Goal: Task Accomplishment & Management: Manage account settings

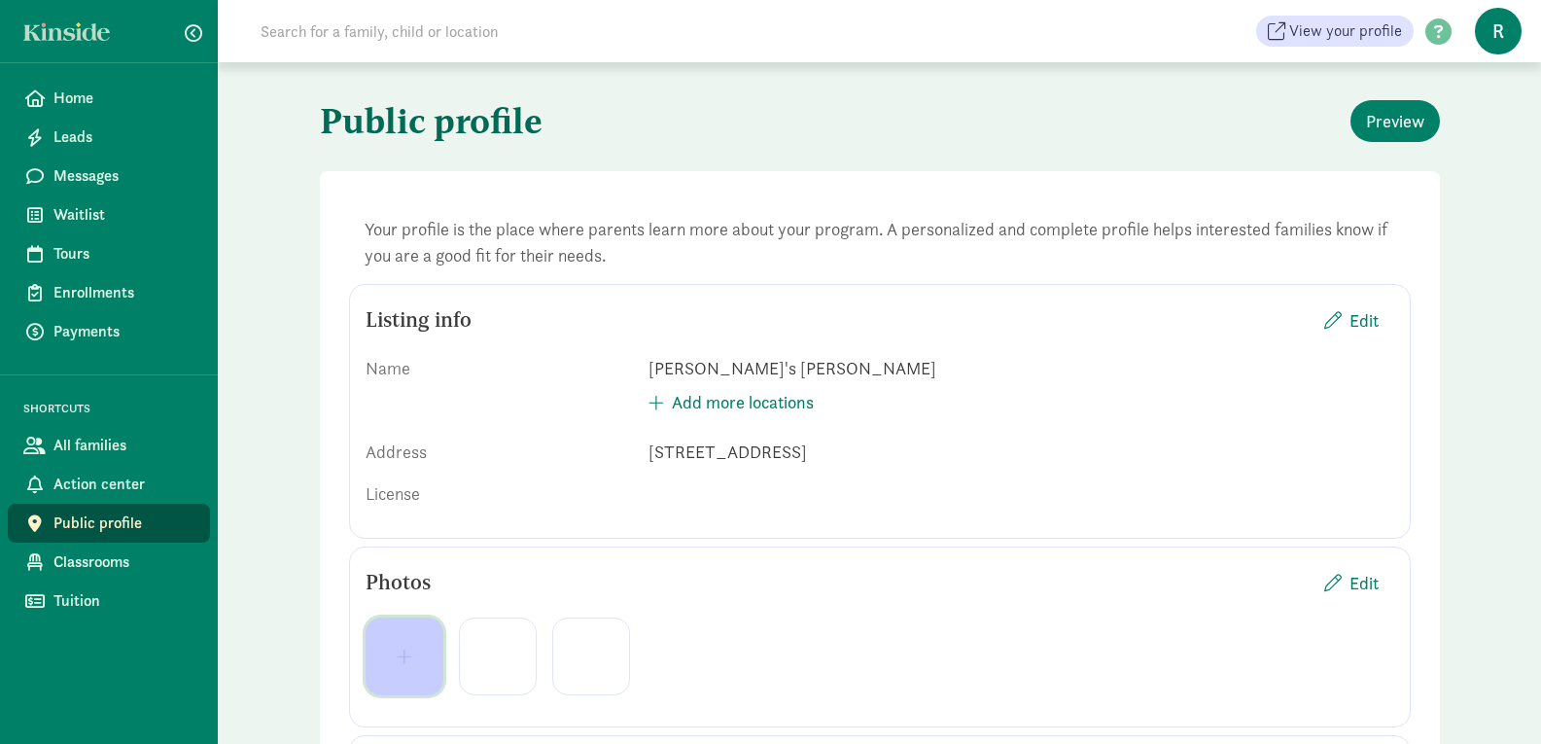
click at [410, 657] on span "button" at bounding box center [405, 655] width 16 height 17
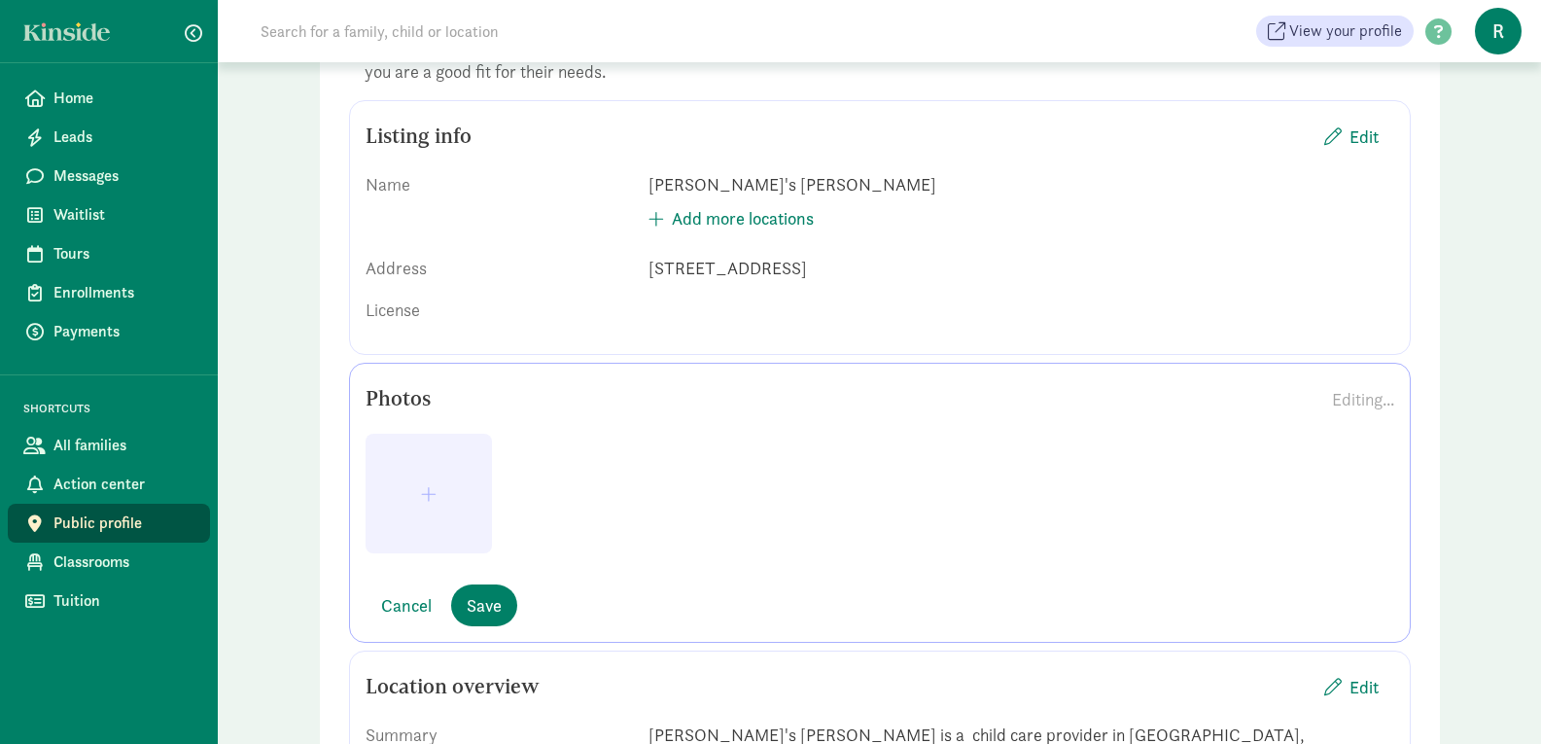
scroll to position [158, 0]
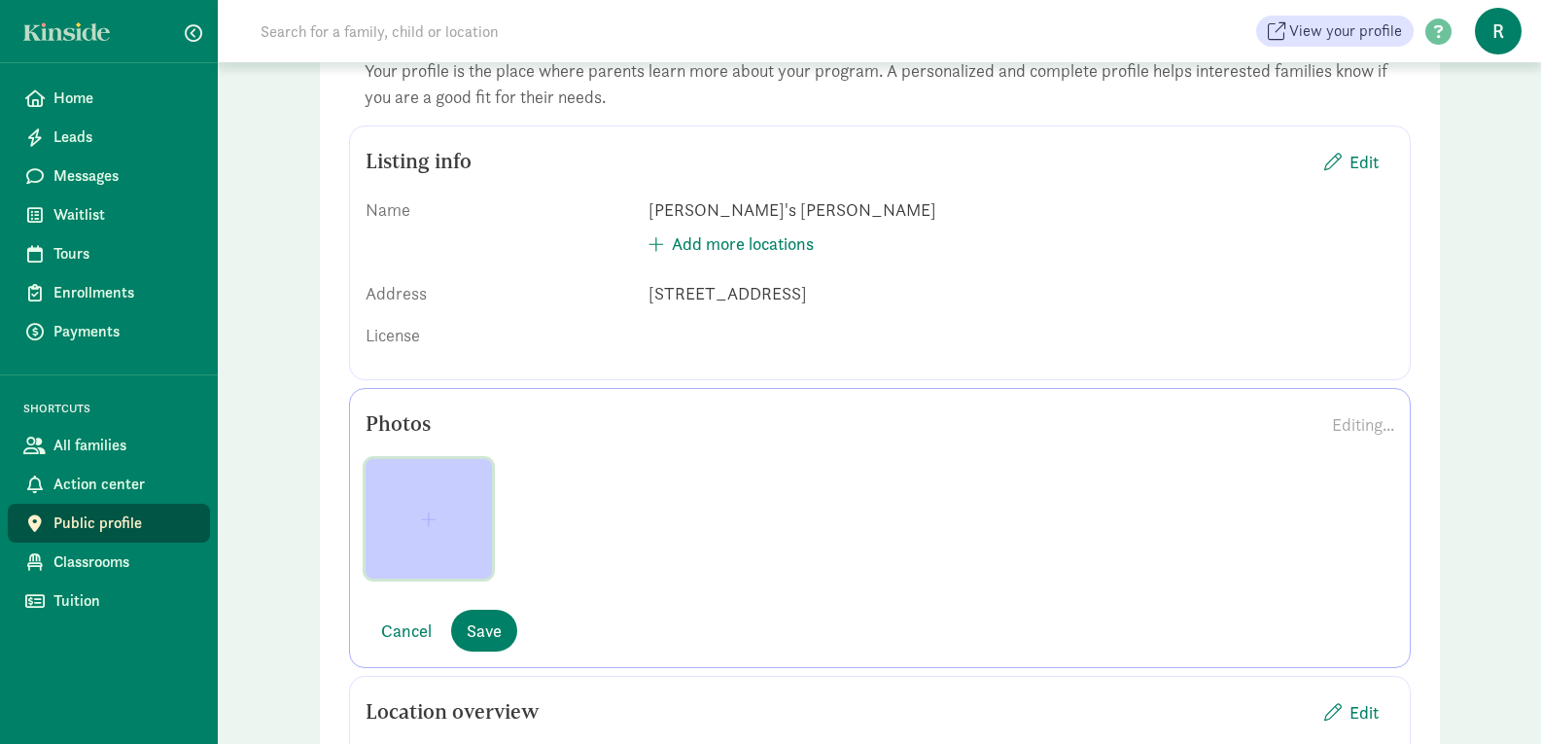
click at [449, 506] on button "button" at bounding box center [429, 519] width 126 height 120
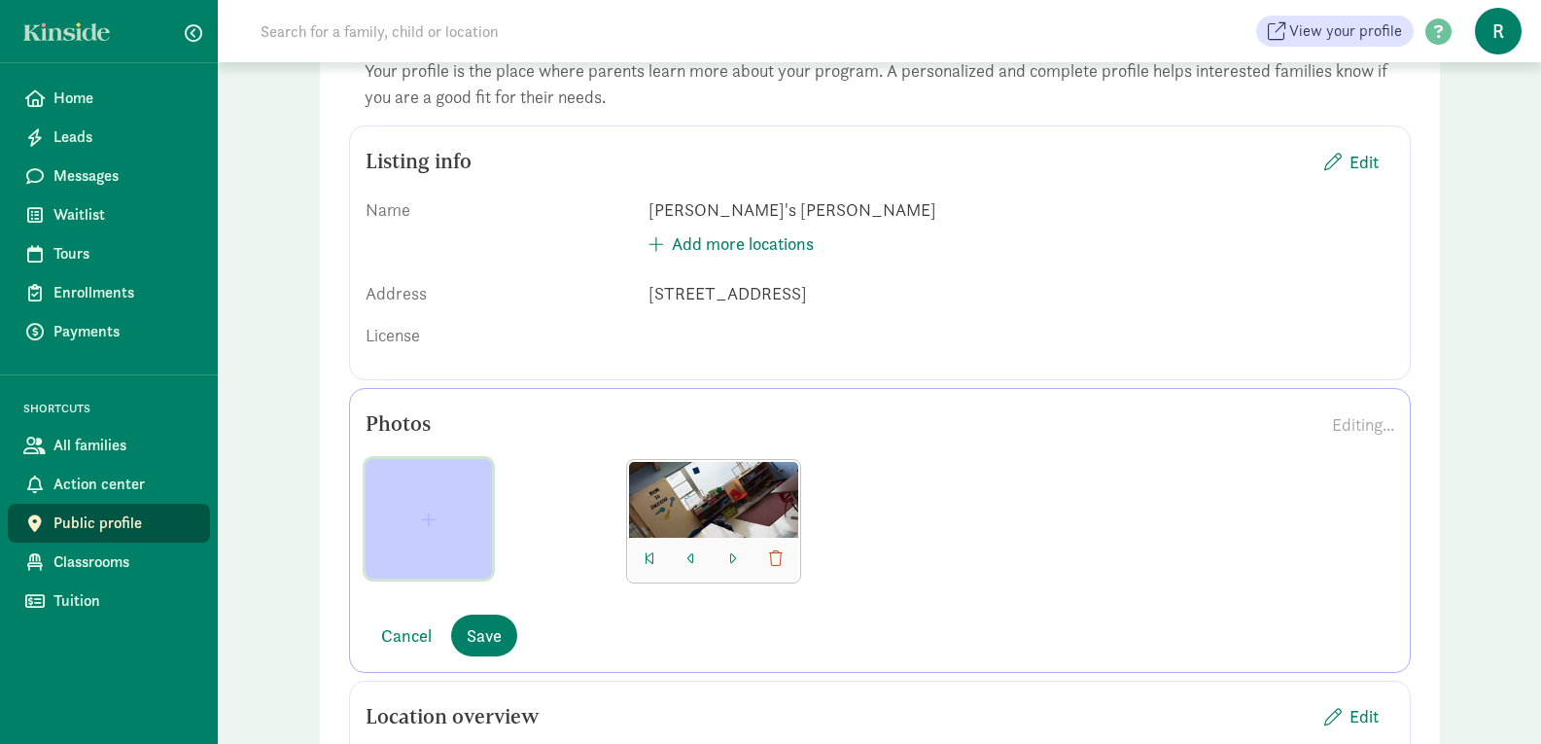
click at [429, 520] on span "button" at bounding box center [429, 518] width 16 height 17
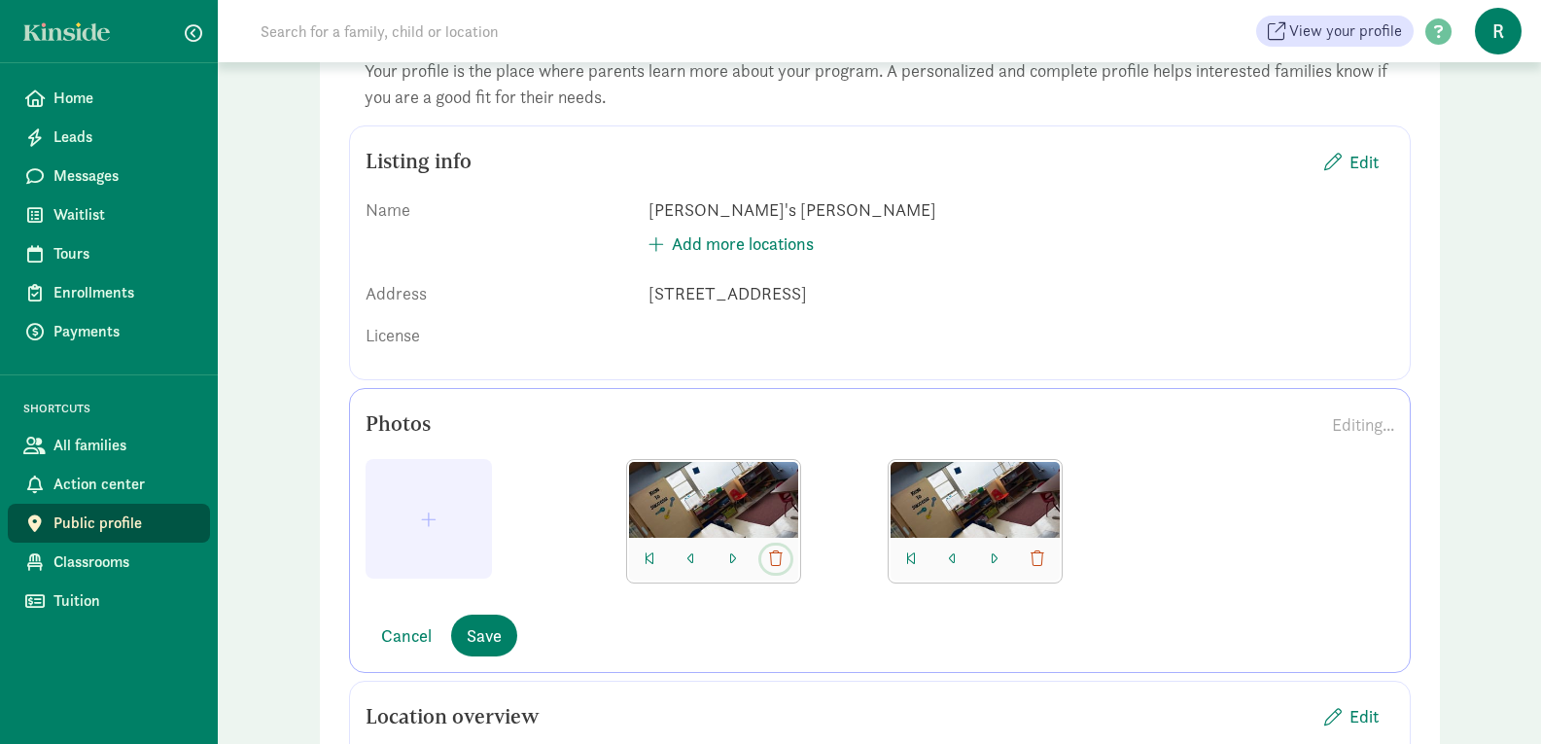
click at [776, 562] on span "button" at bounding box center [776, 559] width 14 height 16
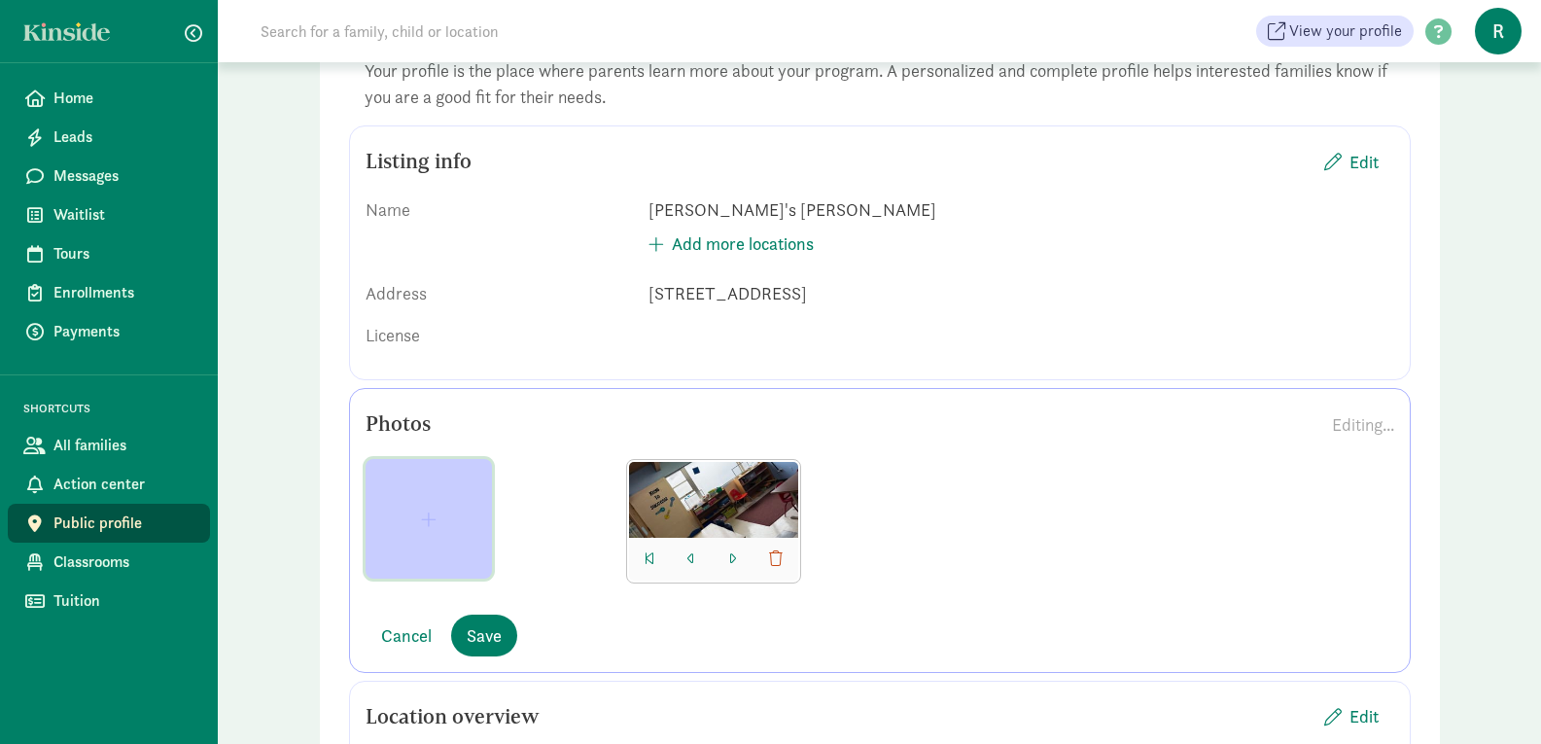
click at [427, 525] on span "button" at bounding box center [429, 518] width 16 height 17
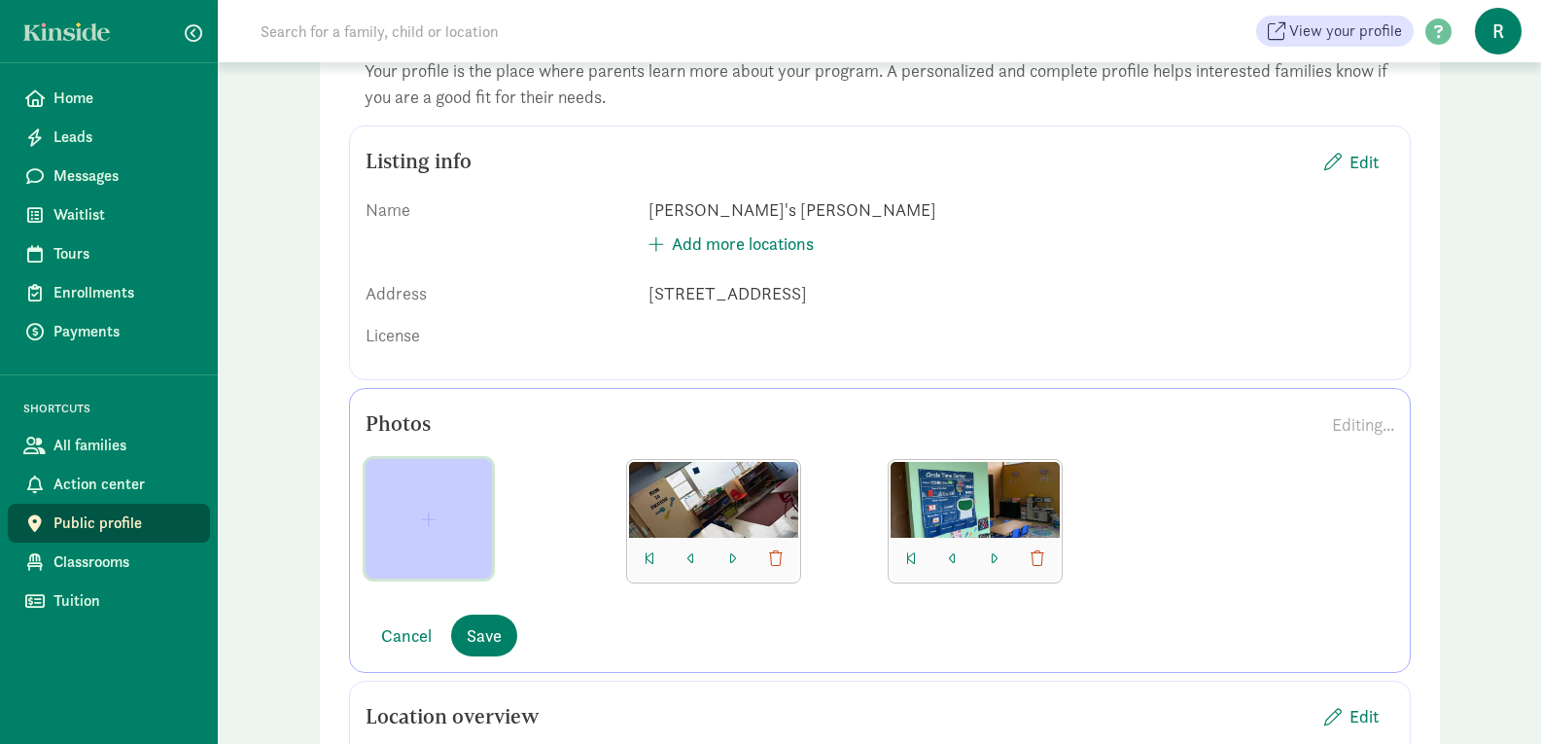
click at [432, 523] on span "button" at bounding box center [429, 518] width 16 height 17
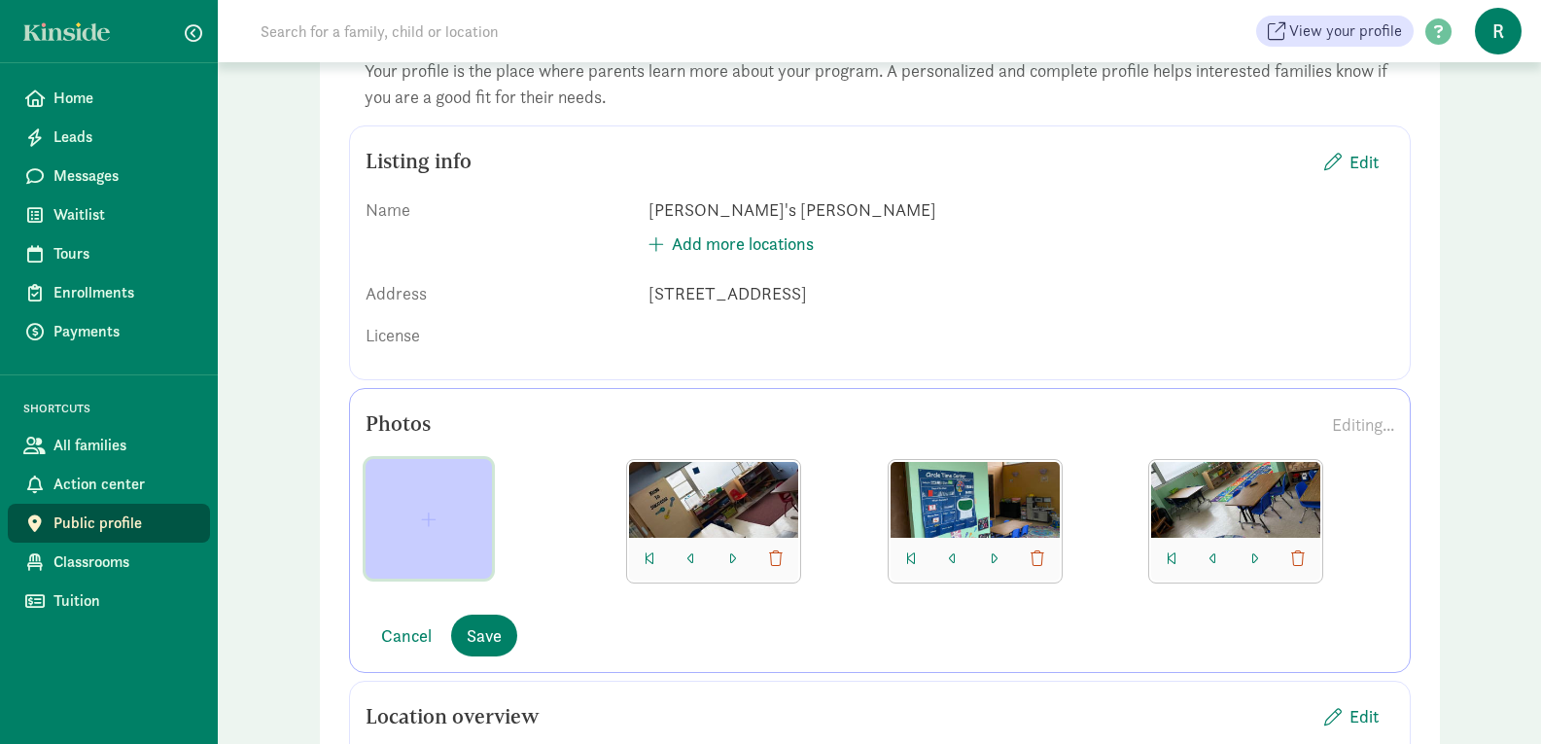
click at [439, 523] on span "button" at bounding box center [428, 518] width 95 height 17
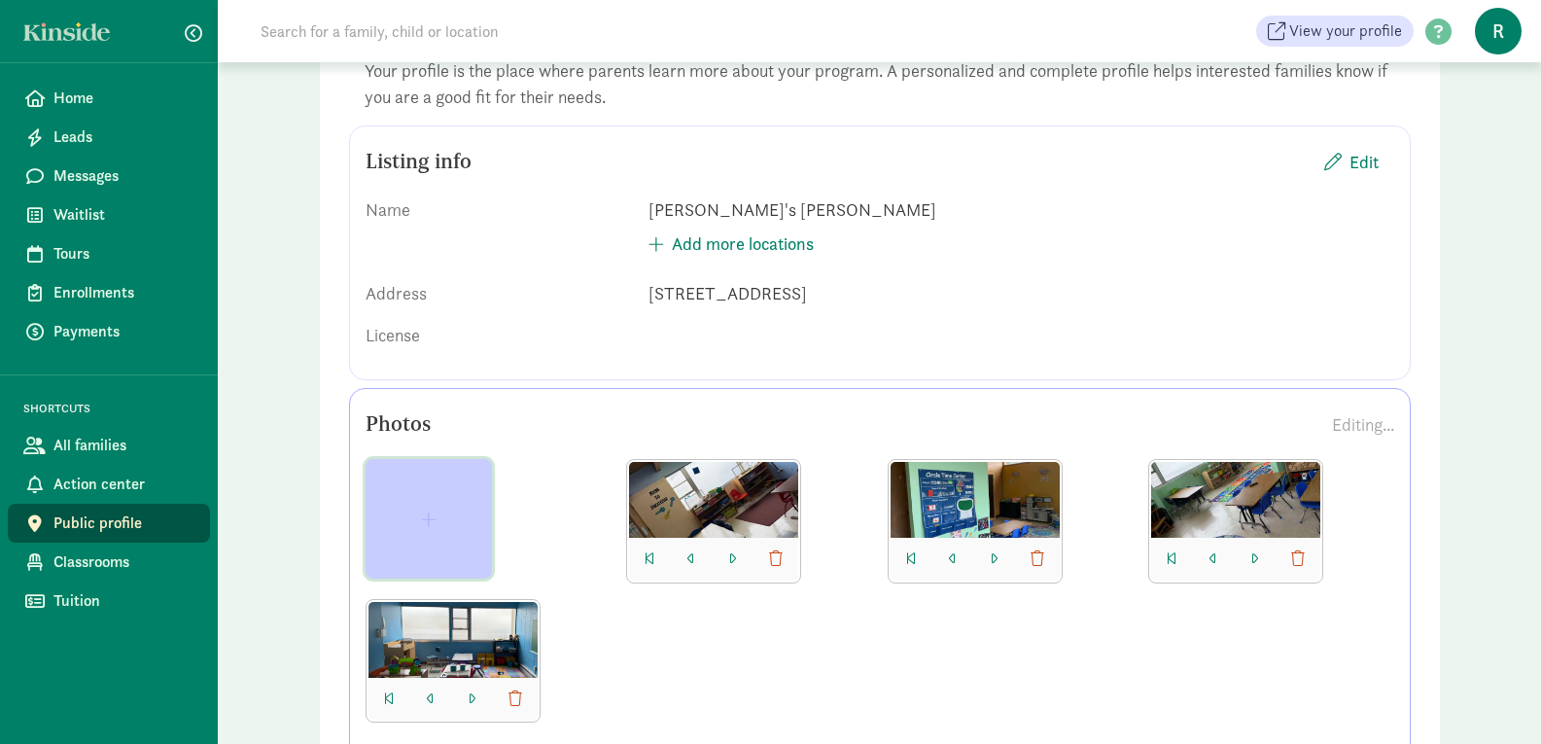
click at [430, 518] on span "button" at bounding box center [429, 518] width 16 height 17
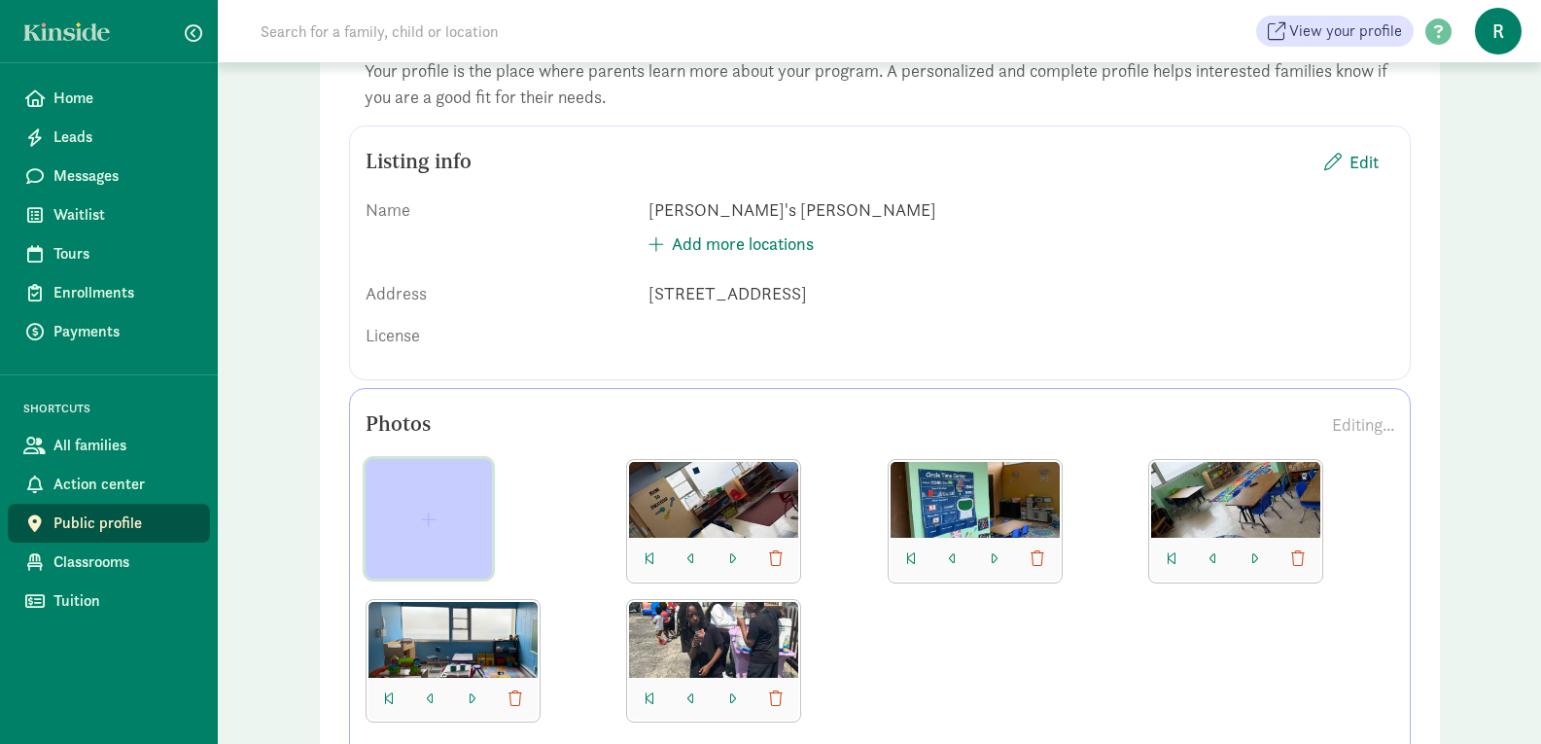
click at [431, 520] on span "button" at bounding box center [429, 518] width 16 height 17
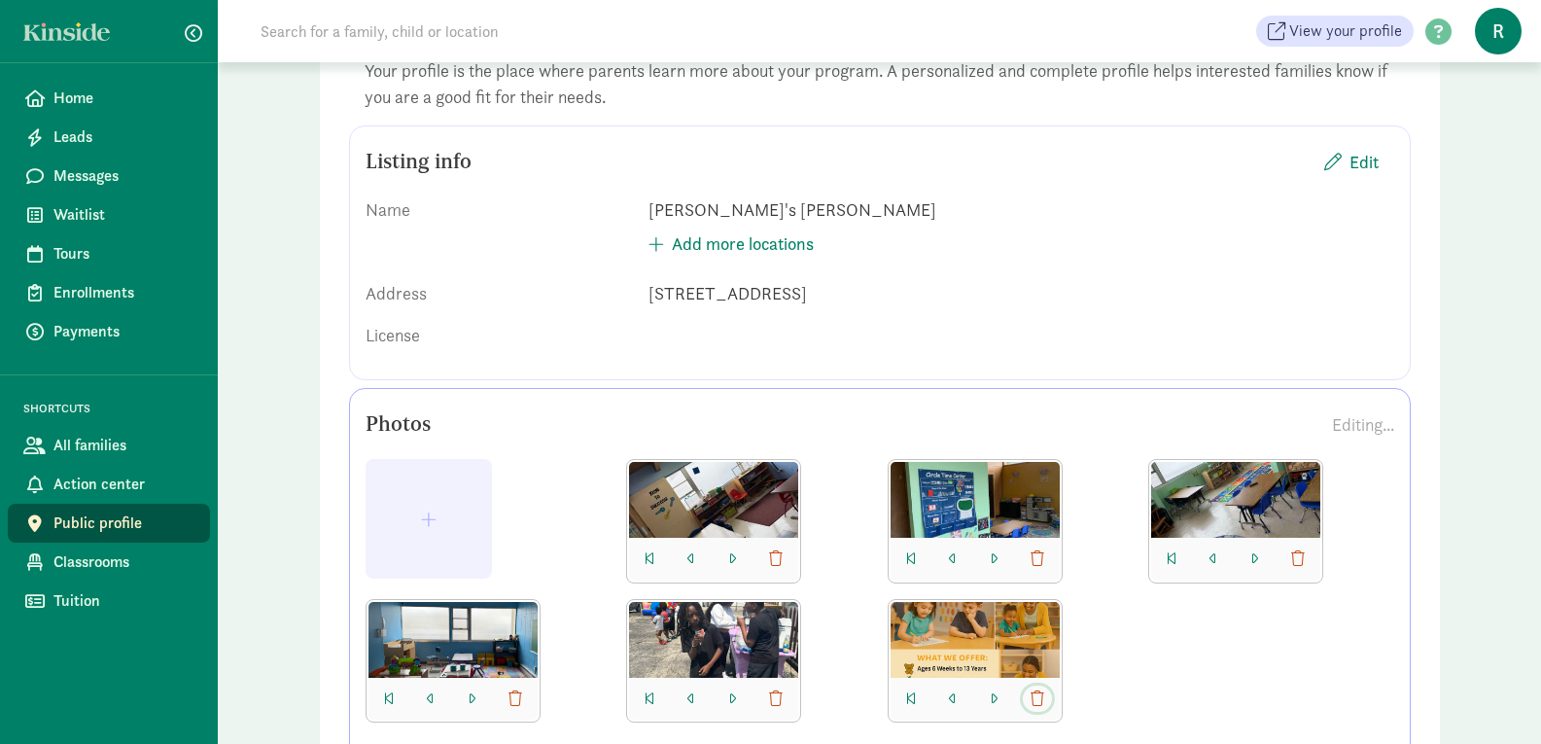
click at [1032, 703] on span "button" at bounding box center [1038, 699] width 14 height 16
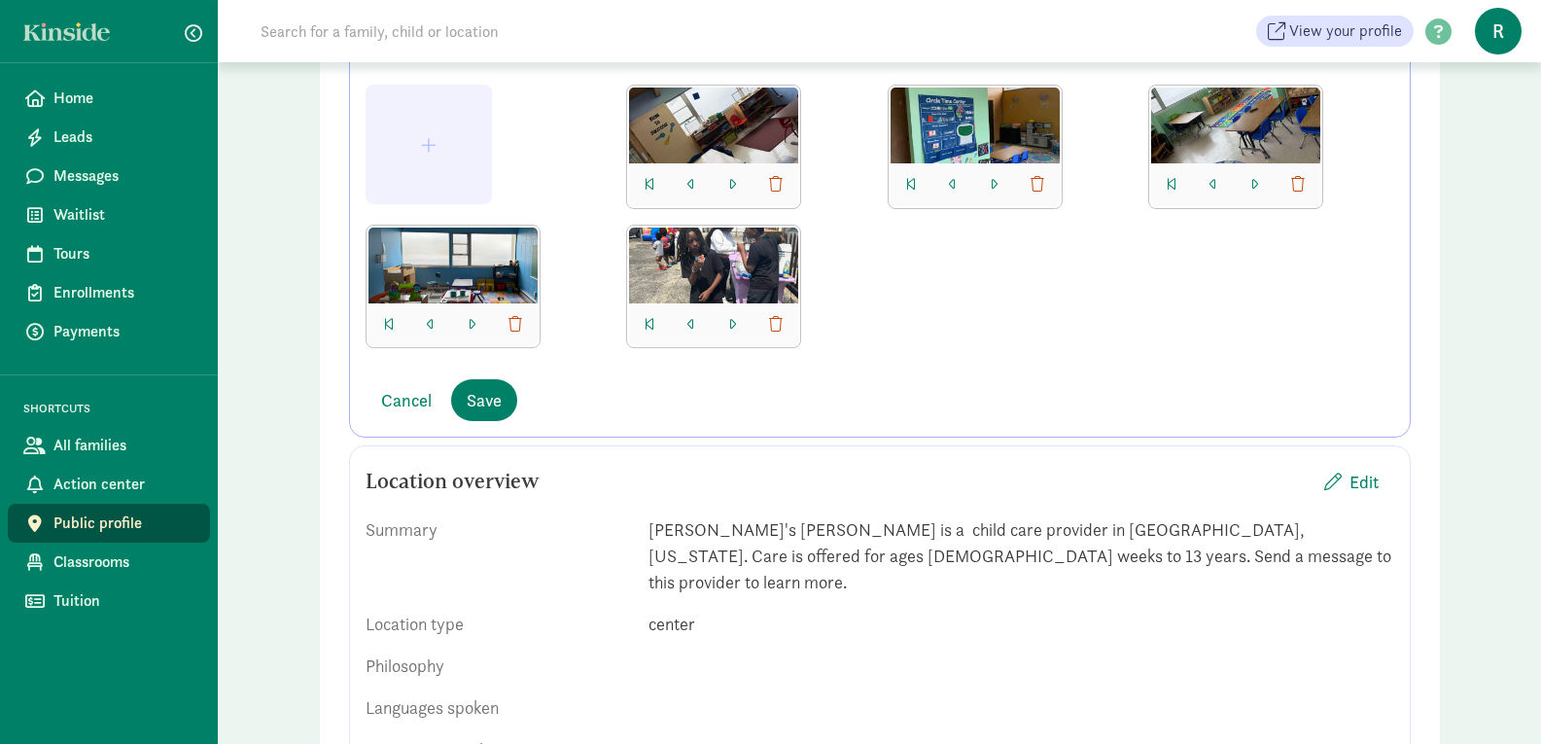
scroll to position [551, 0]
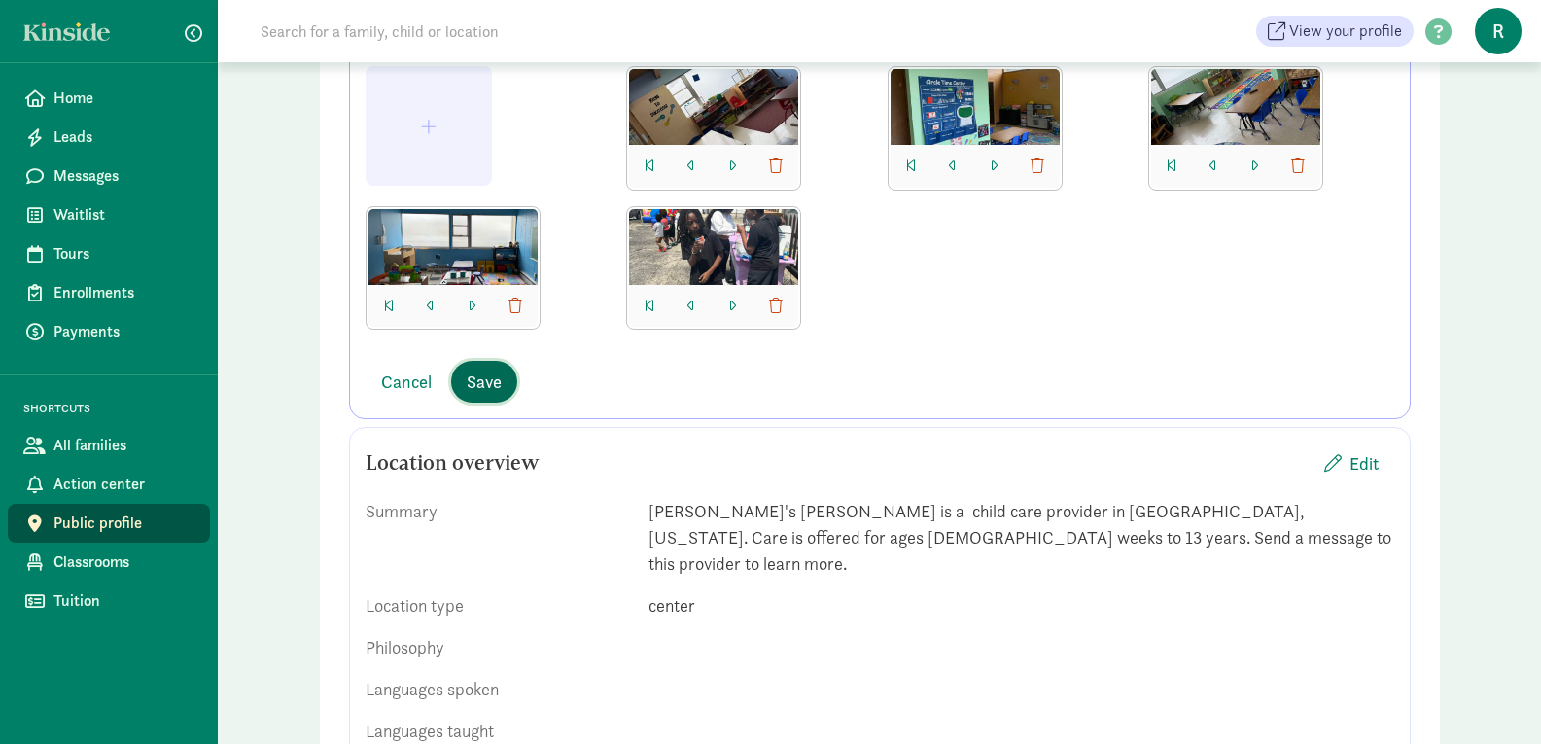
click at [479, 380] on span "Save" at bounding box center [484, 381] width 35 height 26
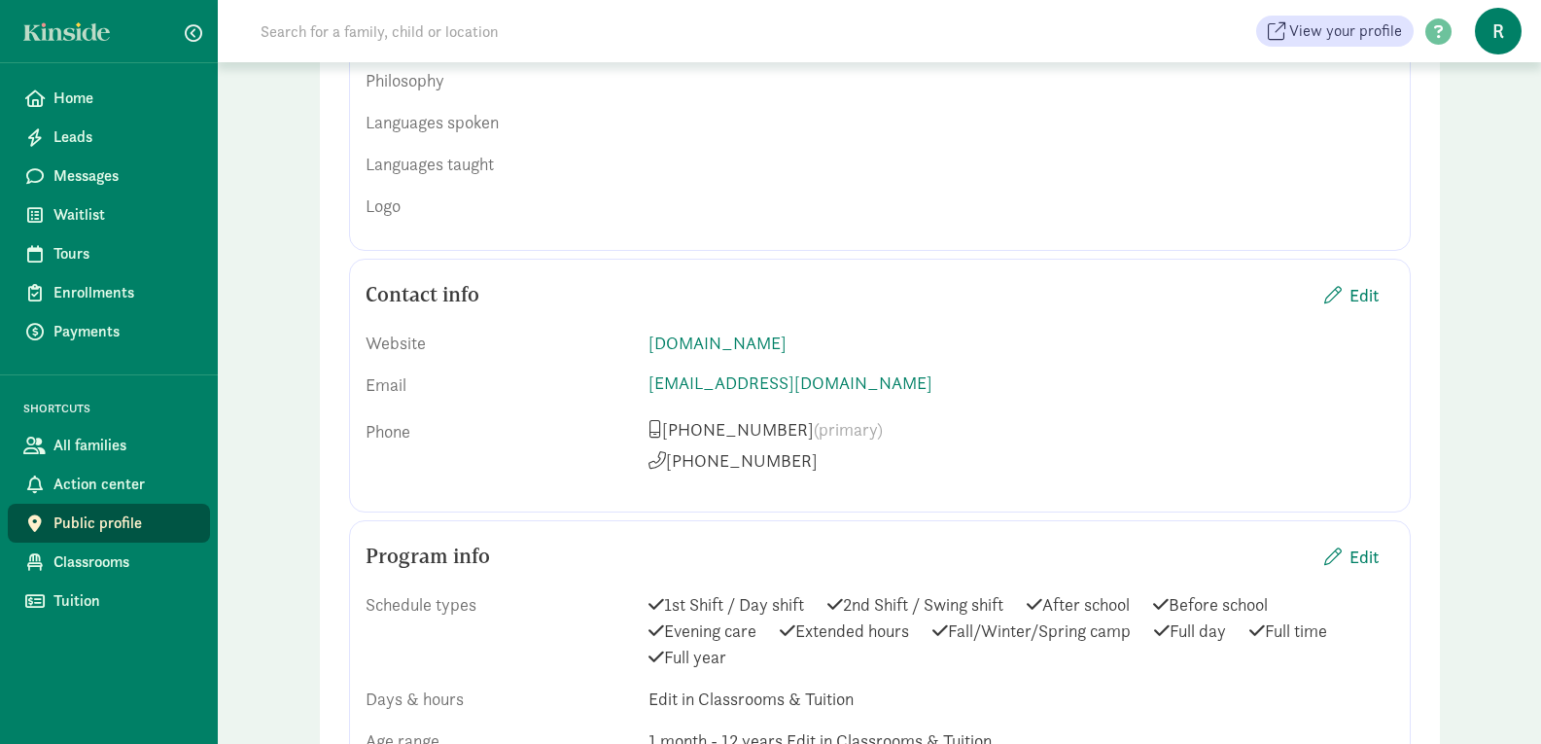
scroll to position [1117, 0]
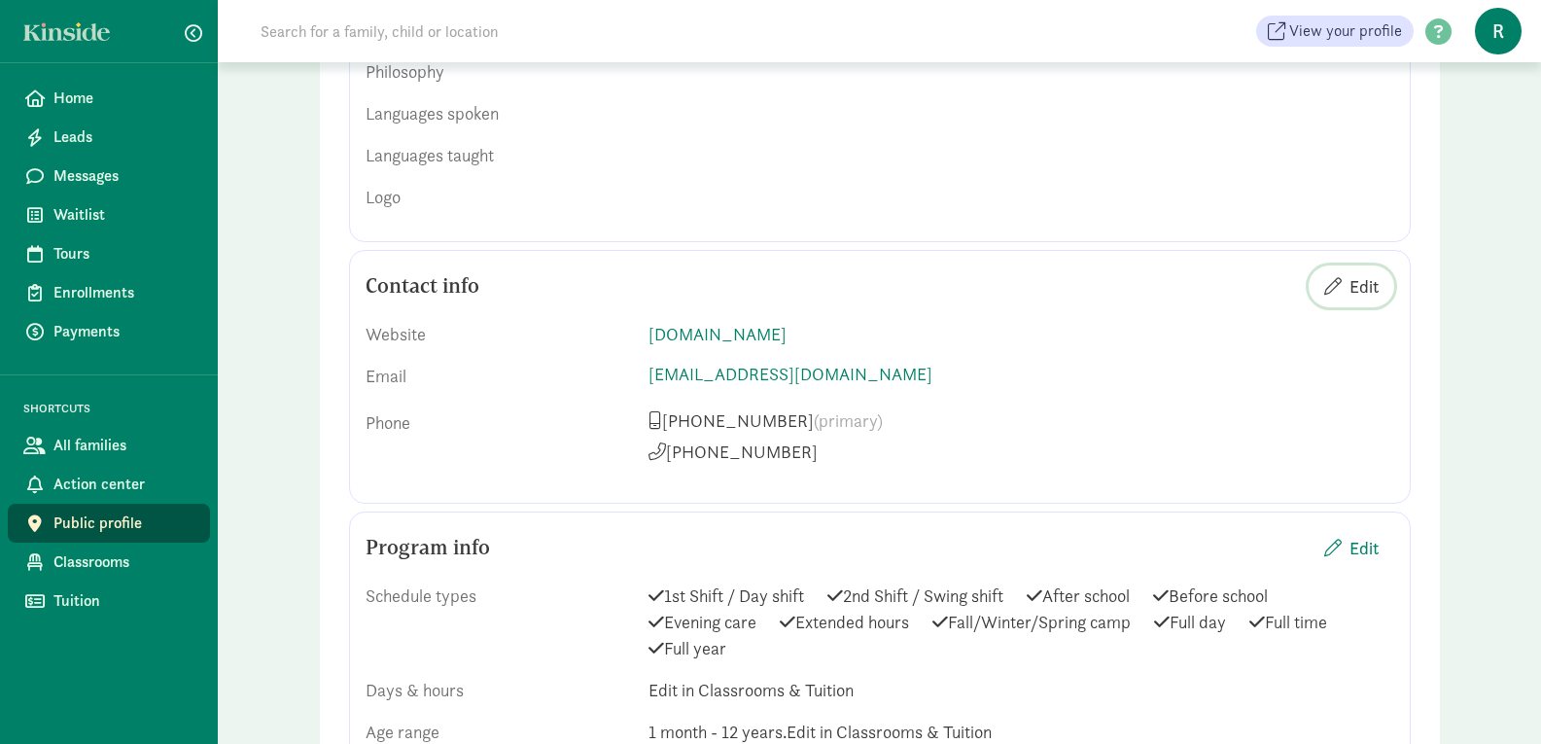
click at [1363, 273] on span "Edit" at bounding box center [1363, 286] width 29 height 26
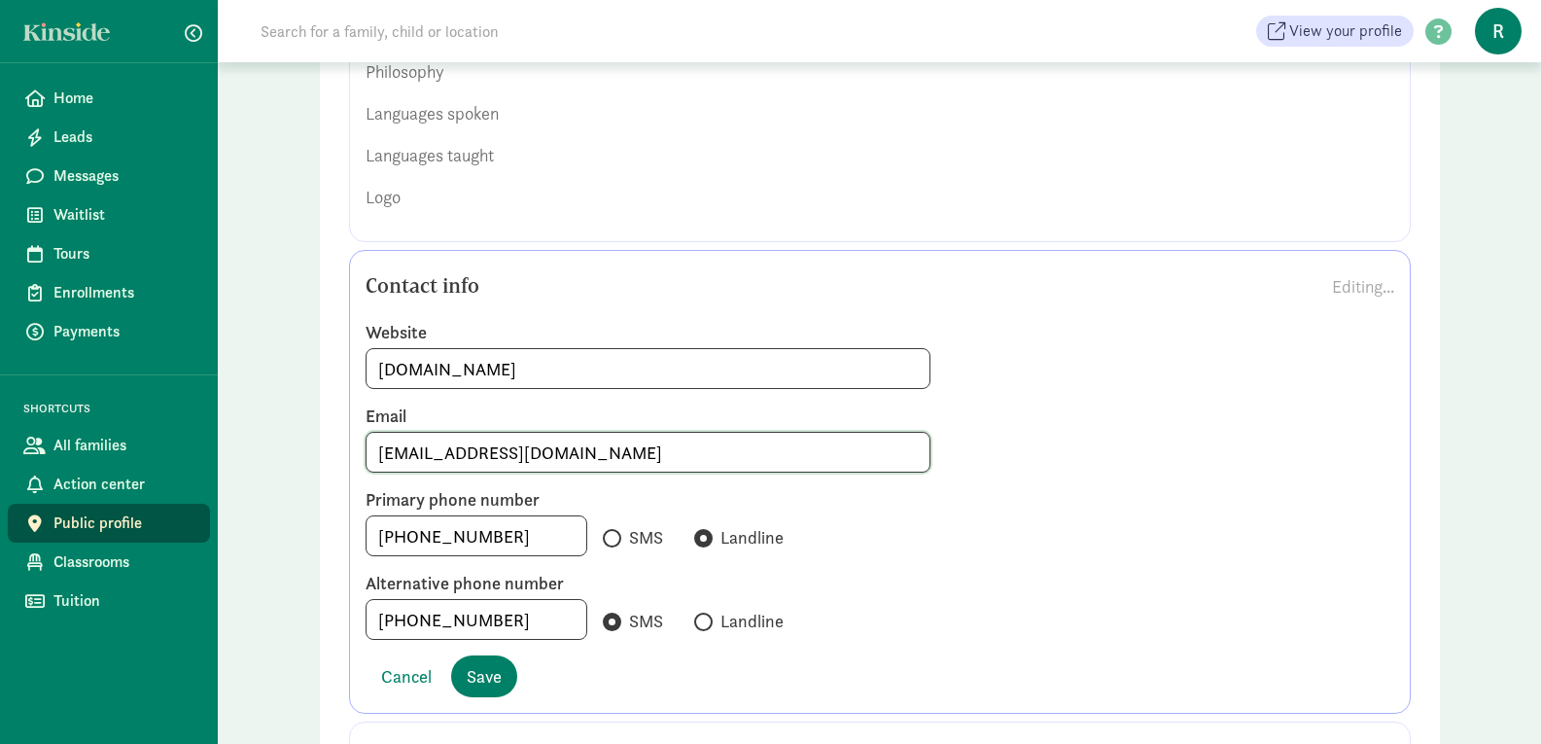
drag, startPoint x: 613, startPoint y: 438, endPoint x: 159, endPoint y: 402, distance: 455.5
click at [159, 402] on div "Home Leads Messages Waitlist Tours Enrollments Payments SHORTCUTS All families …" at bounding box center [770, 625] width 1541 height 3484
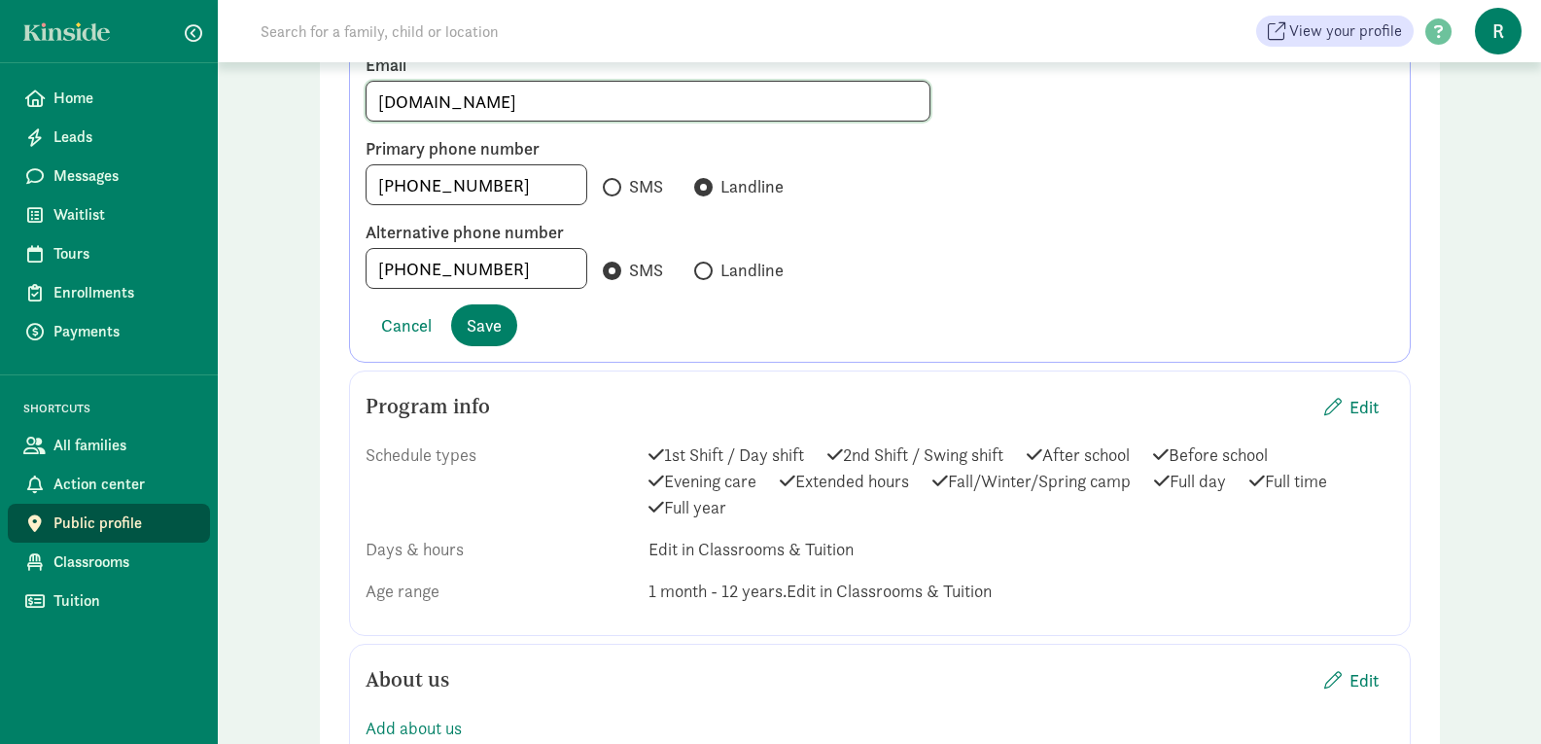
scroll to position [1478, 0]
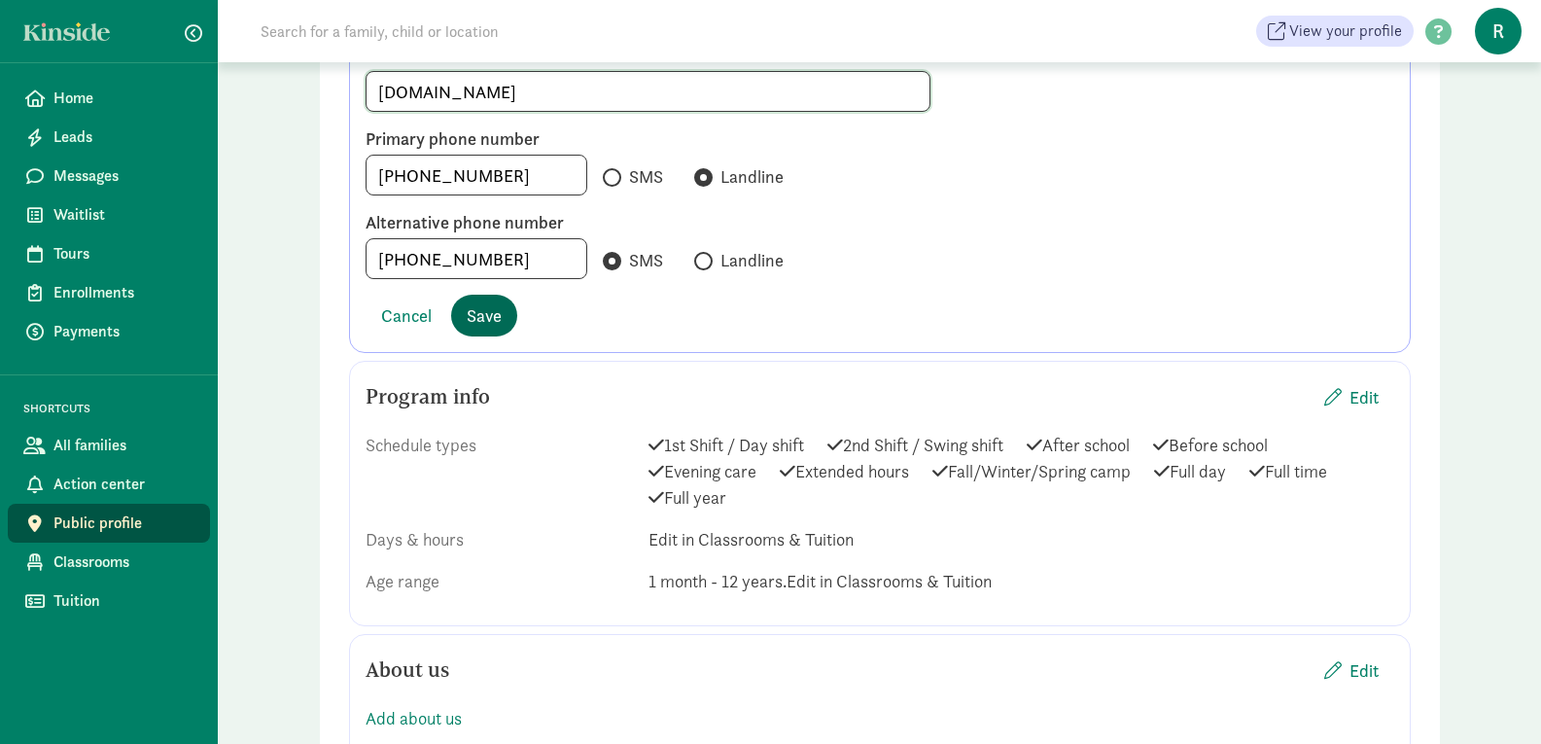
type input "khadijaskozykorner.com"
click at [504, 295] on button "Save" at bounding box center [484, 316] width 66 height 42
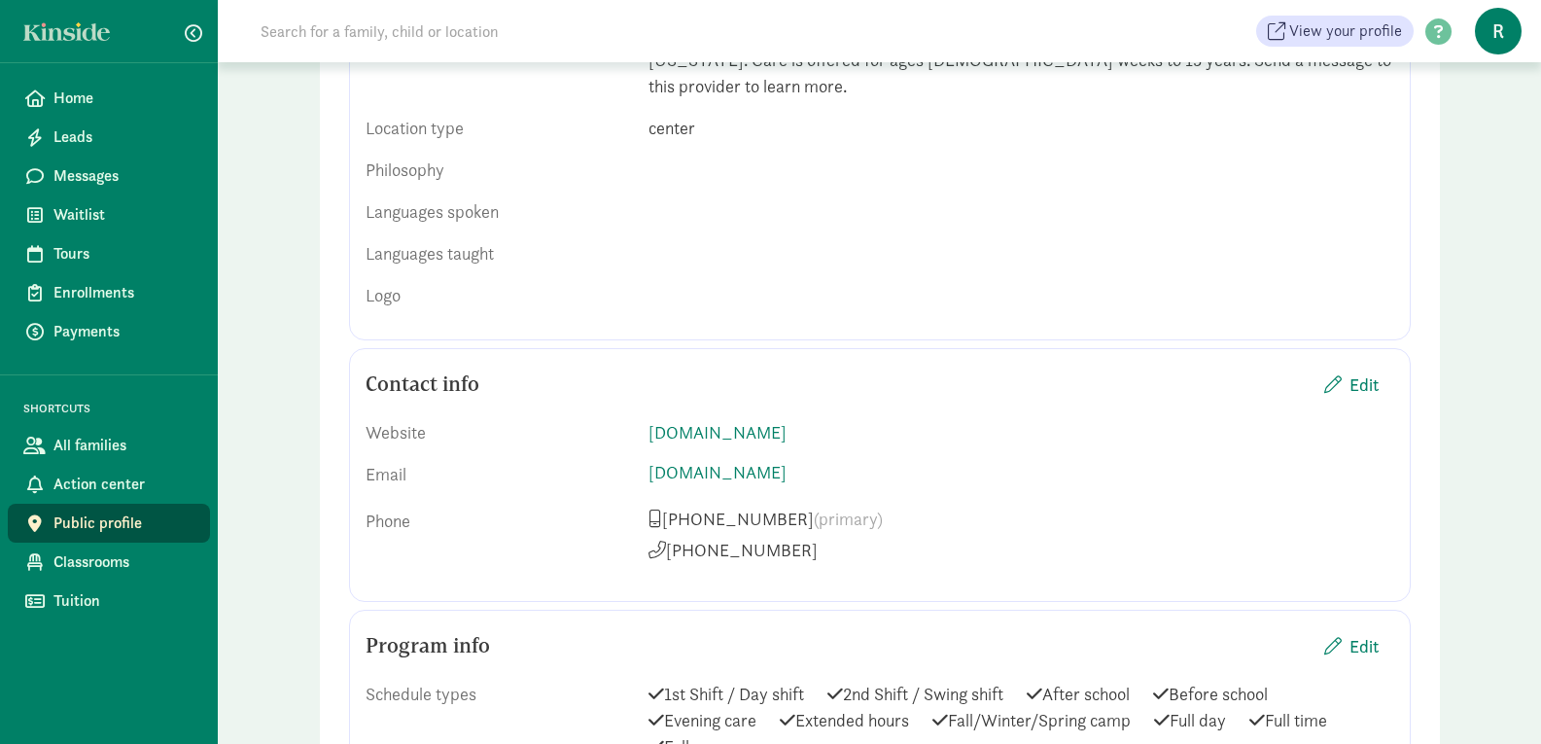
scroll to position [0, 0]
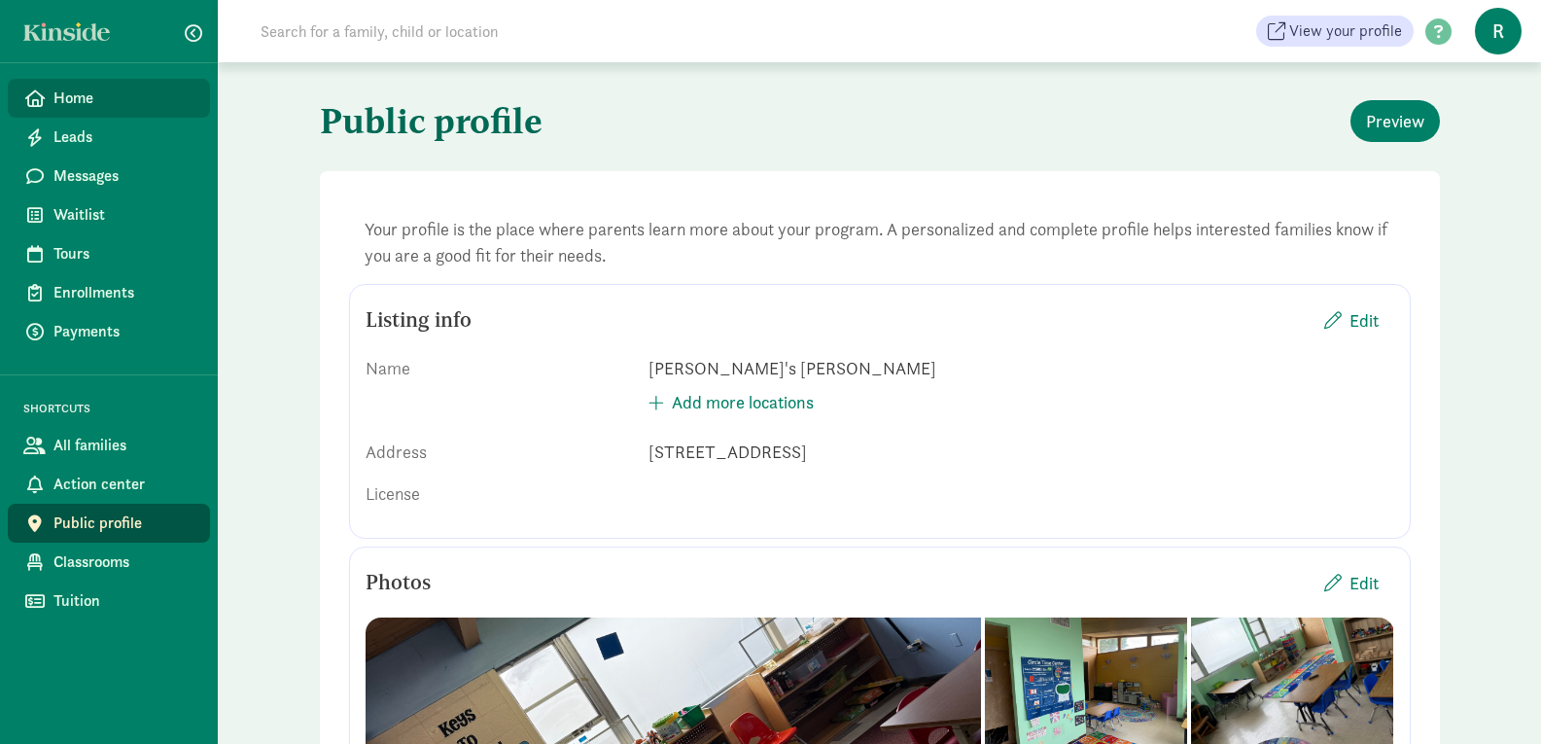
click at [95, 97] on span "Home" at bounding box center [123, 98] width 141 height 23
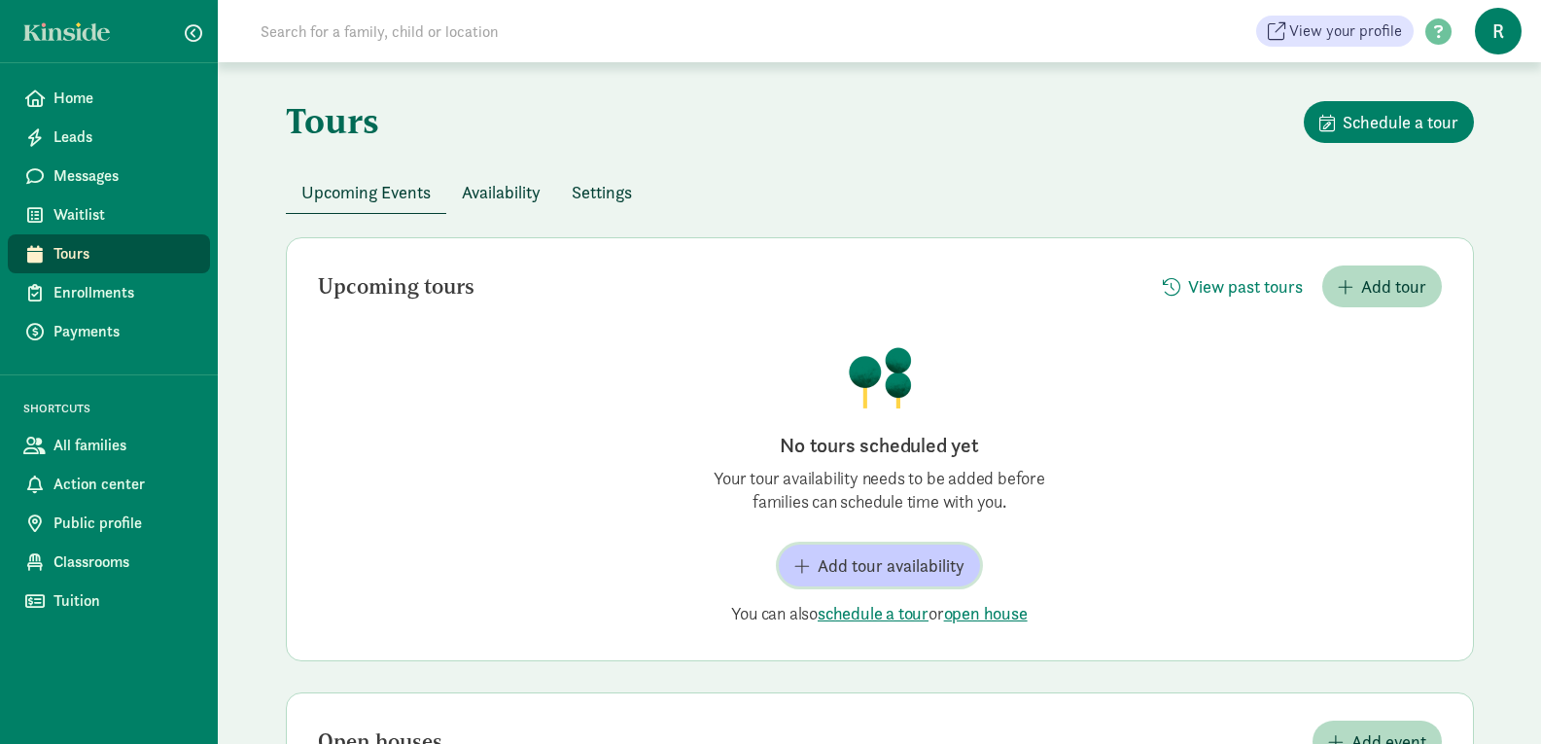
click at [849, 559] on span "Add tour availability" at bounding box center [891, 565] width 147 height 26
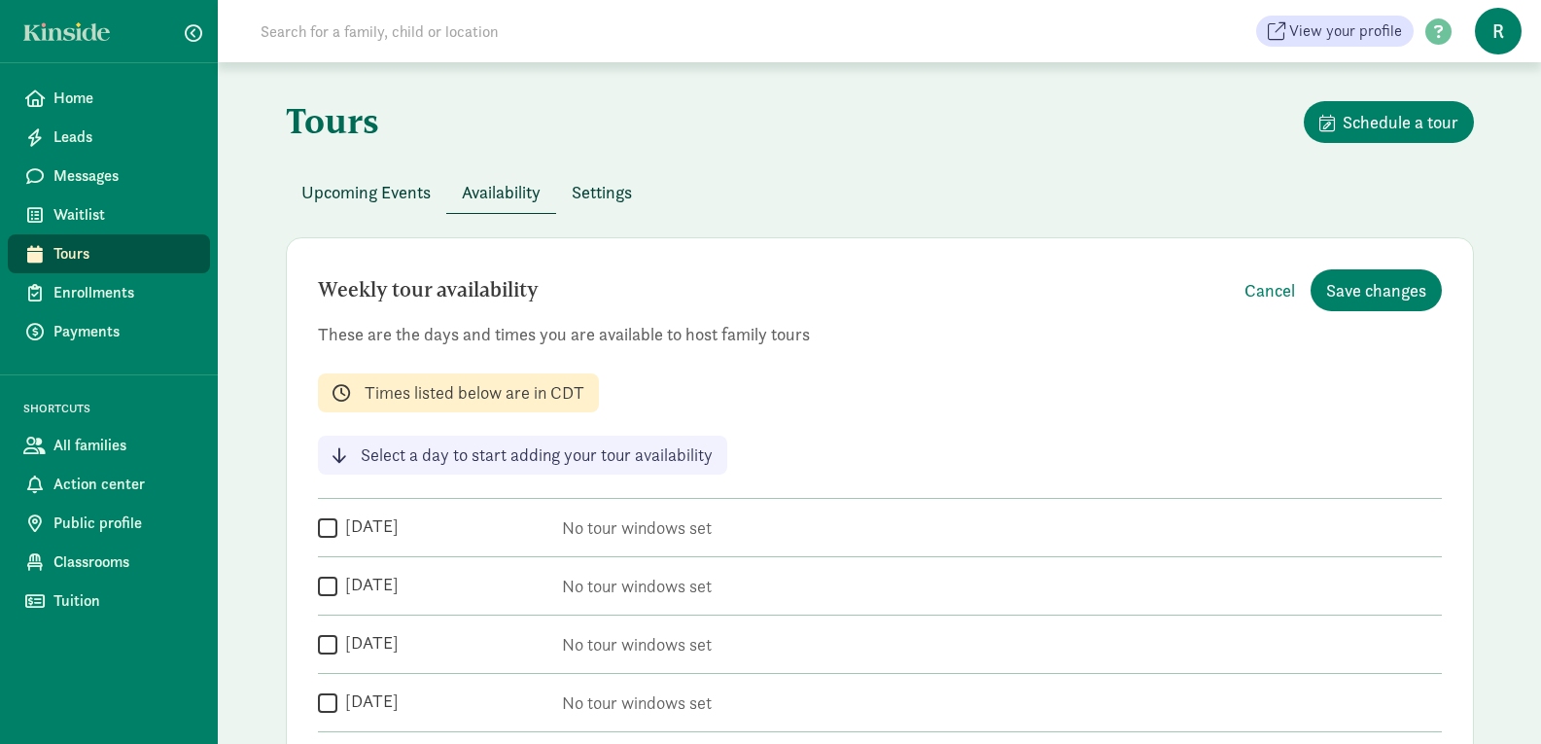
click at [325, 532] on input "Monday" at bounding box center [327, 527] width 19 height 26
checkbox input "true"
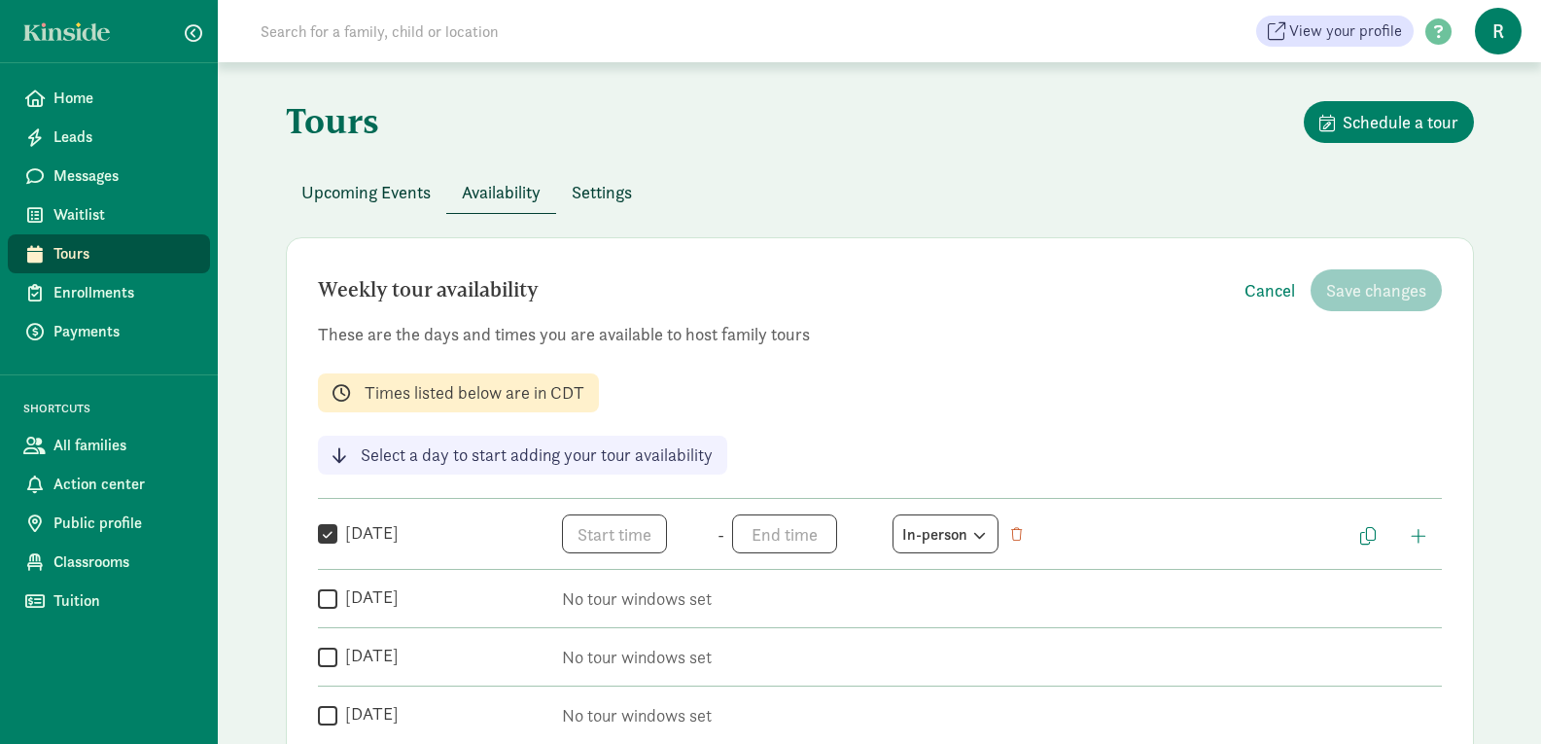
click at [331, 591] on input "Tuesday" at bounding box center [327, 598] width 19 height 26
checkbox input "true"
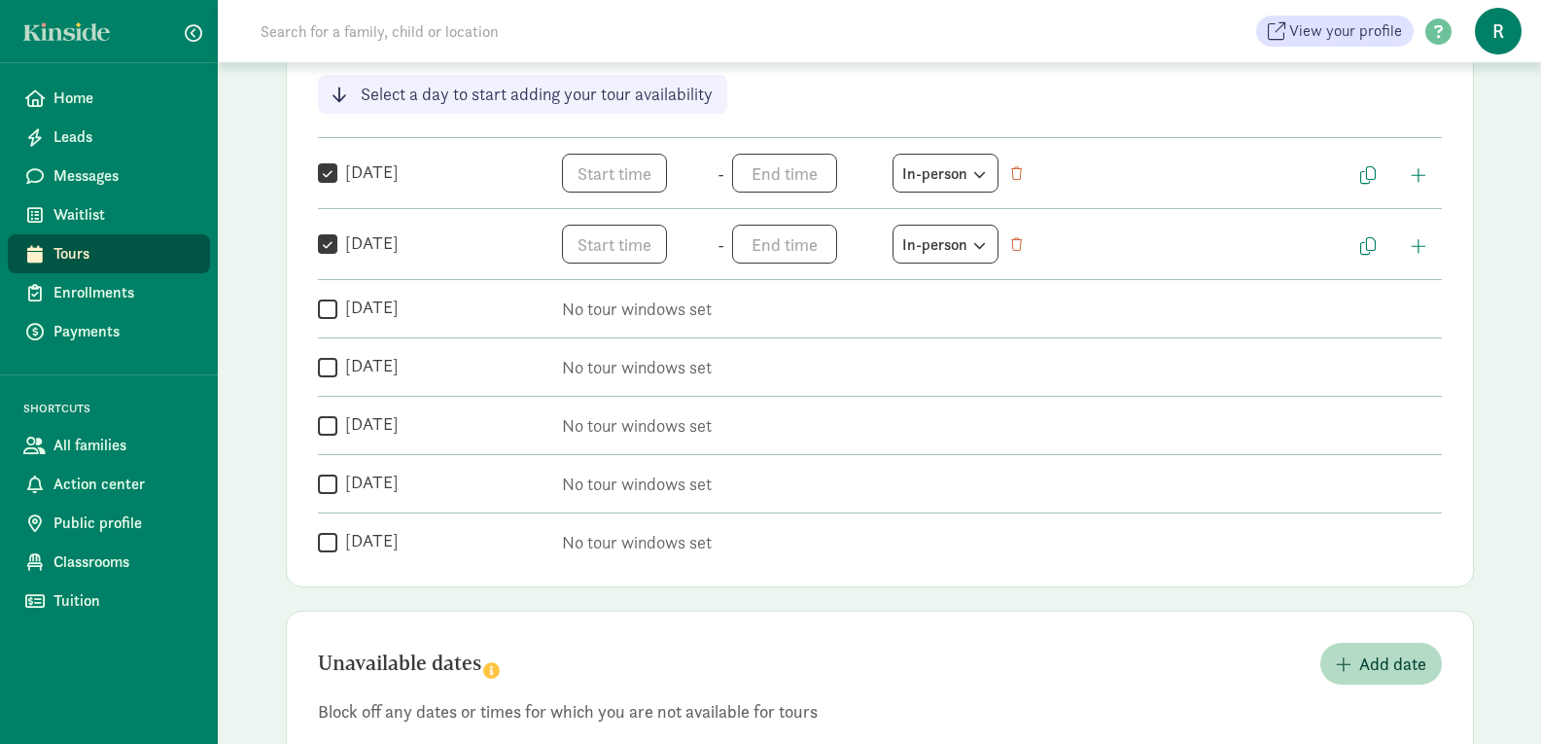
scroll to position [366, 0]
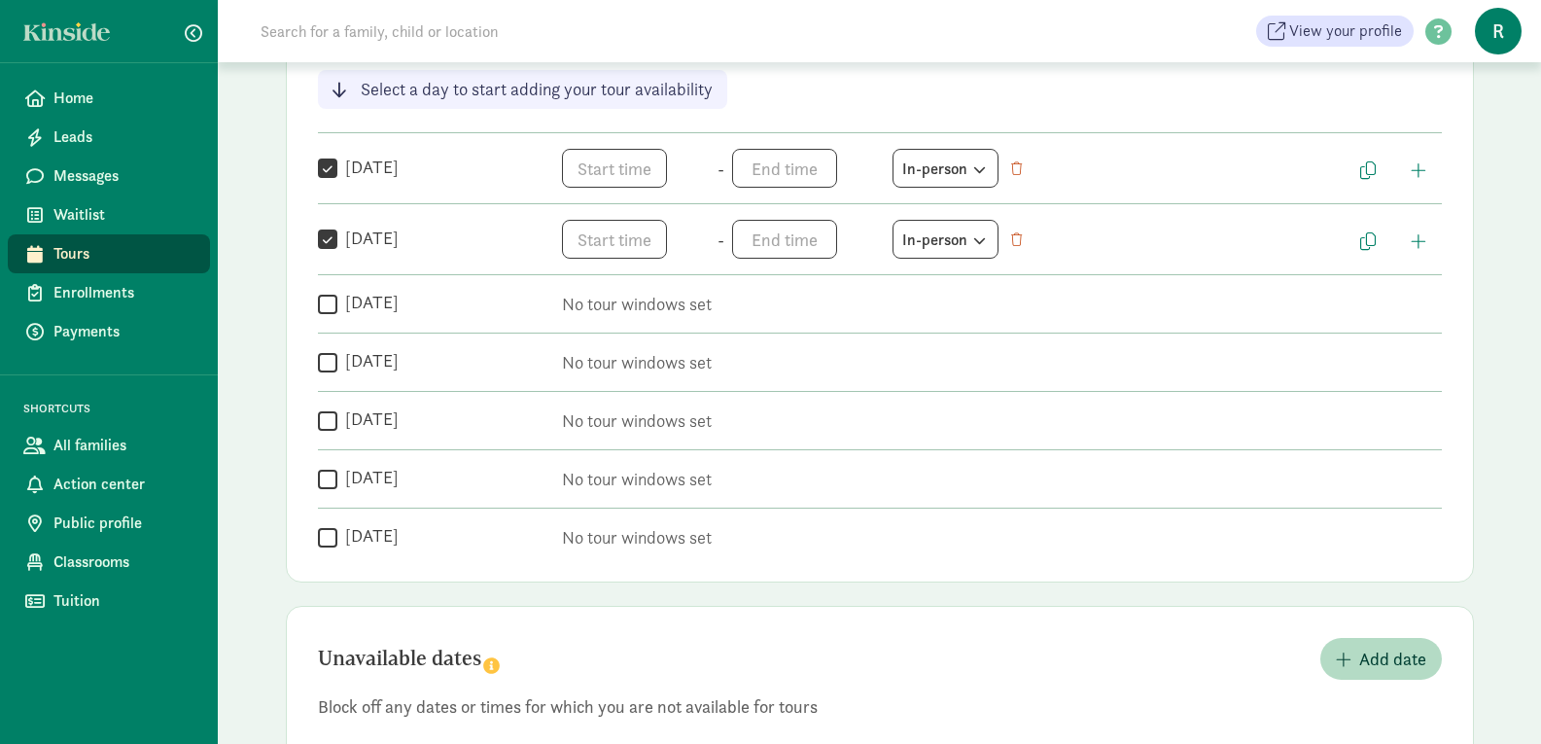
click at [329, 302] on input "Wednesday" at bounding box center [327, 304] width 19 height 26
checkbox input "true"
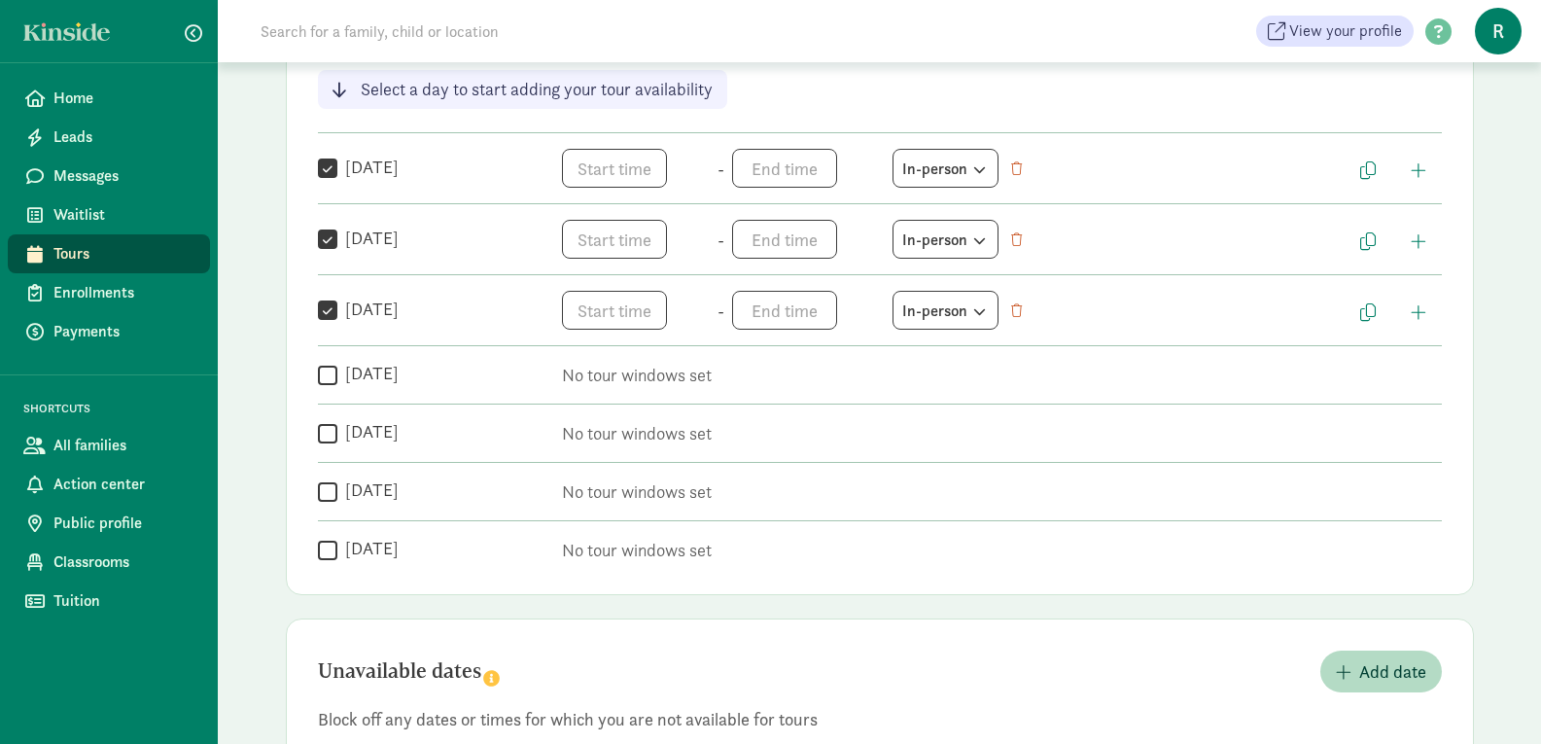
click at [329, 367] on input "Thursday" at bounding box center [327, 375] width 19 height 26
checkbox input "true"
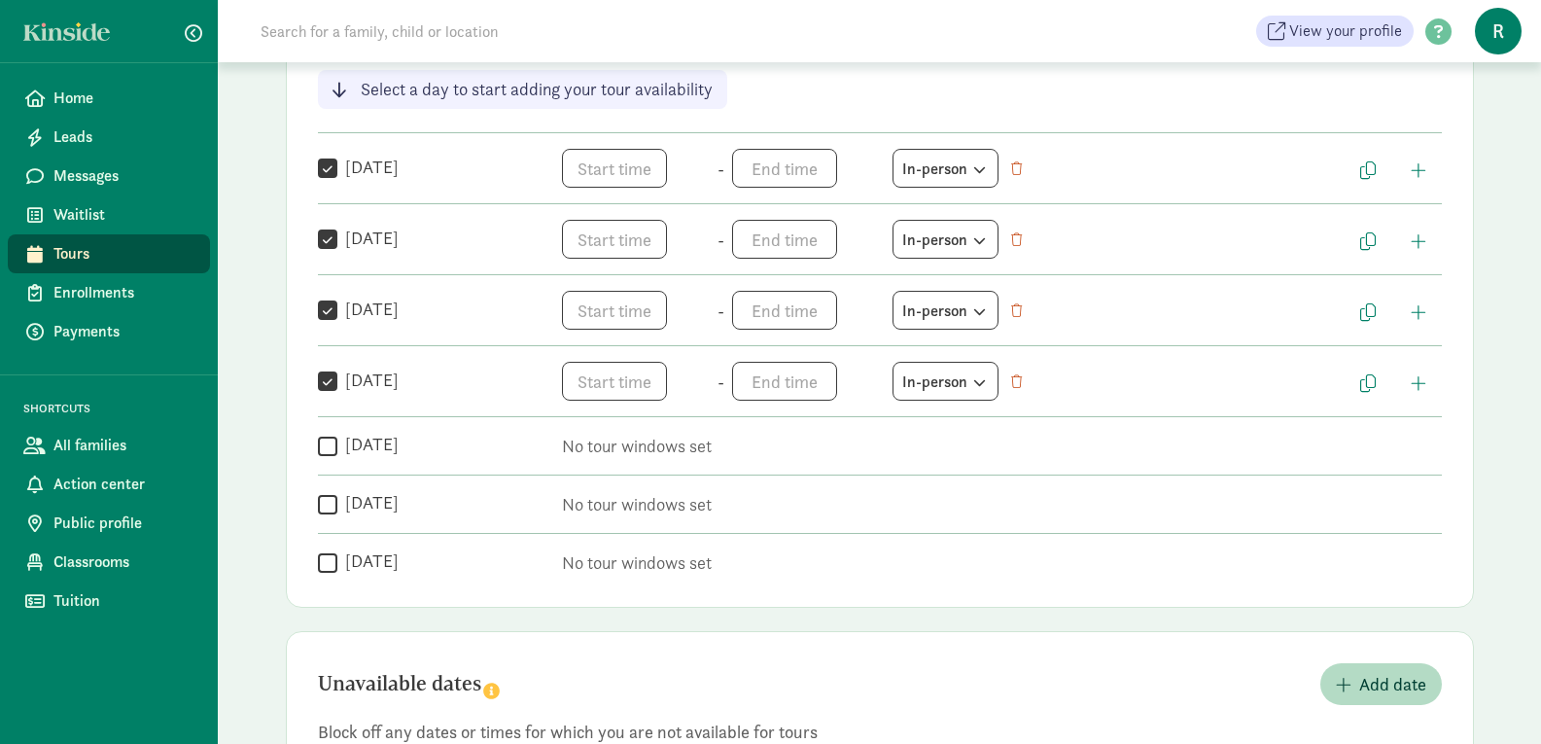
click at [330, 443] on input "Friday" at bounding box center [327, 446] width 19 height 26
checkbox input "true"
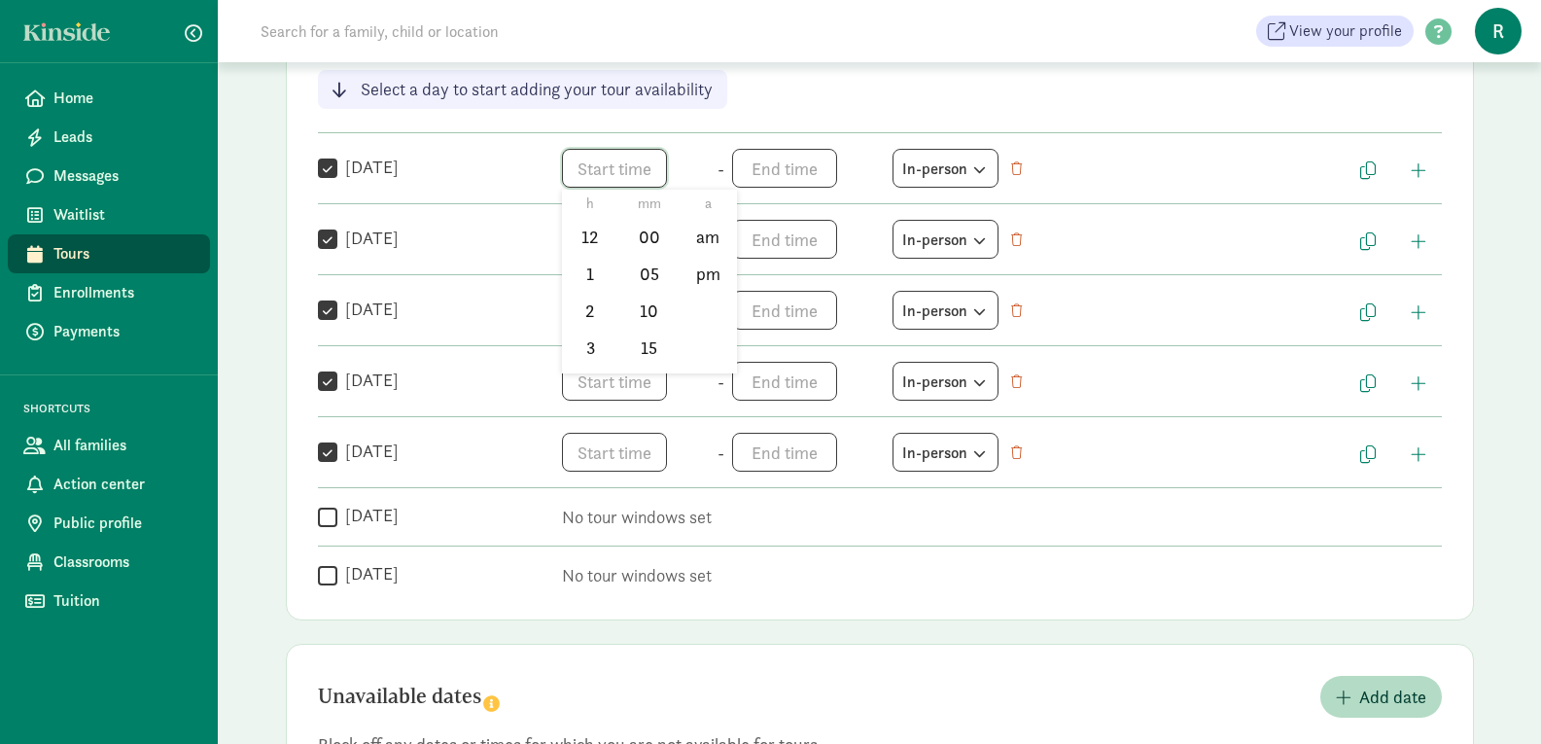
click at [629, 180] on span "h 12 1 2 3 4 5 6 7 8 9 10 11 mm 00 05 10 15 20 25 30 35 40 45 50 55 a am pm" at bounding box center [636, 168] width 148 height 39
drag, startPoint x: 609, startPoint y: 315, endPoint x: 582, endPoint y: 267, distance: 54.4
click at [582, 267] on li "8" at bounding box center [590, 260] width 57 height 37
click at [711, 229] on li "am" at bounding box center [707, 237] width 57 height 37
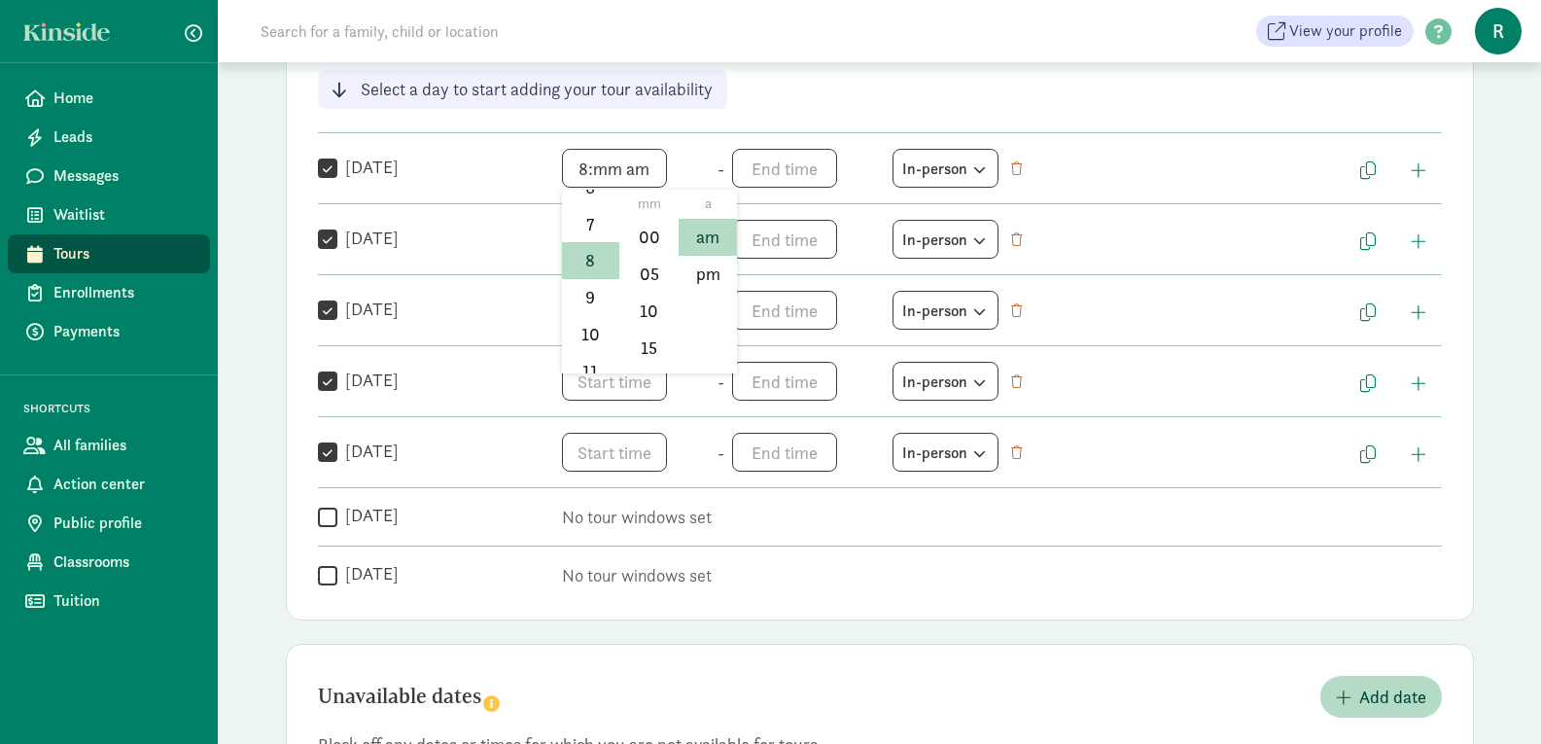
click at [621, 157] on div at bounding box center [770, 372] width 1541 height 744
click at [612, 163] on span "8:mm am h 12 1 2 3 4 5 6 7 8 9 10 11 mm 00 05 10 15 20 25 30 35 40 45 50 55 a a…" at bounding box center [636, 168] width 148 height 39
click at [649, 226] on li "00" at bounding box center [648, 237] width 57 height 37
type input "8:00 am"
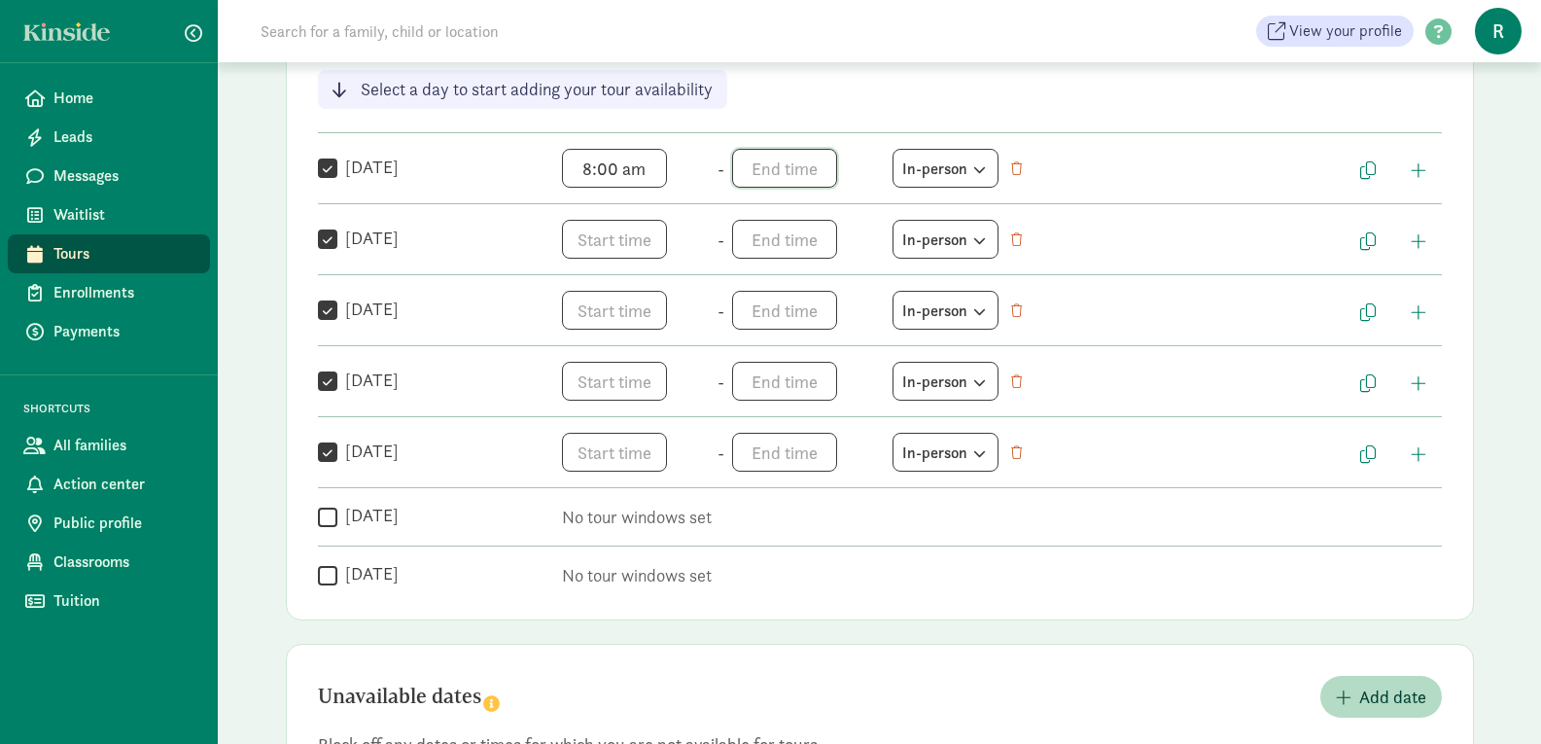
click at [780, 180] on span "h 12 1 2 3 4 5 6 7 8 9 10 11 mm 00 05 10 15 20 25 30 35 40 45 50 55 a am pm" at bounding box center [806, 168] width 148 height 39
click at [758, 287] on li "5" at bounding box center [760, 285] width 57 height 37
click at [815, 243] on li "00" at bounding box center [818, 237] width 57 height 37
click at [873, 275] on li "pm" at bounding box center [877, 274] width 57 height 37
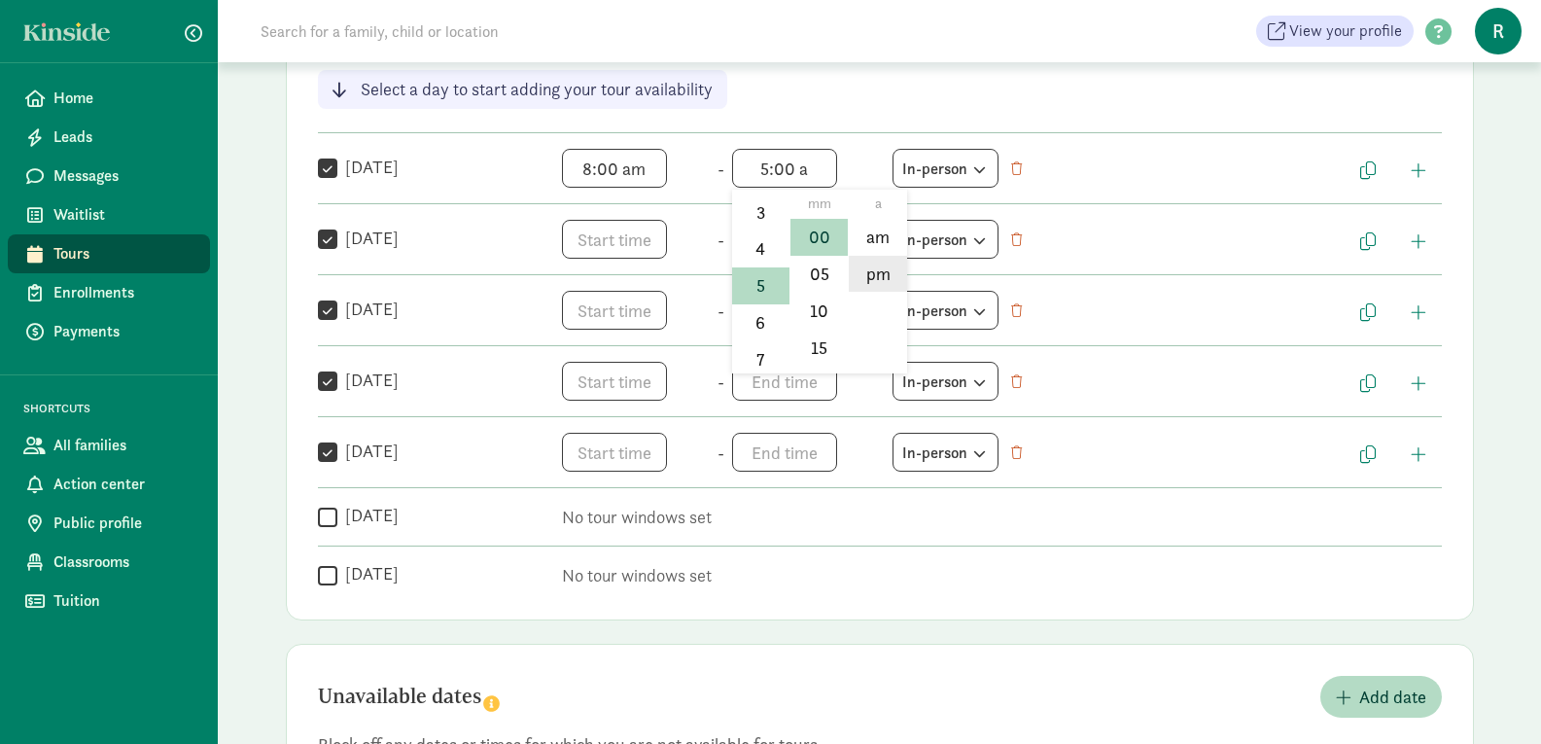
type input "5:00 pm"
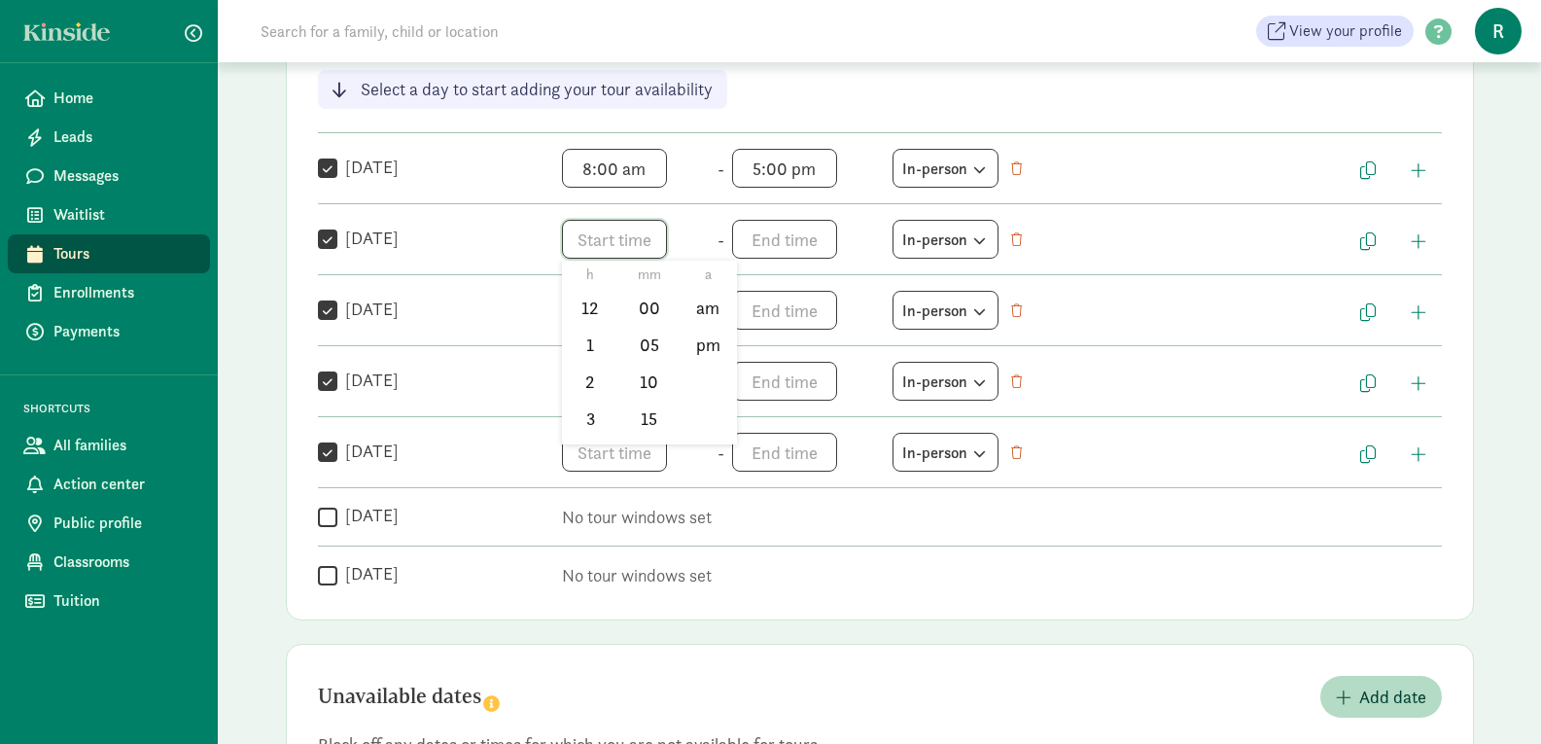
click at [641, 240] on span "h 12 1 2 3 4 5 6 7 8 9 10 11 mm 00 05 10 15 20 25 30 35 40 45 50 55 a am pm" at bounding box center [636, 239] width 148 height 39
click at [593, 393] on li "8" at bounding box center [590, 392] width 57 height 37
click at [630, 320] on li "00" at bounding box center [648, 308] width 57 height 37
click at [706, 307] on li "am" at bounding box center [707, 308] width 57 height 37
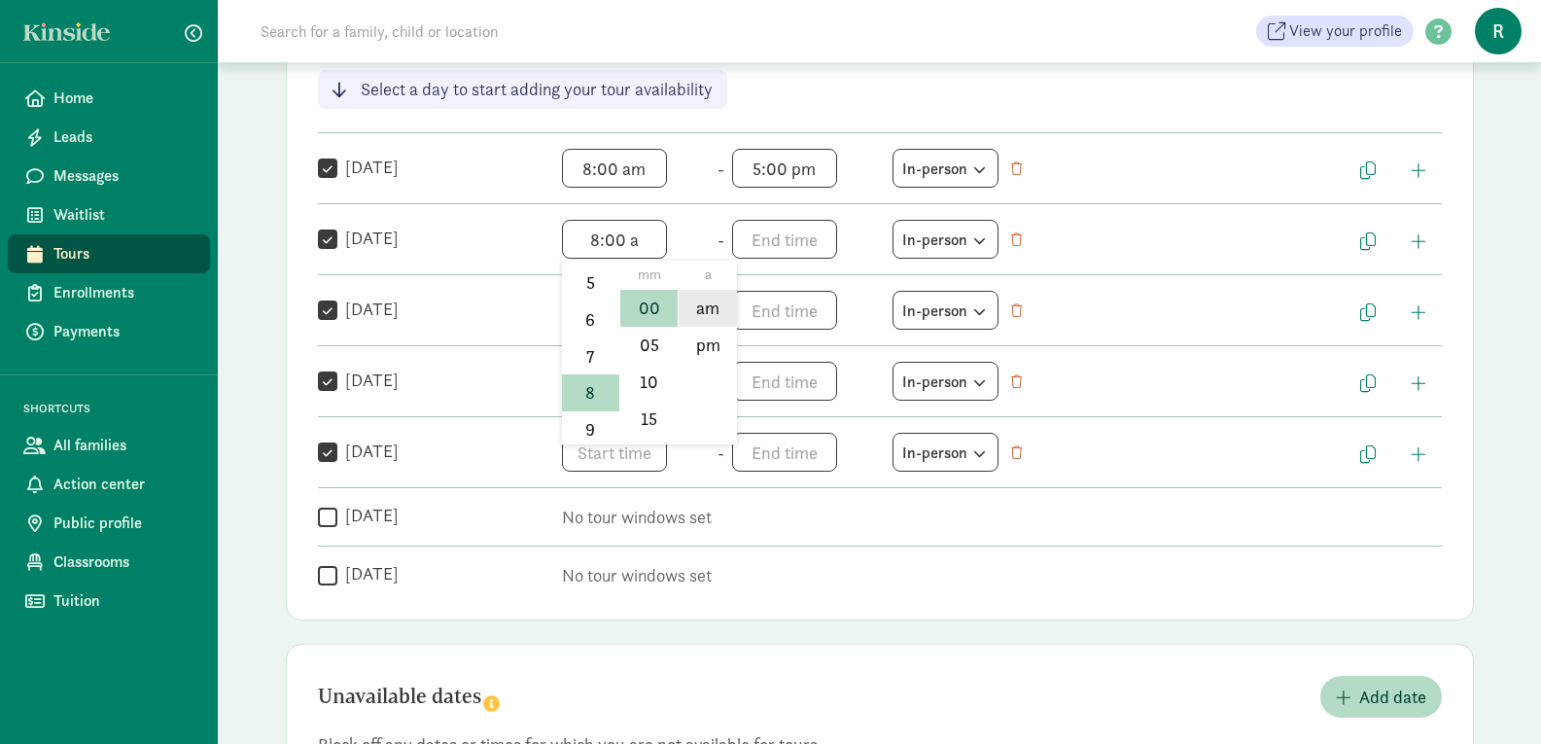
type input "8:00 am"
click at [616, 310] on span "h 12 1 2 3 4 5 6 7 8 9 10 11 mm 00 05 10 15 20 25 30 35 40 45 50 55 a am pm" at bounding box center [636, 310] width 148 height 39
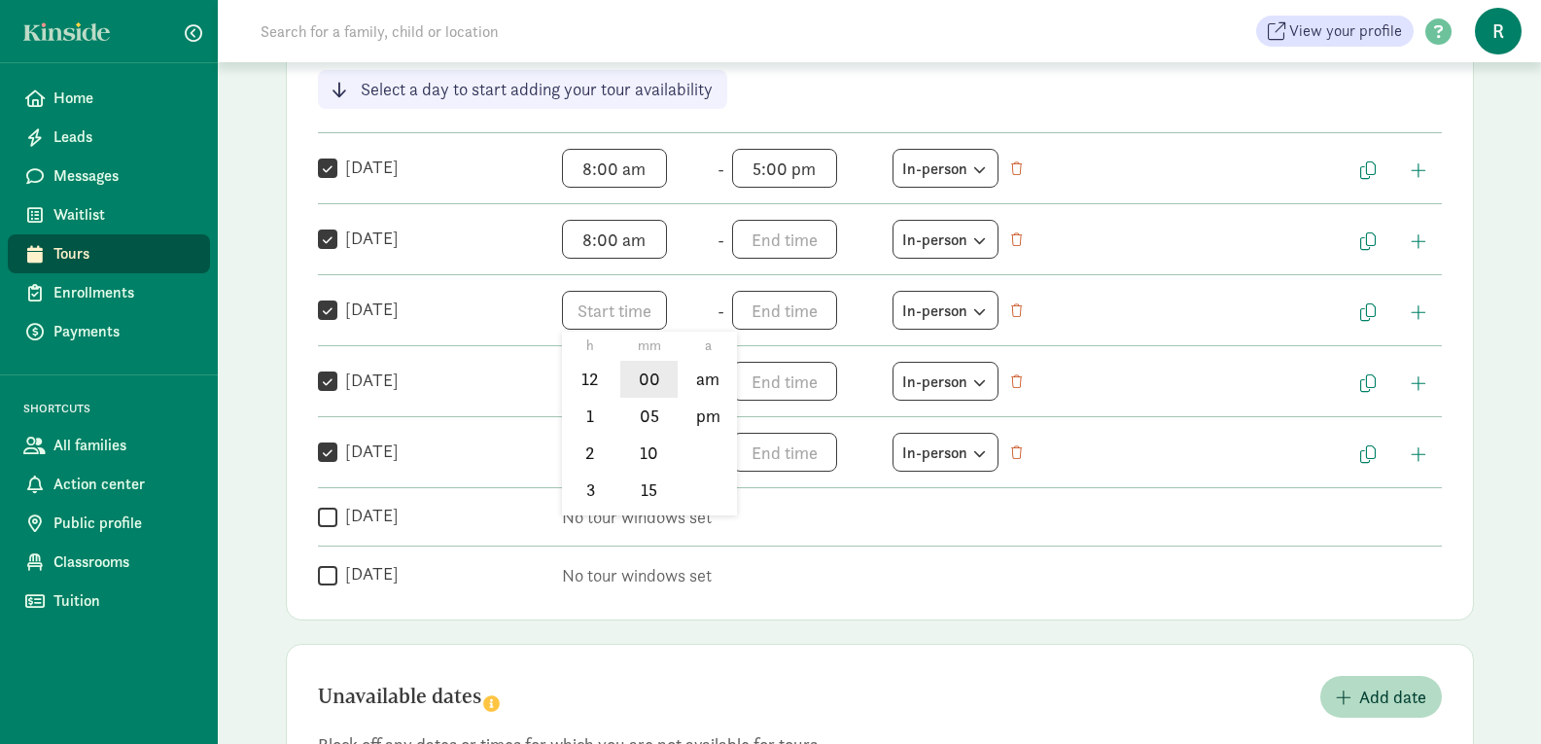
click at [647, 363] on li "00" at bounding box center [648, 379] width 57 height 37
click at [691, 373] on li "am" at bounding box center [707, 379] width 57 height 37
click at [584, 498] on li "8" at bounding box center [590, 494] width 57 height 37
type input "8:00 am"
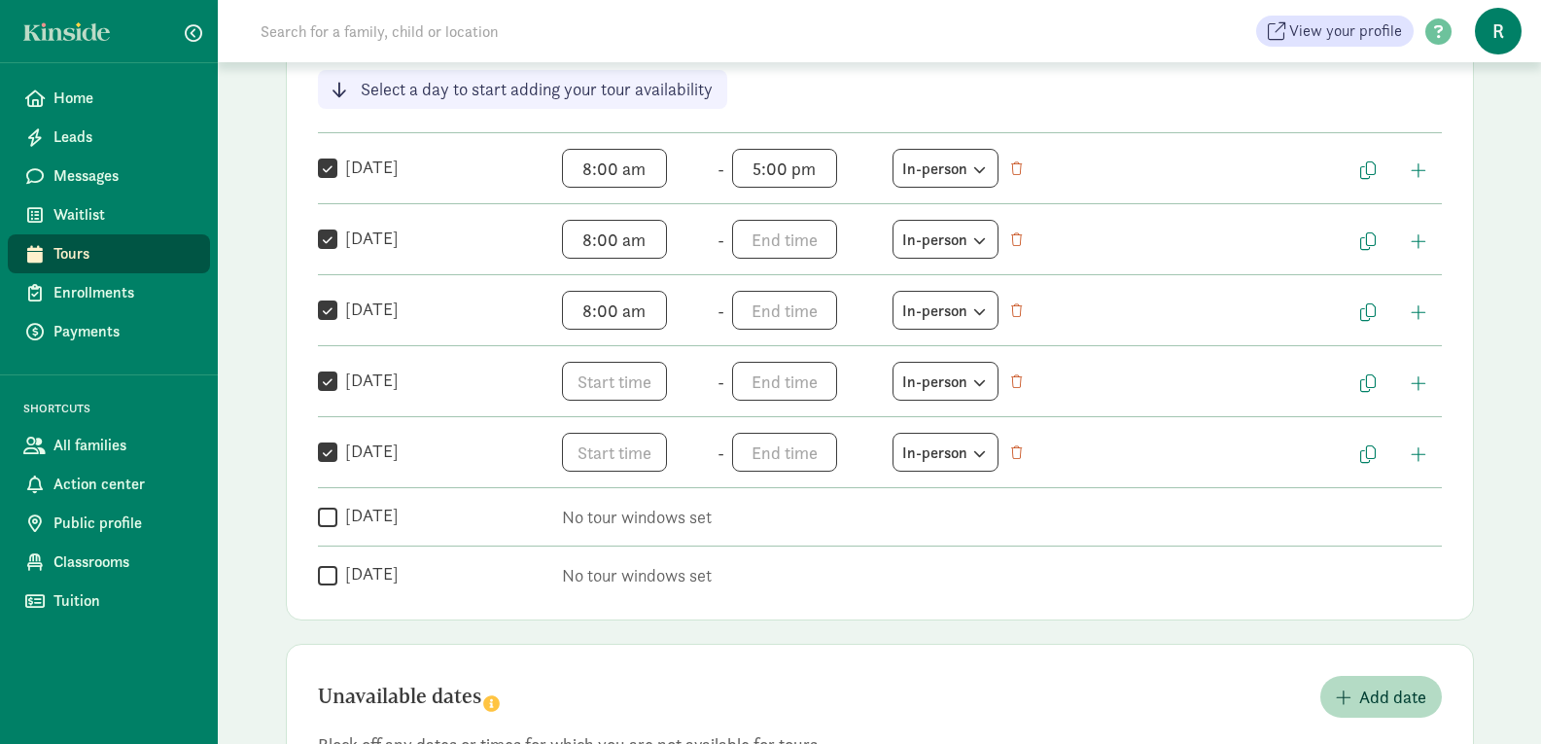
click at [637, 416] on div " Thursday h 12 1 2 3 4 5 6 7 8 9 10 11 mm 00 05 10 15 20 25 30 35 40 45 50 55 …" at bounding box center [880, 443] width 1124 height 55
click at [615, 388] on span "h 12 1 2 3 4 5 6 7 8 9 10 11 mm 00 05 10 15 20 25 30 35 40 45 50 55 a am pm" at bounding box center [636, 381] width 148 height 39
click at [593, 517] on li "8" at bounding box center [590, 519] width 57 height 37
click at [636, 460] on li "00" at bounding box center [648, 450] width 57 height 37
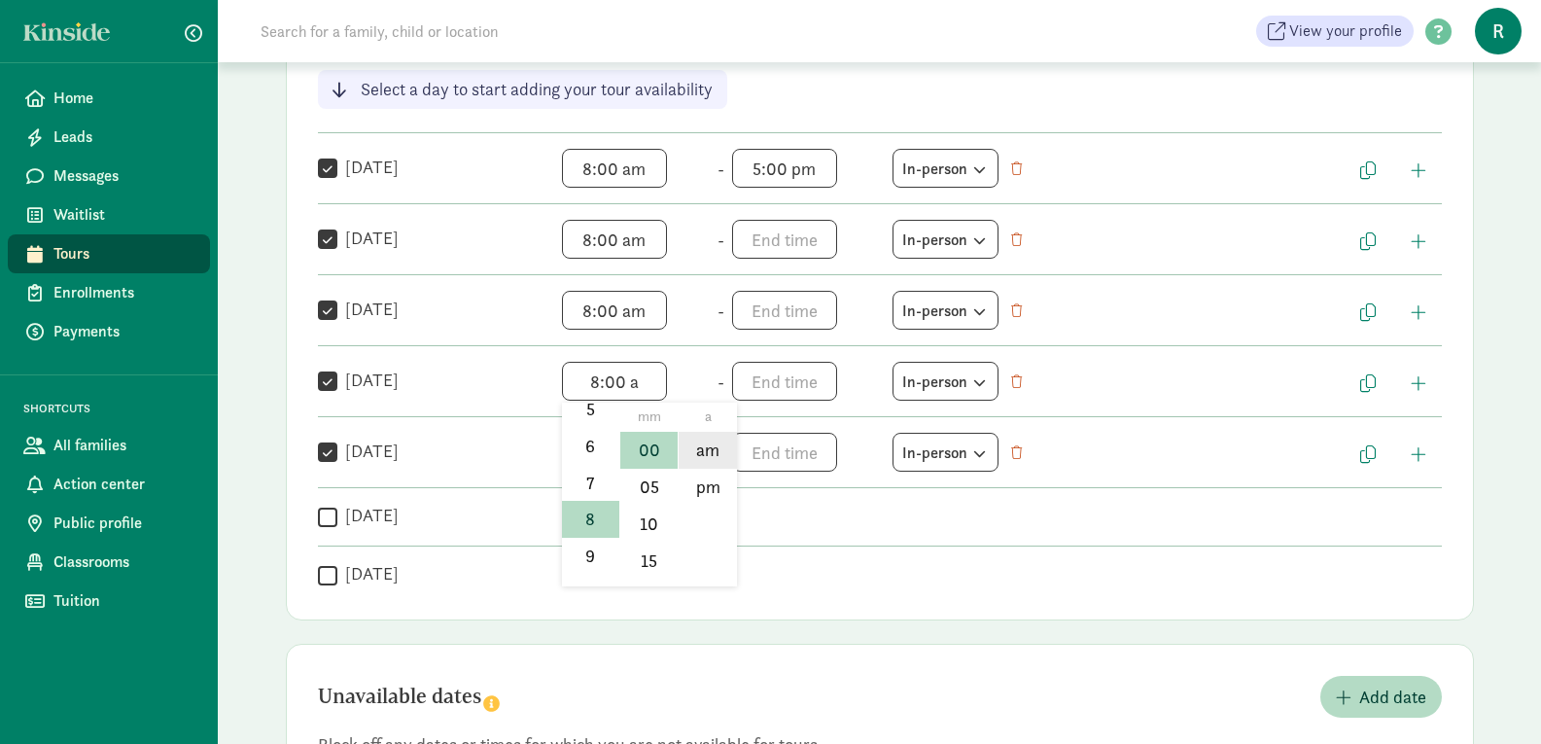
click at [708, 455] on li "am" at bounding box center [707, 450] width 57 height 37
type input "8:00 am"
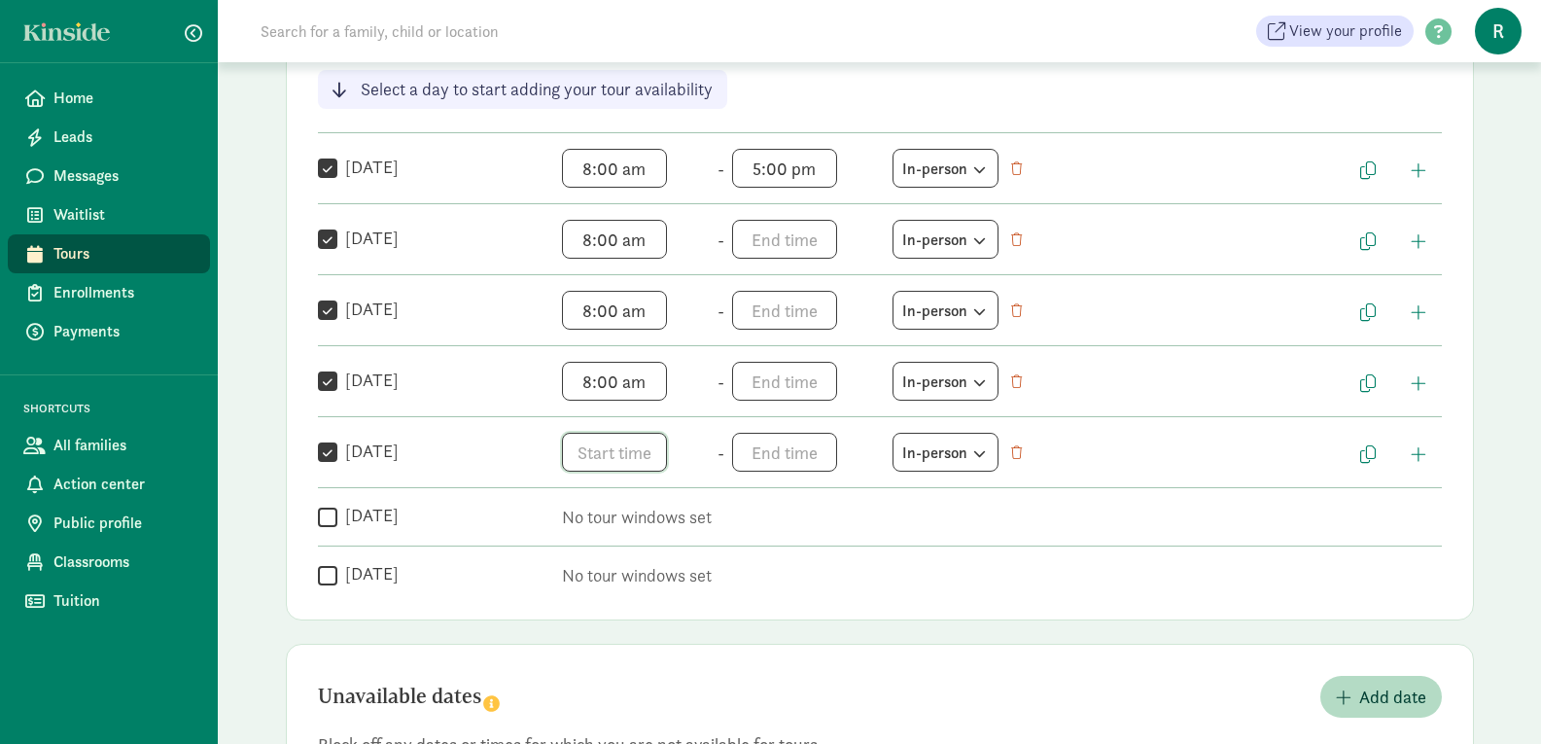
click at [624, 463] on span "h 12 1 2 3 4 5 6 7 8 9 10 11 mm 00 05 10 15 20 25 30 35 40 45 50 55 a am pm" at bounding box center [636, 452] width 148 height 39
drag, startPoint x: 608, startPoint y: 526, endPoint x: 604, endPoint y: 570, distance: 43.9
click at [604, 570] on div "Weekly tour availability Cancel Save changes These are the days and times you a…" at bounding box center [880, 246] width 1188 height 749
click at [641, 454] on span "h 12 1 2 3 4 5 6 7 8 9 10 11 mm 00 05 10 15 20 25 30 35 40 45 50 55 a am pm" at bounding box center [636, 452] width 148 height 39
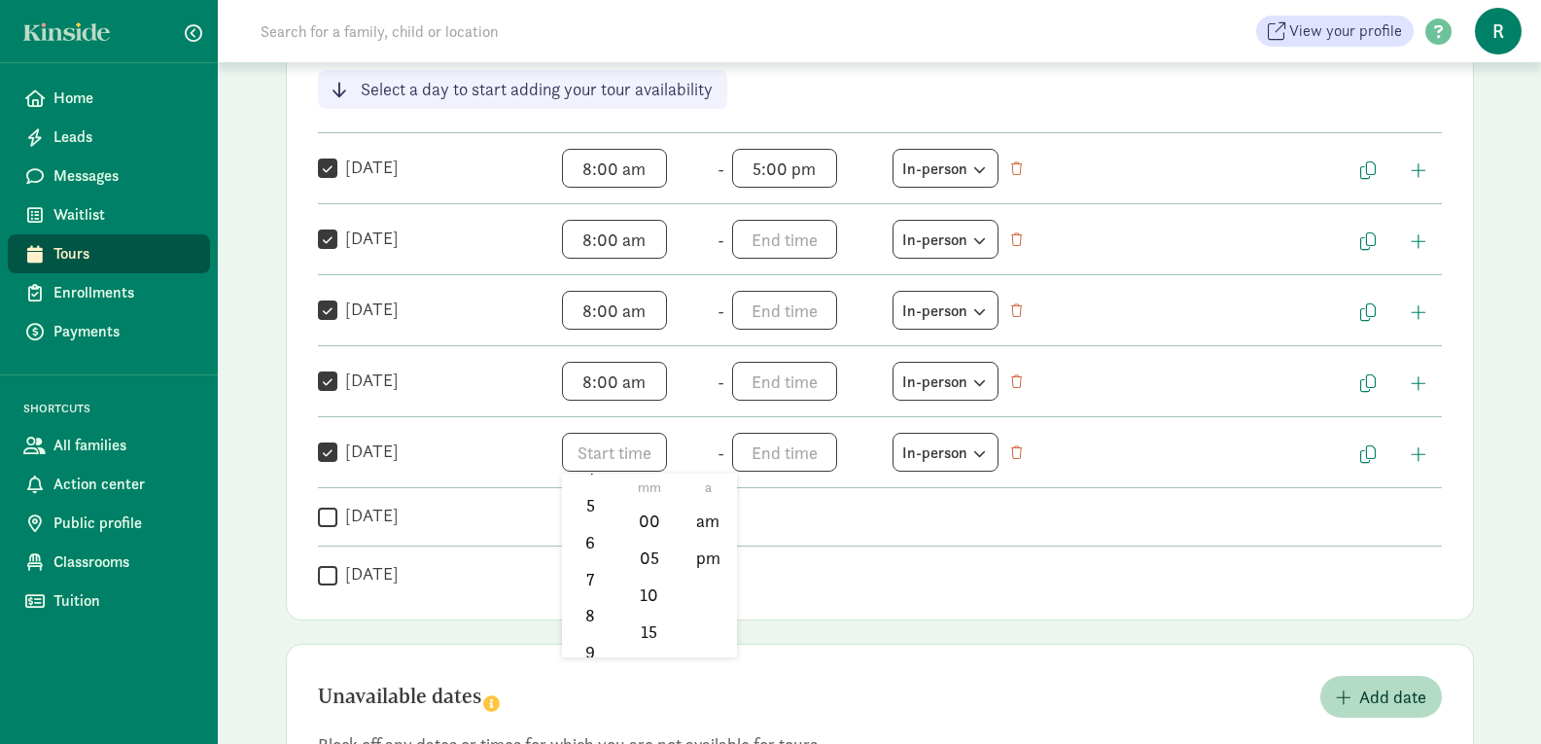
scroll to position [224, 0]
click at [594, 590] on li "8" at bounding box center [590, 591] width 57 height 37
click at [631, 526] on li "00" at bounding box center [648, 521] width 57 height 37
click at [699, 519] on li "am" at bounding box center [707, 521] width 57 height 37
type input "8:00 am"
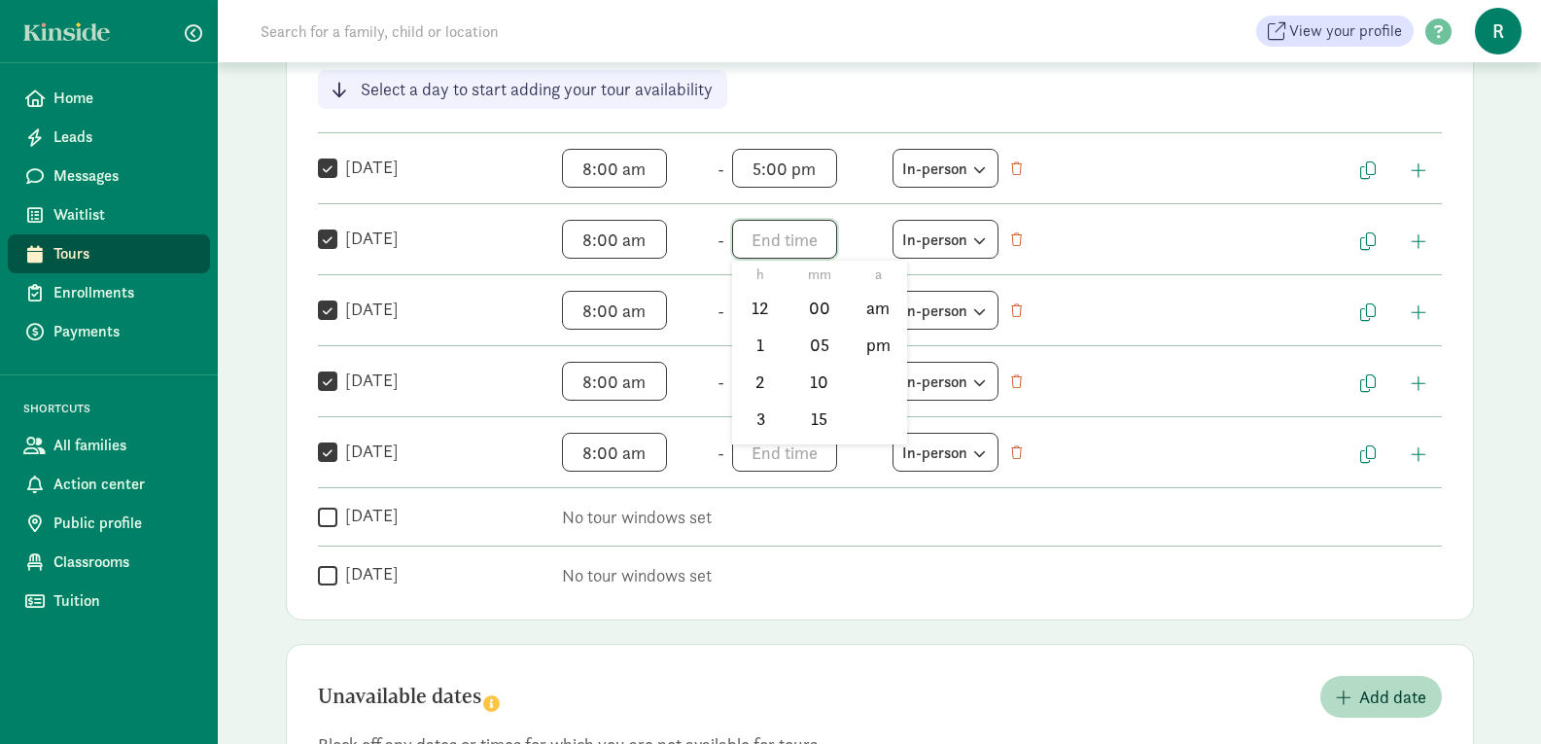
click at [770, 242] on span "h 12 1 2 3 4 5 6 7 8 9 10 11 mm 00 05 10 15 20 25 30 35 40 45 50 55 a am pm" at bounding box center [806, 239] width 148 height 39
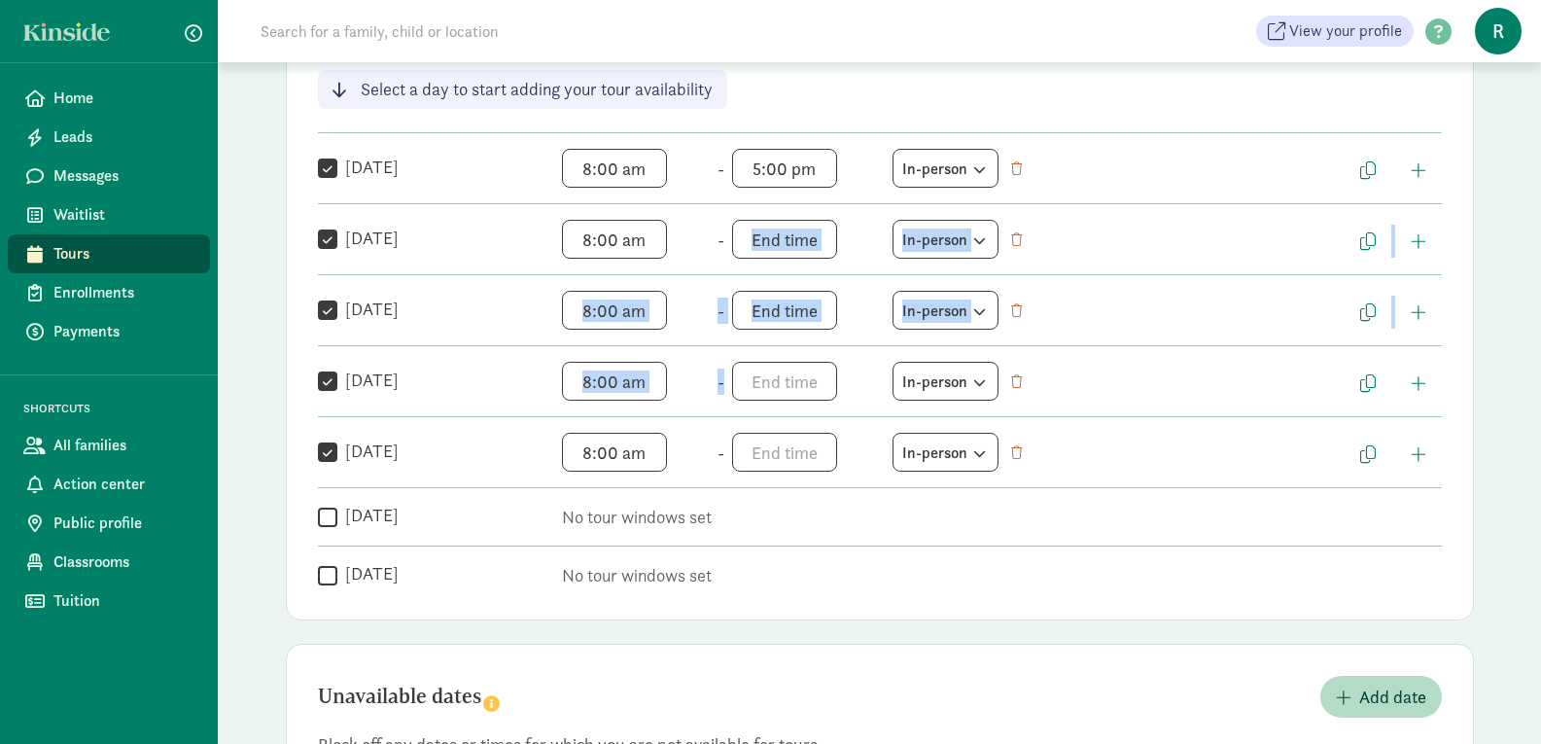
drag, startPoint x: 789, startPoint y: 304, endPoint x: 788, endPoint y: 353, distance: 48.6
click at [788, 353] on div "Weekly tour availability Cancel Save changes These are the days and times you a…" at bounding box center [880, 246] width 1188 height 749
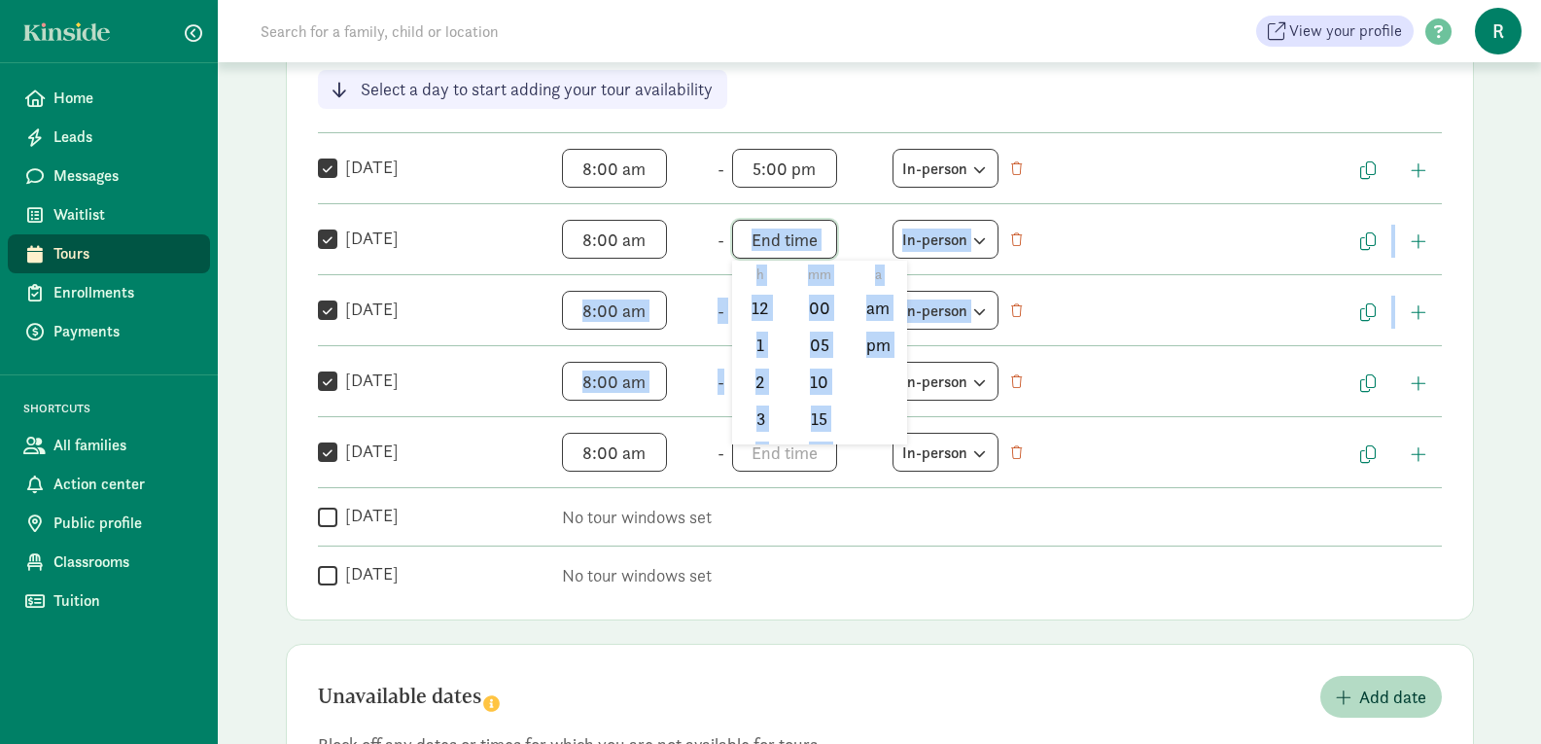
click at [787, 253] on span "h 12 1 2 3 4 5 6 7 8 9 10 11 mm 00 05 10 15 20 25 30 35 40 45 50 55 a am pm" at bounding box center [806, 239] width 148 height 39
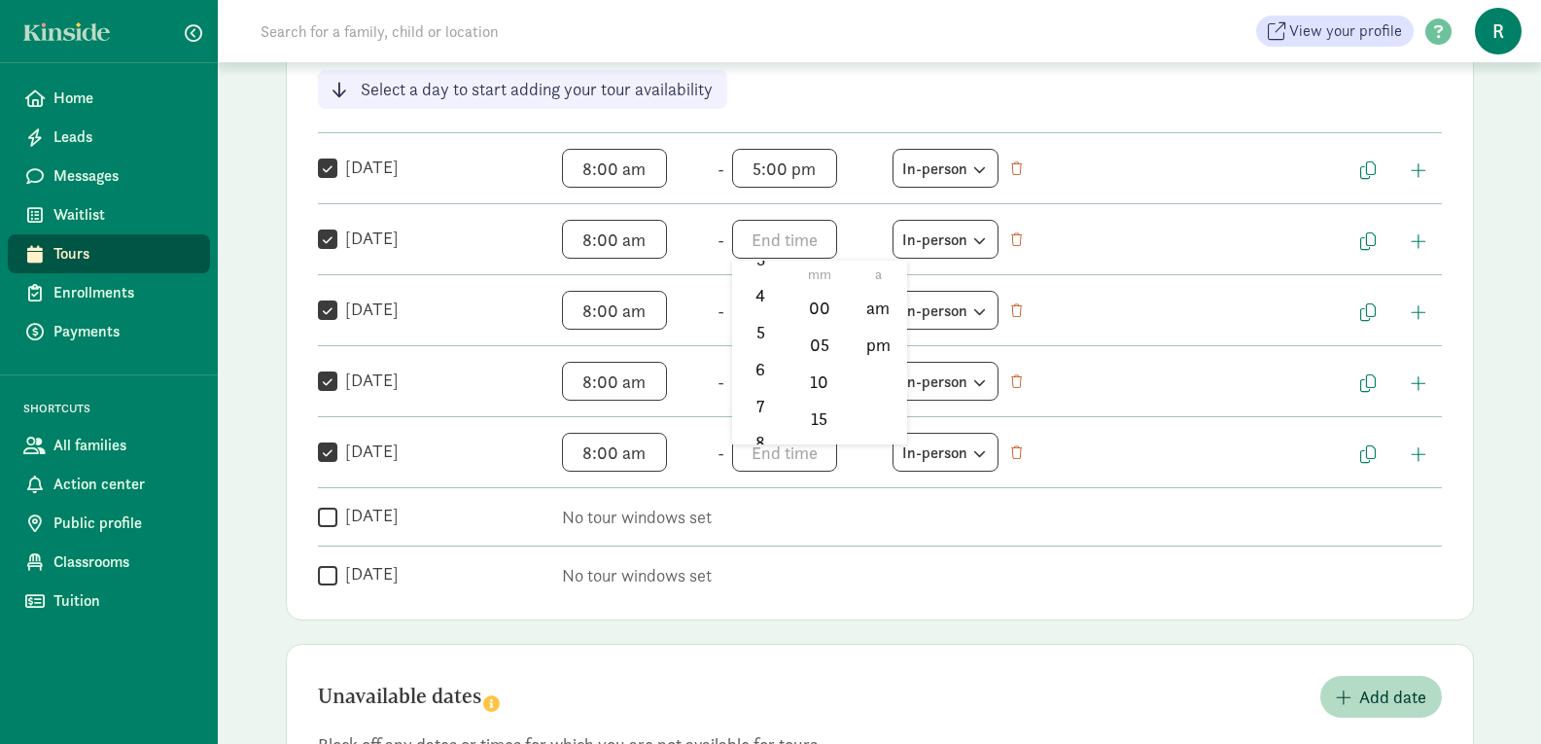
scroll to position [163, 0]
click at [755, 327] on li "5" at bounding box center [760, 328] width 57 height 37
click at [803, 311] on li "00" at bounding box center [818, 308] width 57 height 37
click at [877, 339] on li "pm" at bounding box center [877, 345] width 57 height 37
type input "5:00 pm"
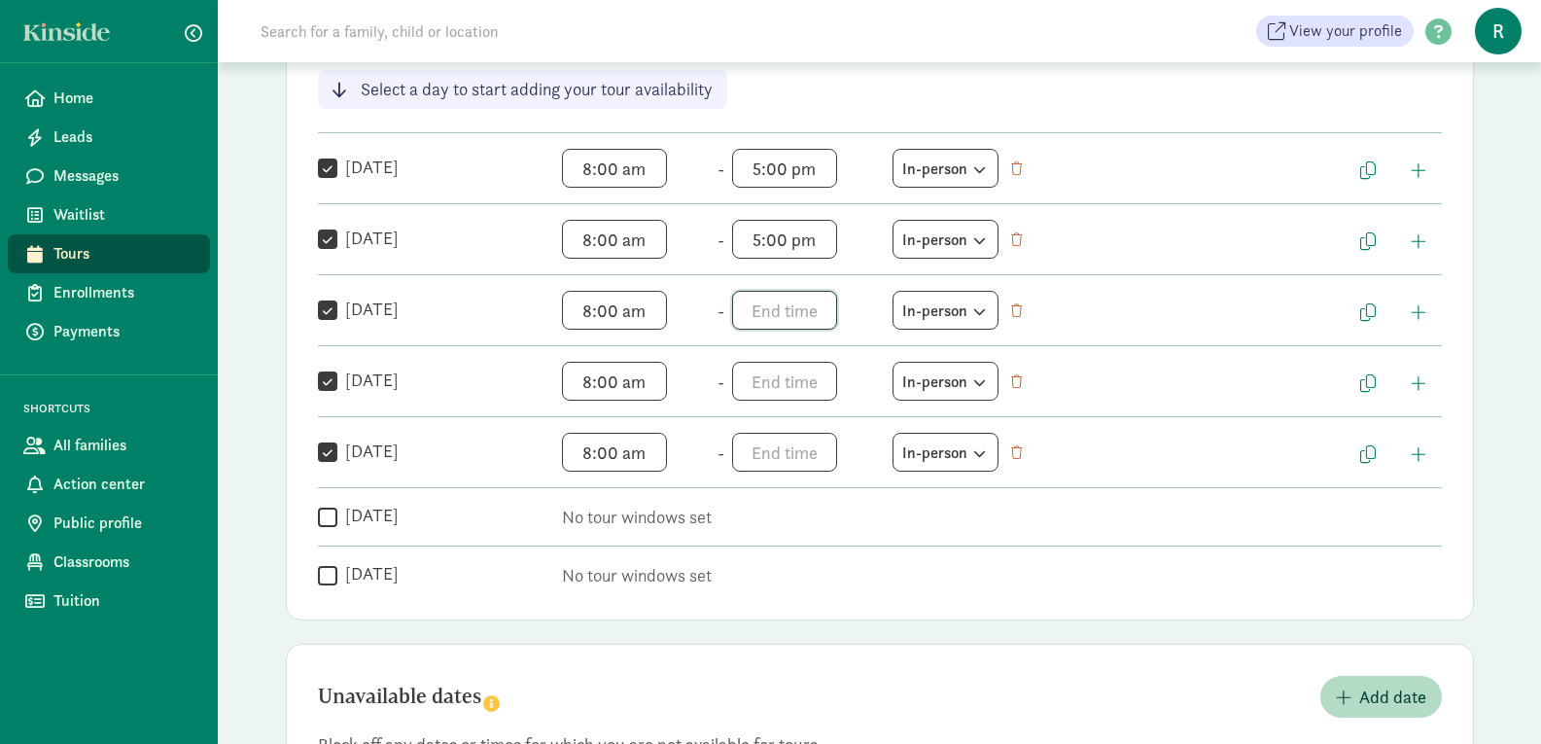
click at [781, 304] on span "h 12 1 2 3 4 5 6 7 8 9 10 11 mm 00 05 10 15 20 25 30 35 40 45 50 55 a am pm" at bounding box center [806, 310] width 148 height 39
click at [759, 423] on li "5" at bounding box center [760, 433] width 57 height 37
click at [806, 372] on li "00" at bounding box center [818, 379] width 57 height 37
click at [878, 407] on li "pm" at bounding box center [877, 416] width 57 height 37
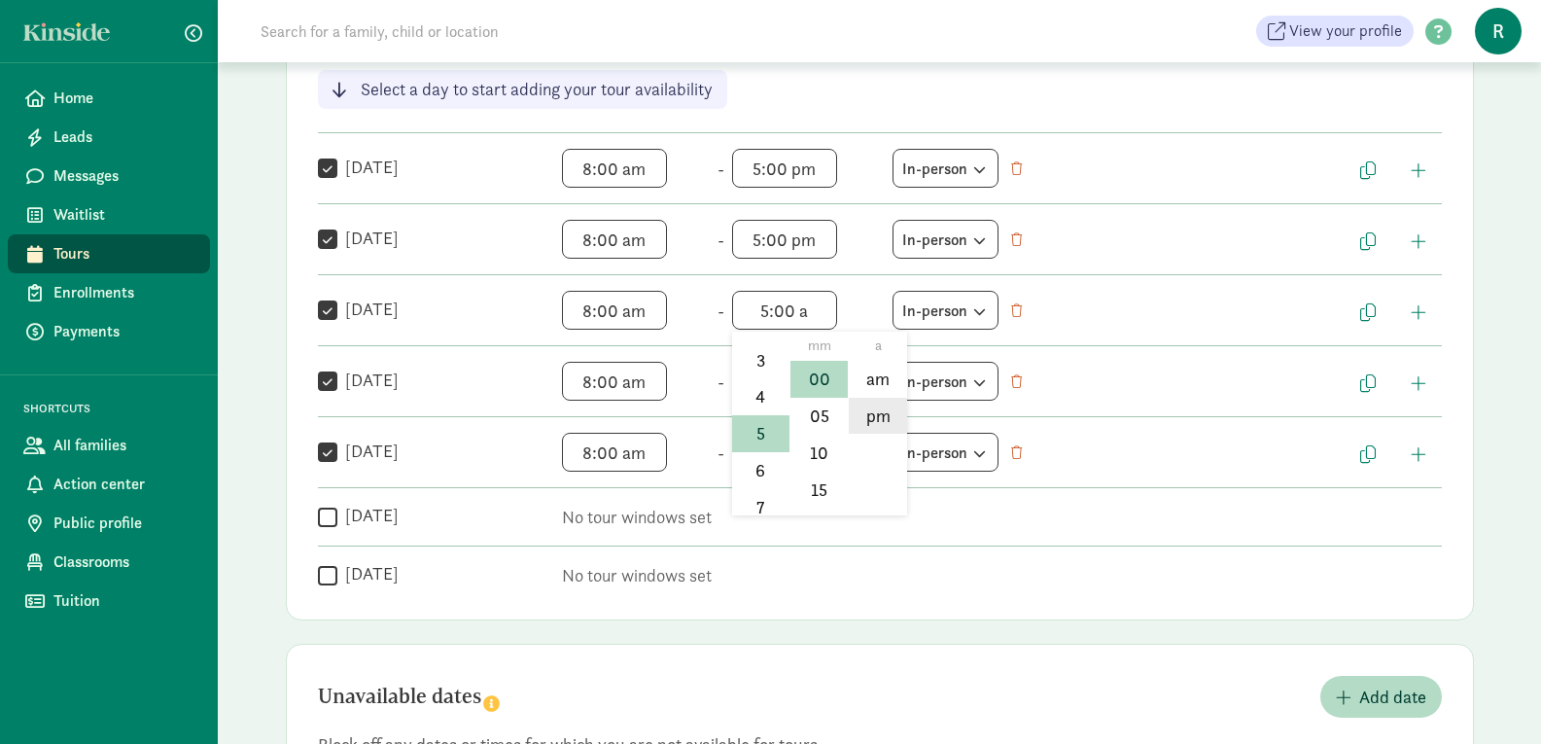
type input "5:00 pm"
click at [788, 376] on span "h 12 1 2 3 4 5 6 7 8 9 10 11 mm 00 05 10 15 20 25 30 35 40 45 50 55 a am pm" at bounding box center [806, 381] width 148 height 39
click at [755, 484] on li "5" at bounding box center [760, 480] width 57 height 37
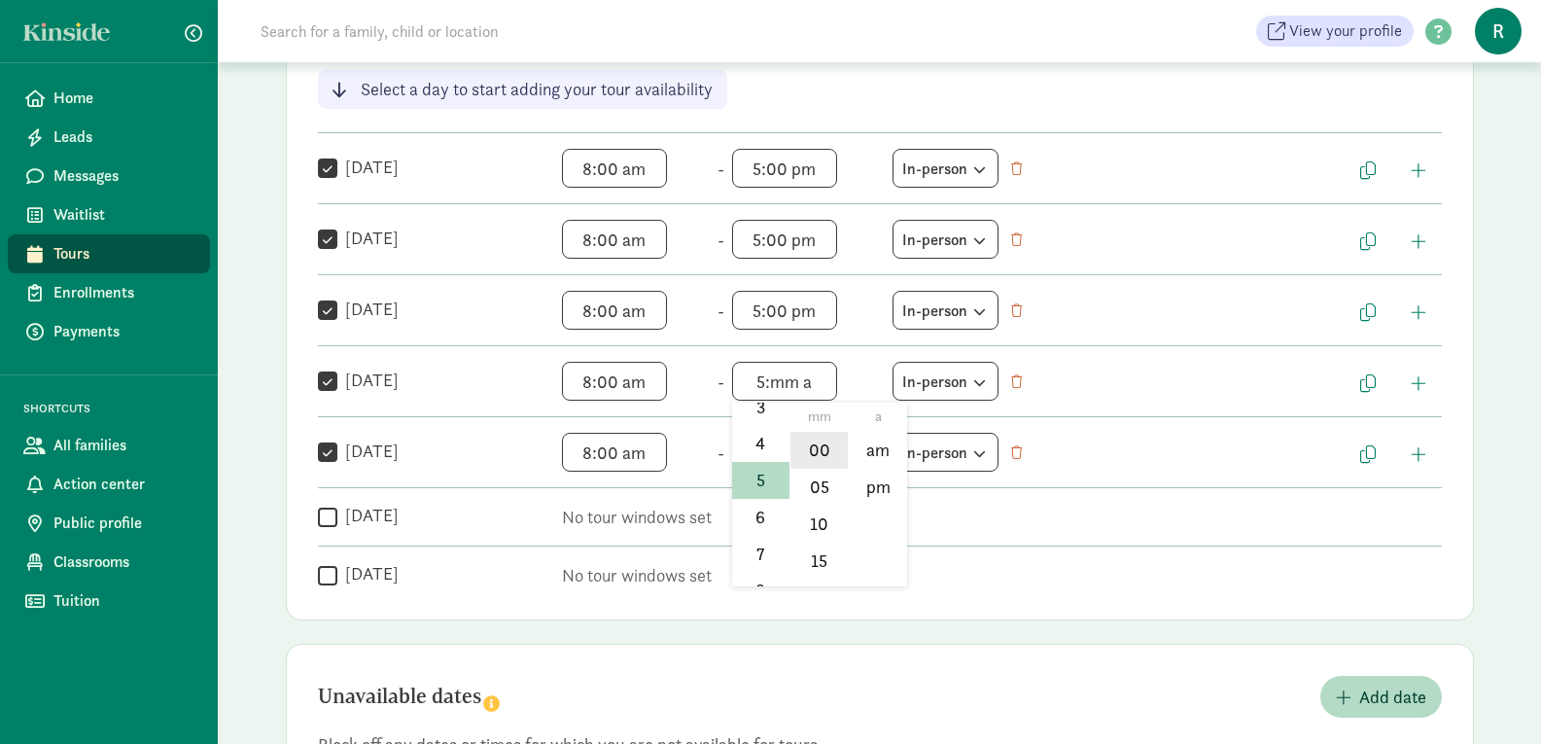
click at [807, 442] on li "00" at bounding box center [818, 450] width 57 height 37
click at [874, 483] on li "pm" at bounding box center [877, 487] width 57 height 37
type input "5:00 pm"
click at [782, 448] on span "h 12 1 2 3 4 5 6 7 8 9 10 11 mm 00 05 10 15 20 25 30 35 40 45 50 55 a am pm" at bounding box center [806, 452] width 148 height 39
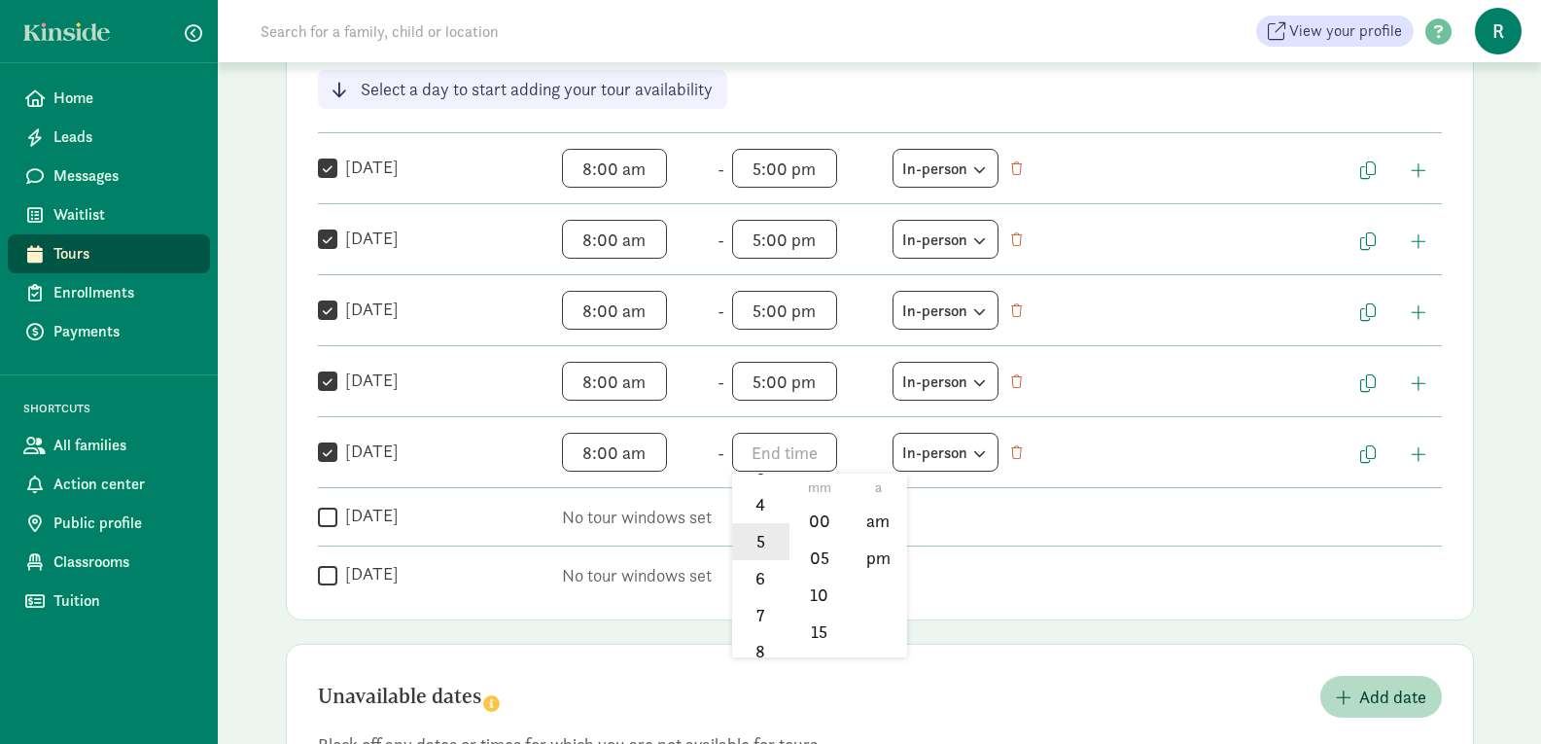
click at [756, 553] on li "5" at bounding box center [760, 541] width 57 height 37
click at [819, 510] on li "00" at bounding box center [818, 521] width 57 height 37
click at [868, 564] on li "pm" at bounding box center [877, 558] width 57 height 37
type input "5:00 pm"
click at [319, 518] on input "Saturday" at bounding box center [327, 517] width 19 height 26
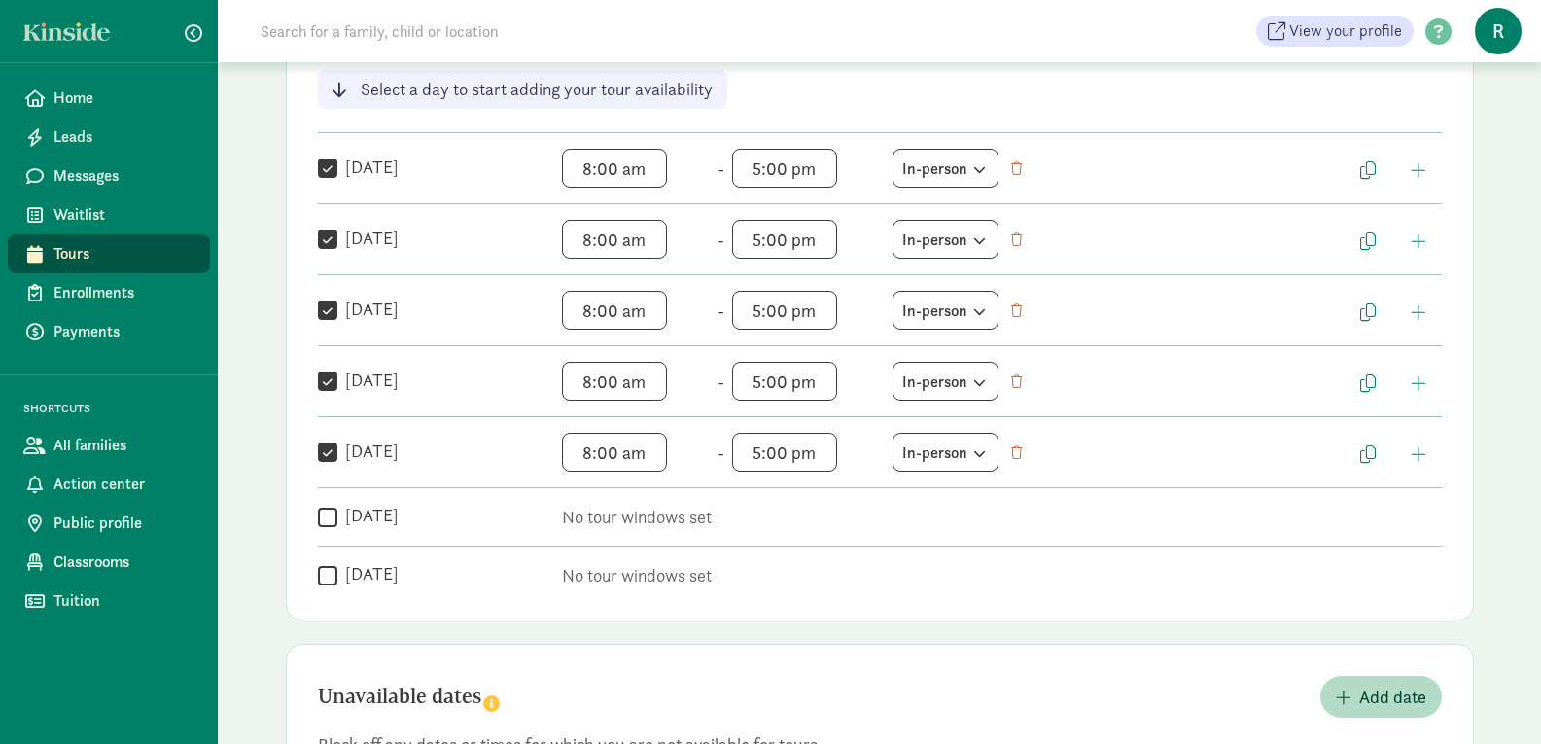
checkbox input "true"
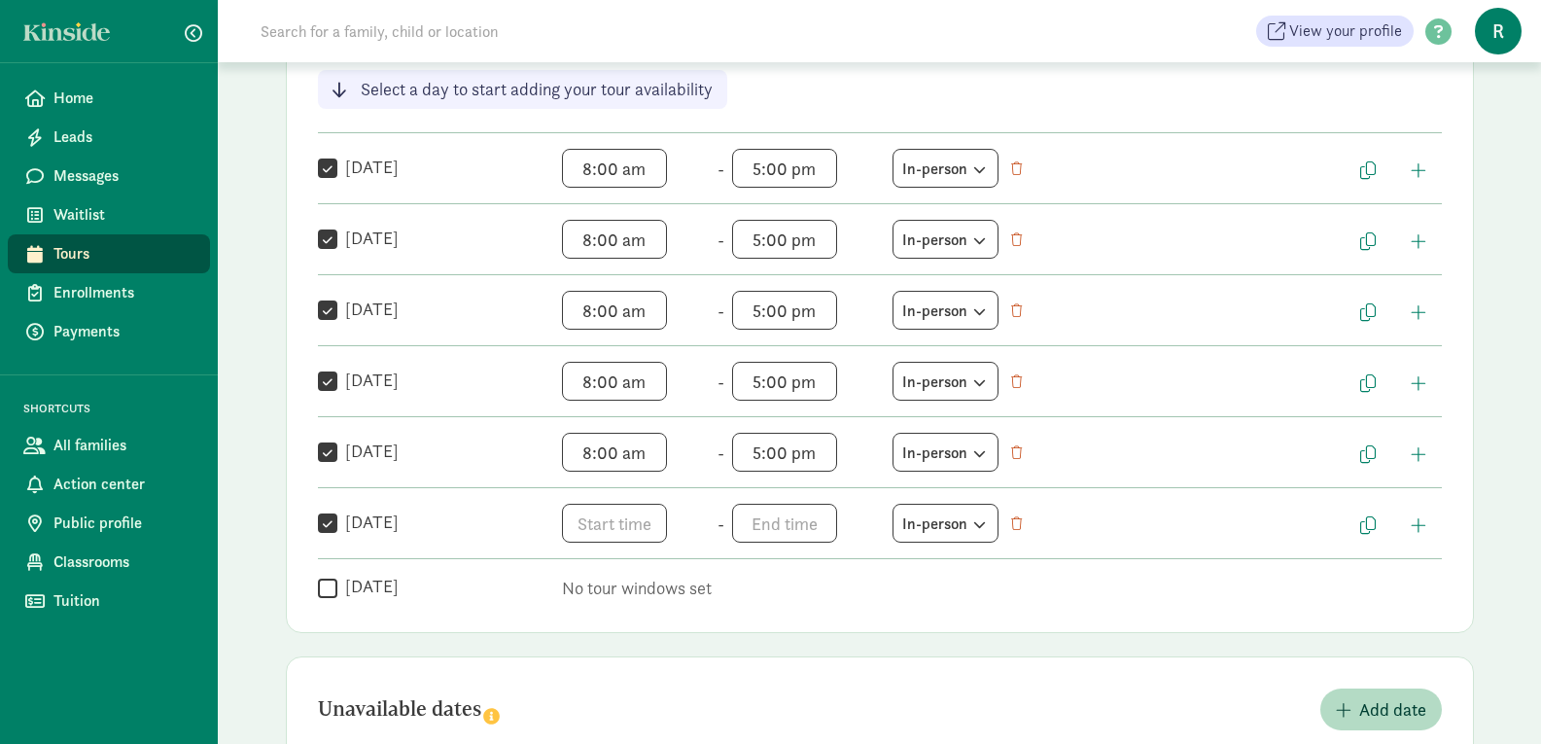
click at [313, 582] on div "Weekly tour availability Cancel Save changes These are the days and times you a…" at bounding box center [880, 252] width 1188 height 761
click at [328, 584] on input "Sunday" at bounding box center [327, 588] width 19 height 26
checkbox input "true"
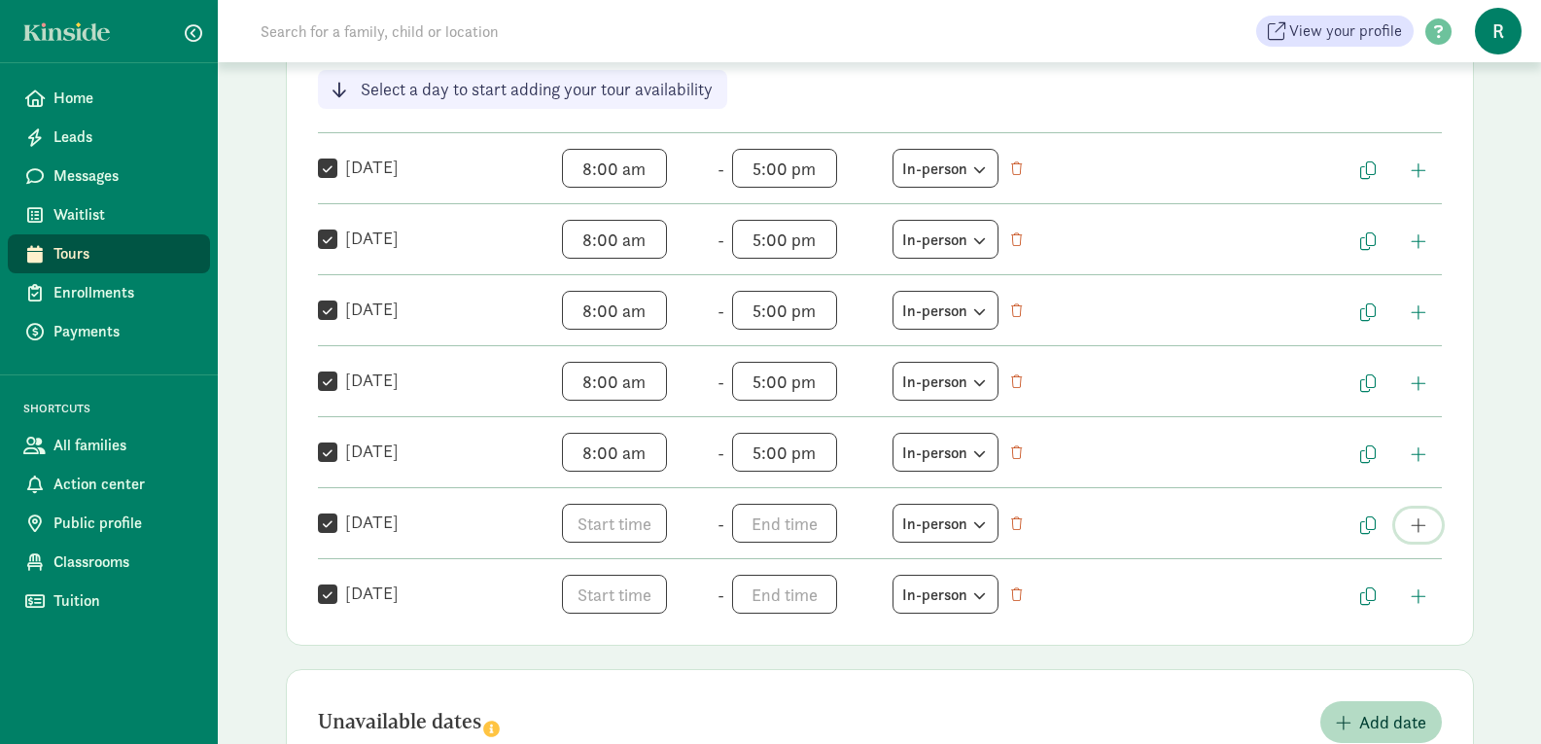
click at [1422, 516] on span "button" at bounding box center [1419, 524] width 16 height 17
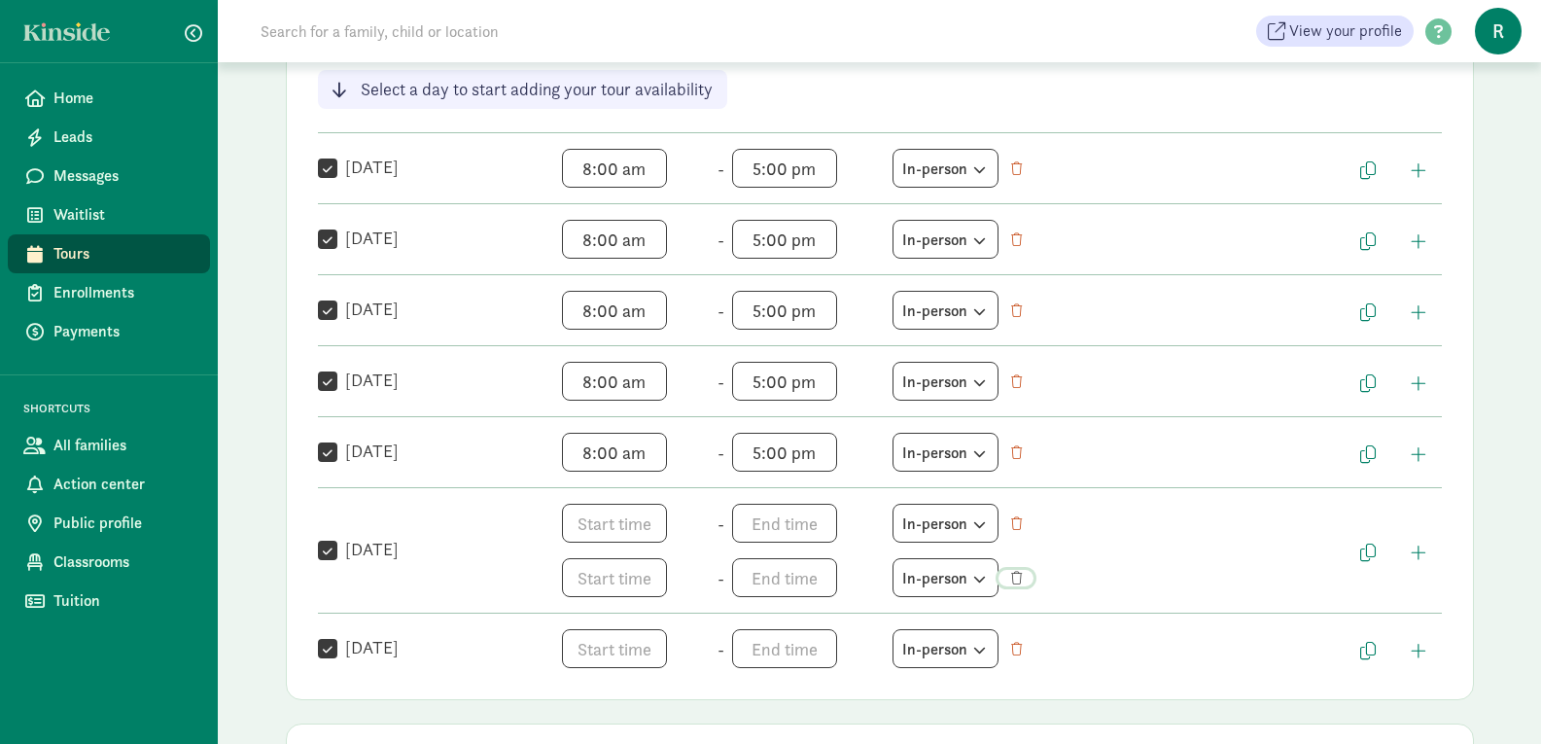
click at [1011, 573] on span "button" at bounding box center [1016, 578] width 11 height 13
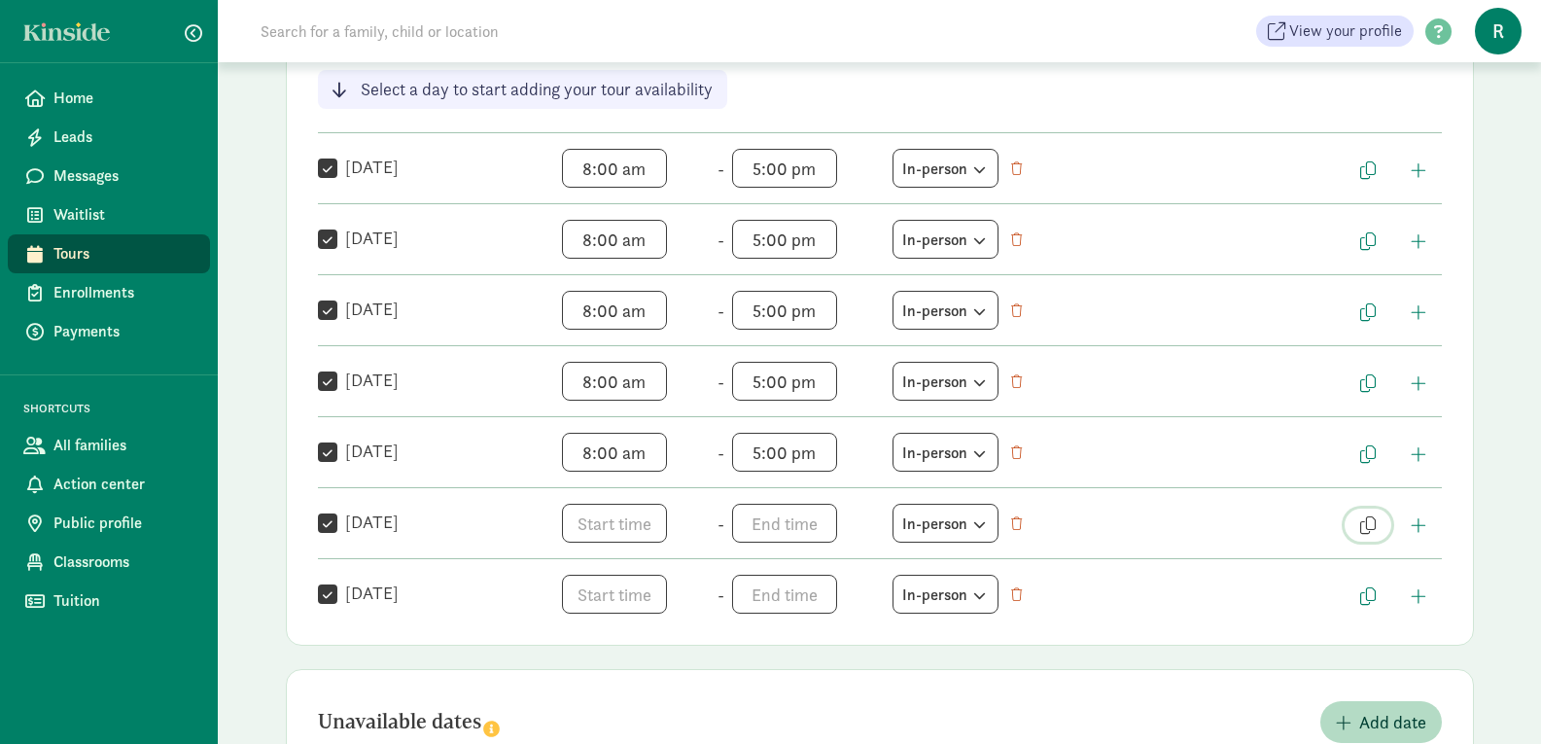
click at [1364, 523] on span "button" at bounding box center [1368, 524] width 16 height 17
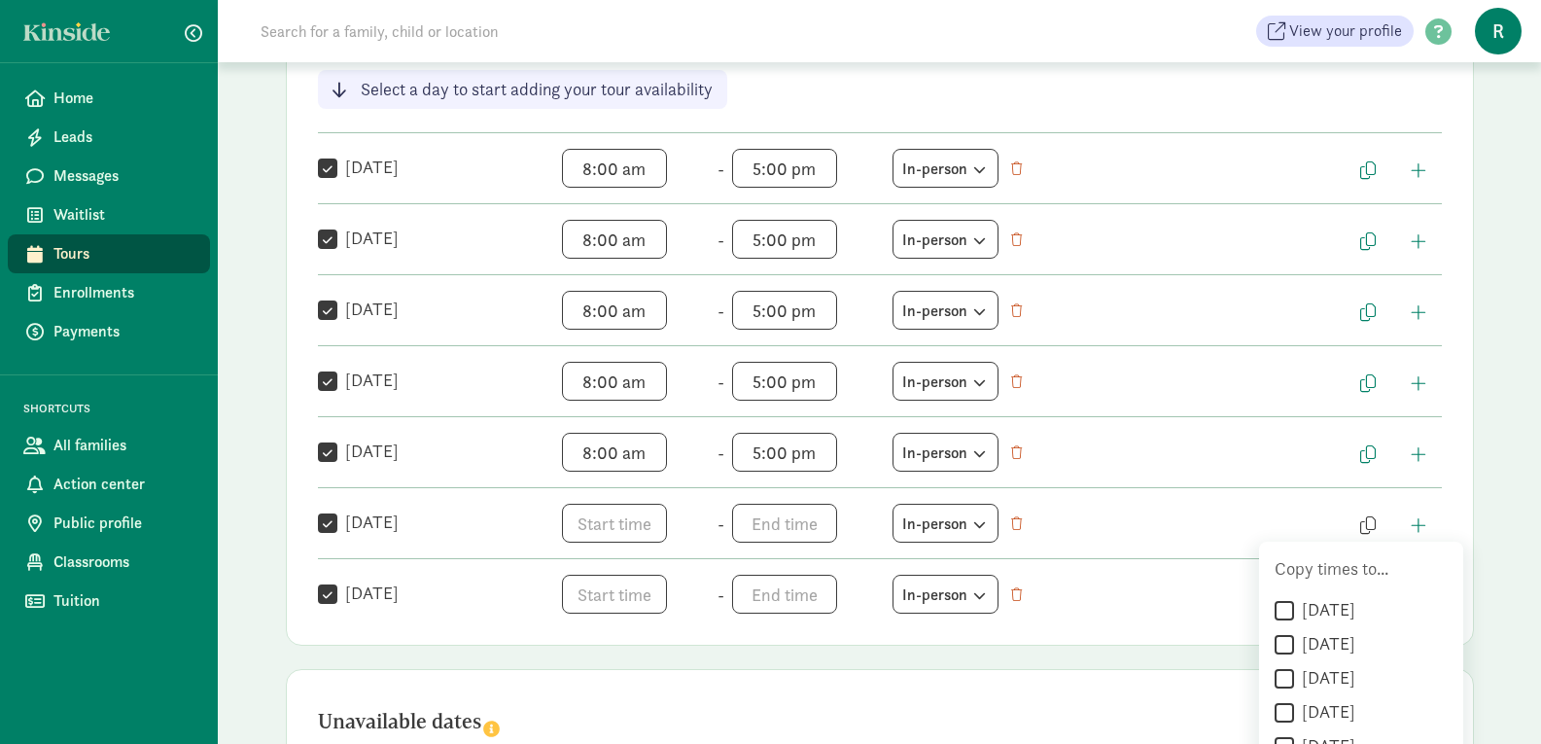
scroll to position [512, 0]
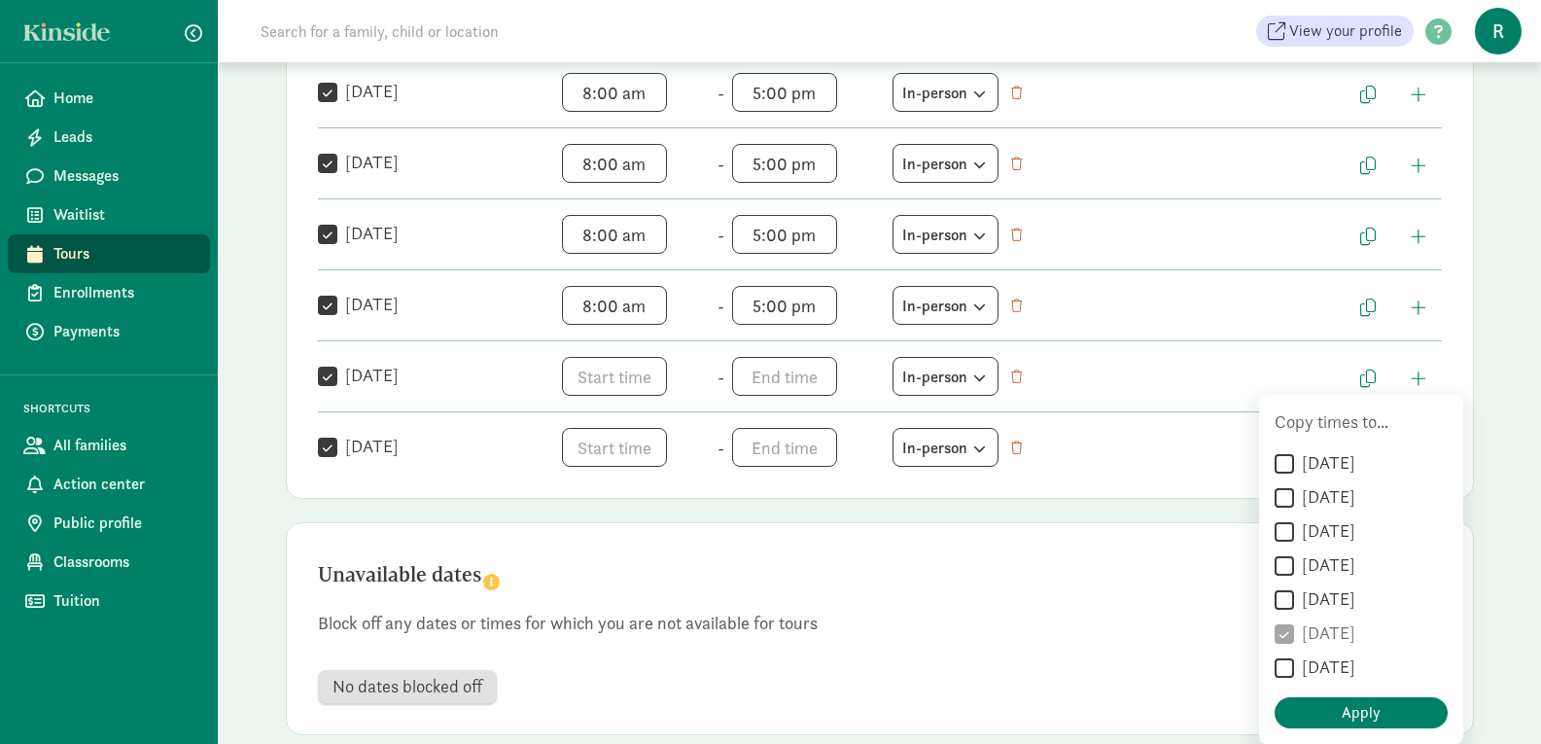
click at [1085, 663] on div "Unavailable dates Add date Block off any dates or times for which you are not a…" at bounding box center [880, 628] width 1188 height 213
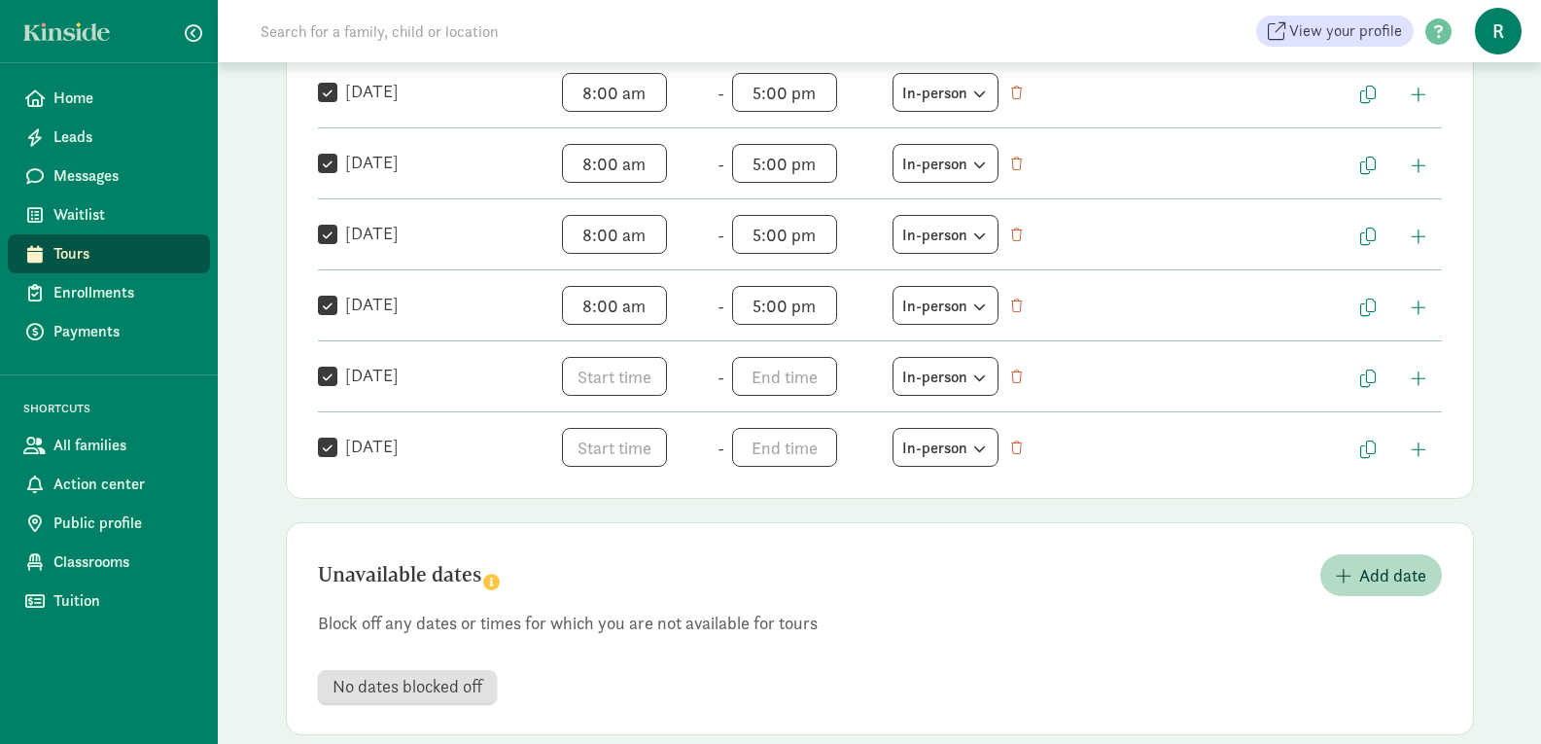
click at [326, 376] on input "Saturday" at bounding box center [327, 377] width 19 height 26
checkbox input "false"
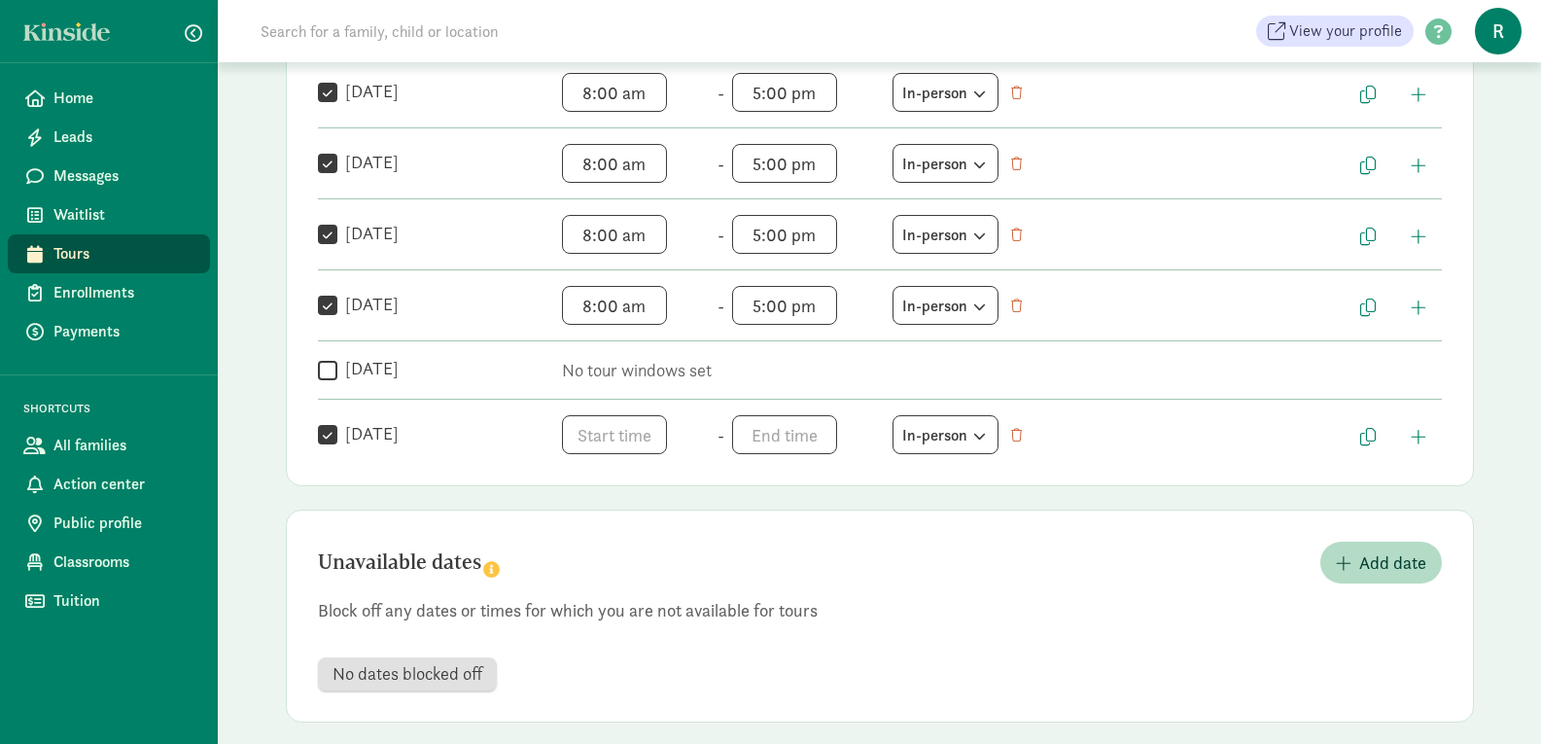
click at [326, 444] on input "Sunday" at bounding box center [327, 435] width 19 height 26
checkbox input "false"
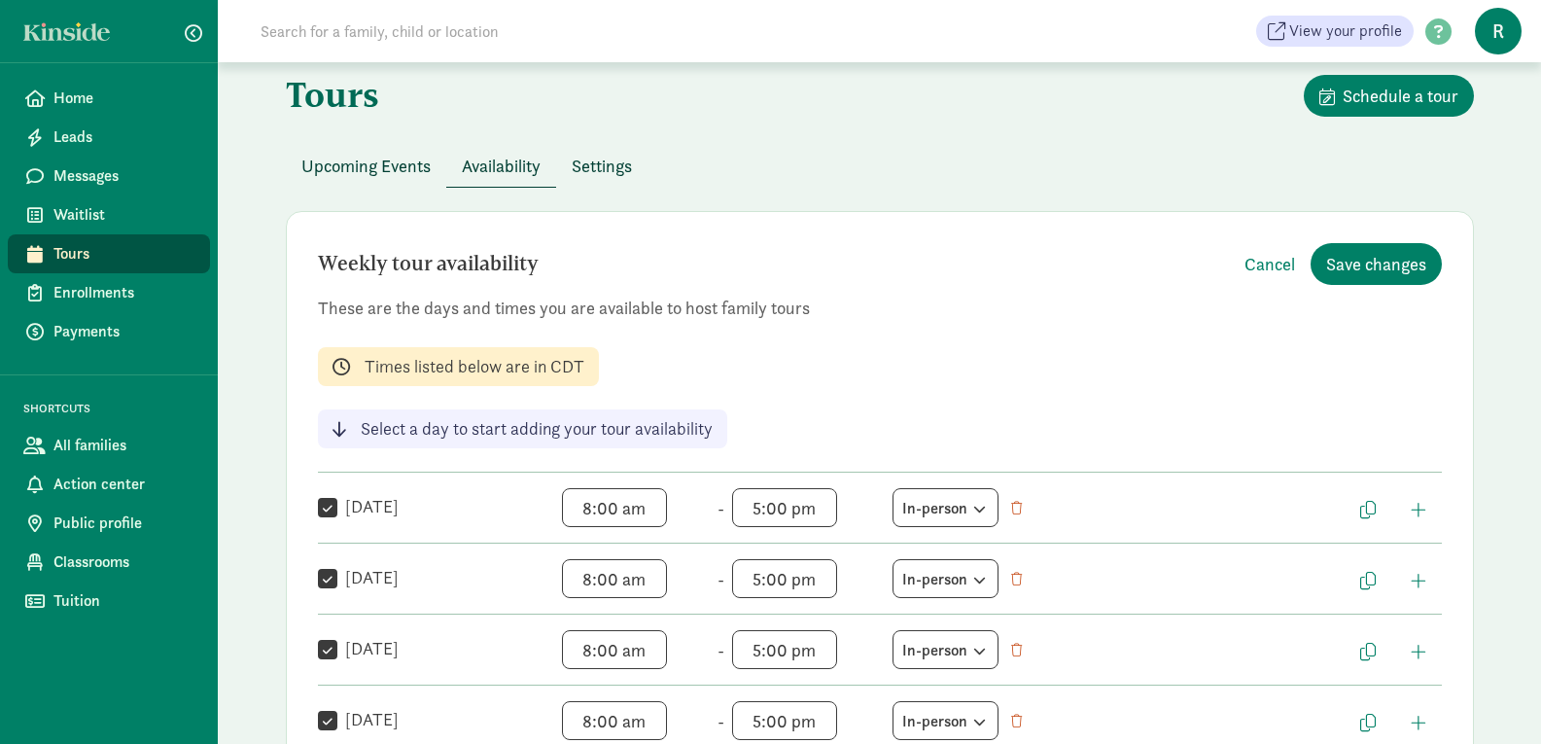
scroll to position [0, 0]
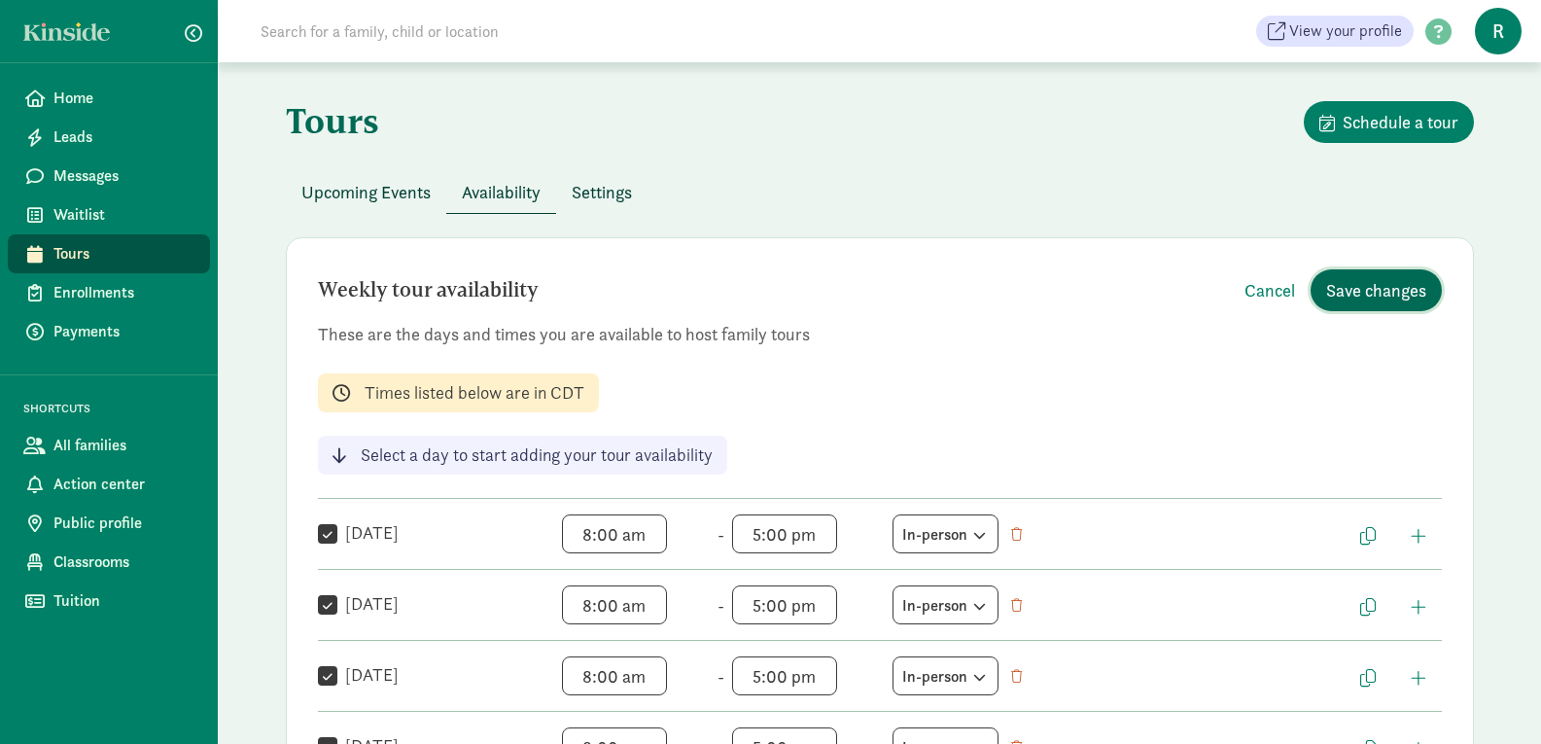
click at [1367, 281] on span "Save changes" at bounding box center [1376, 290] width 100 height 26
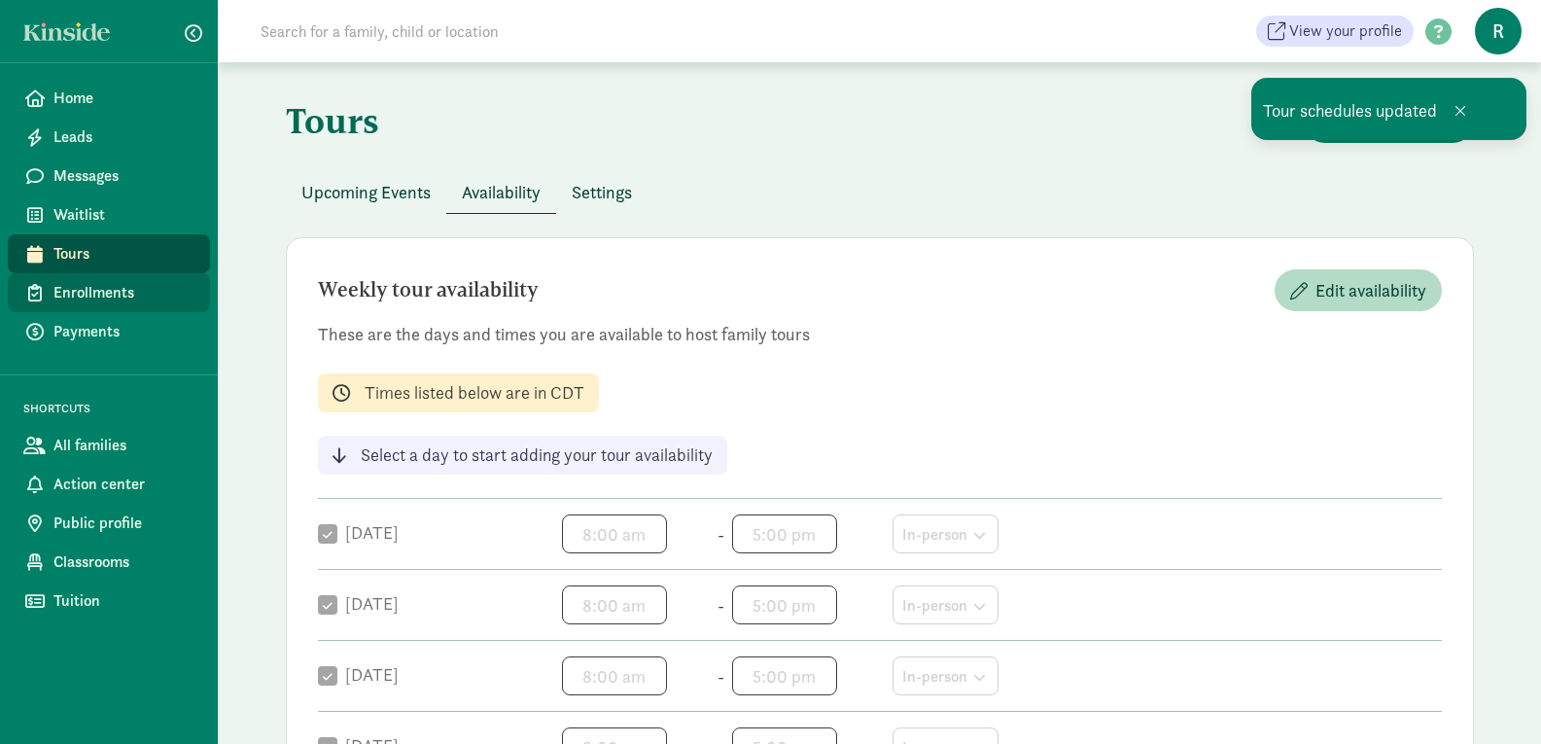
click at [95, 290] on span "Enrollments" at bounding box center [123, 292] width 141 height 23
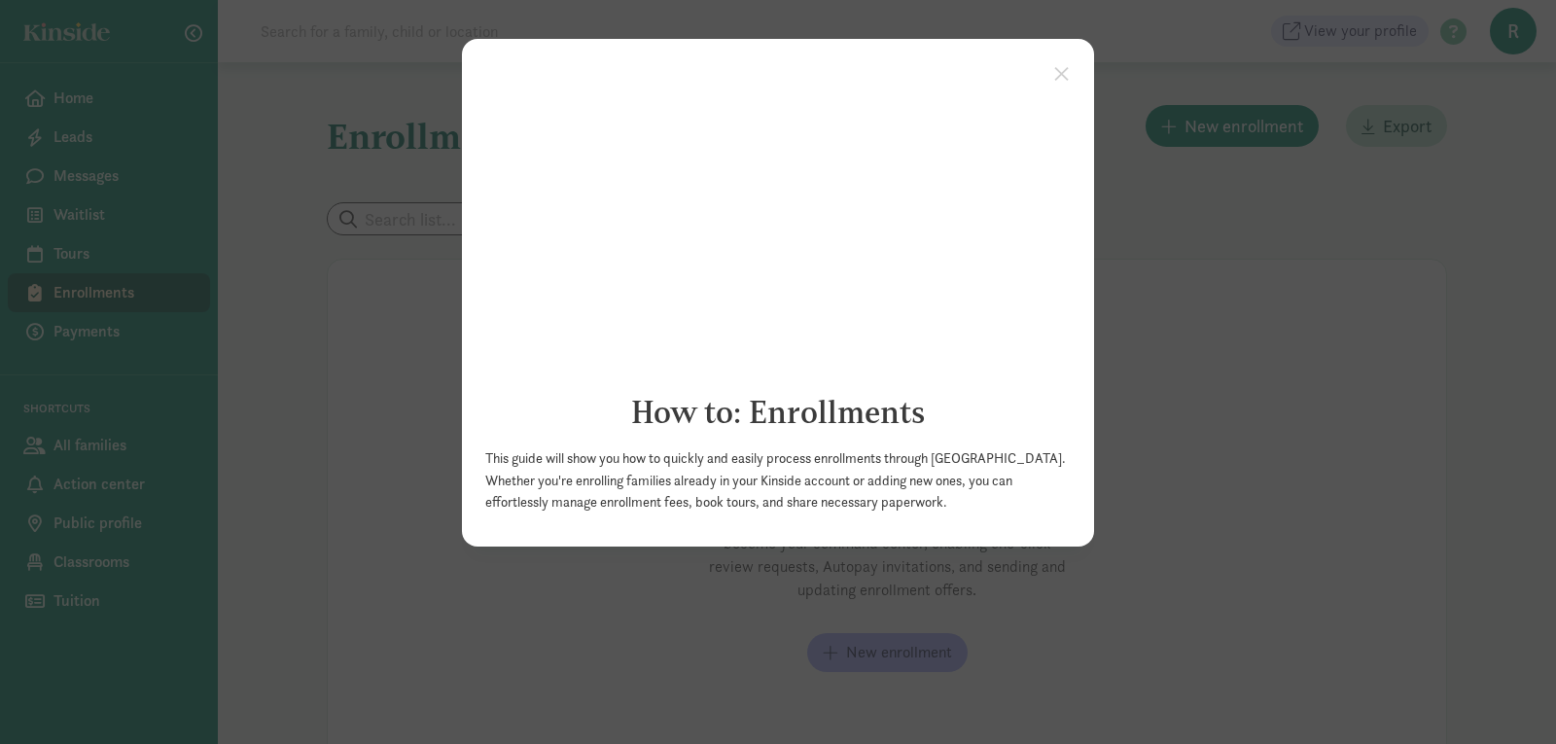
click appcues "× How to: Enrollments This guide will show you how to quickly and easily proces…"
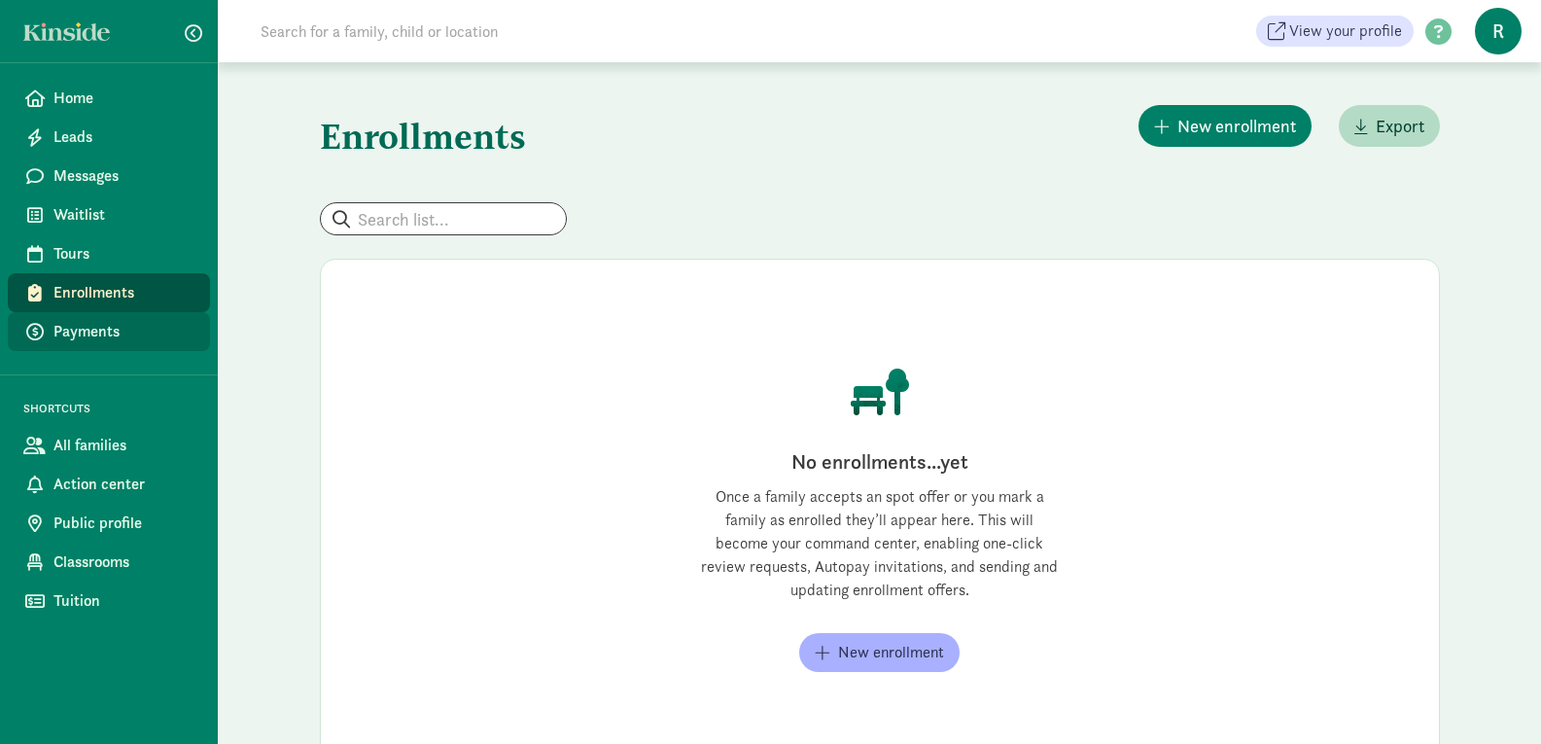
click at [90, 346] on link "Payments" at bounding box center [109, 331] width 202 height 39
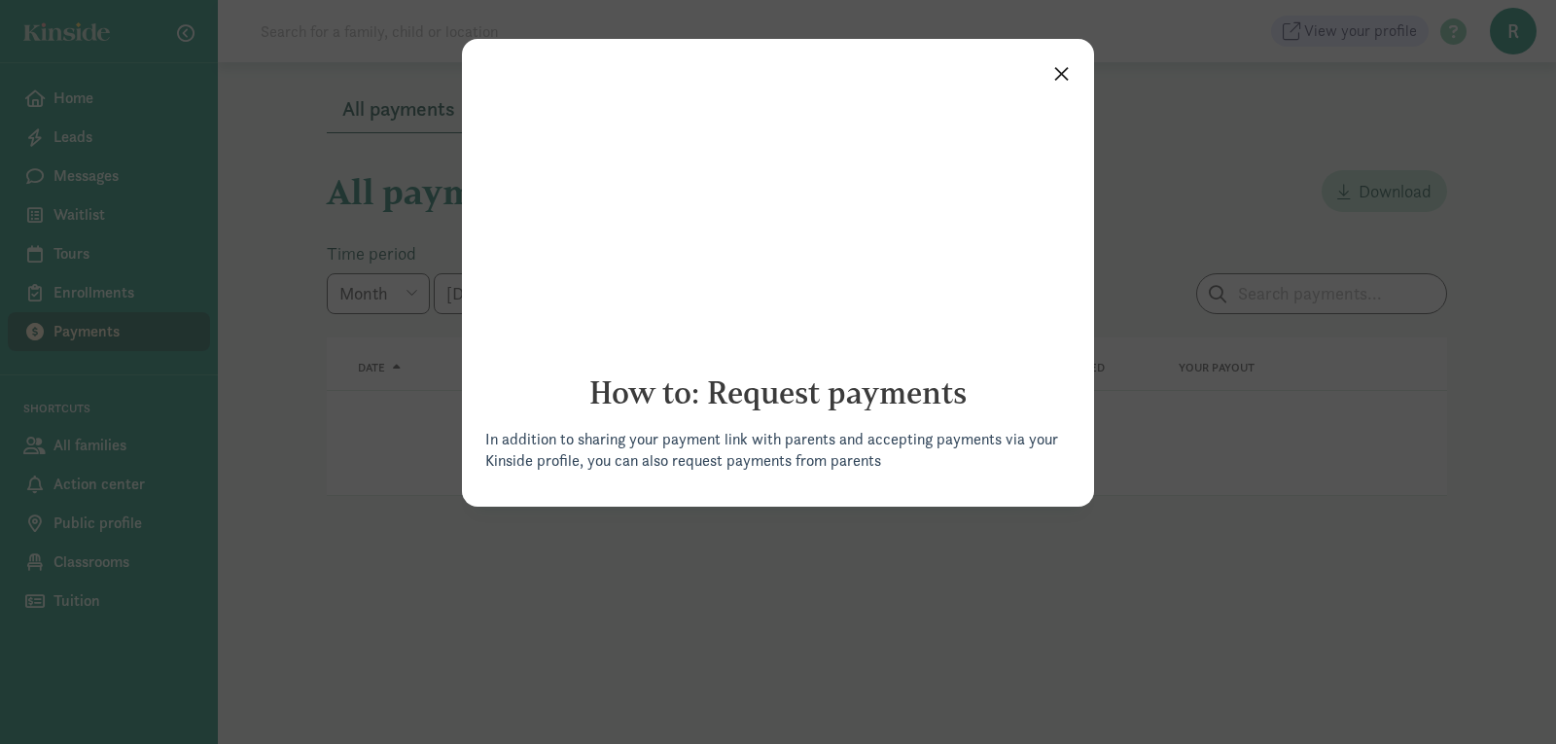
click at [1063, 79] on link "×" at bounding box center [1061, 71] width 34 height 35
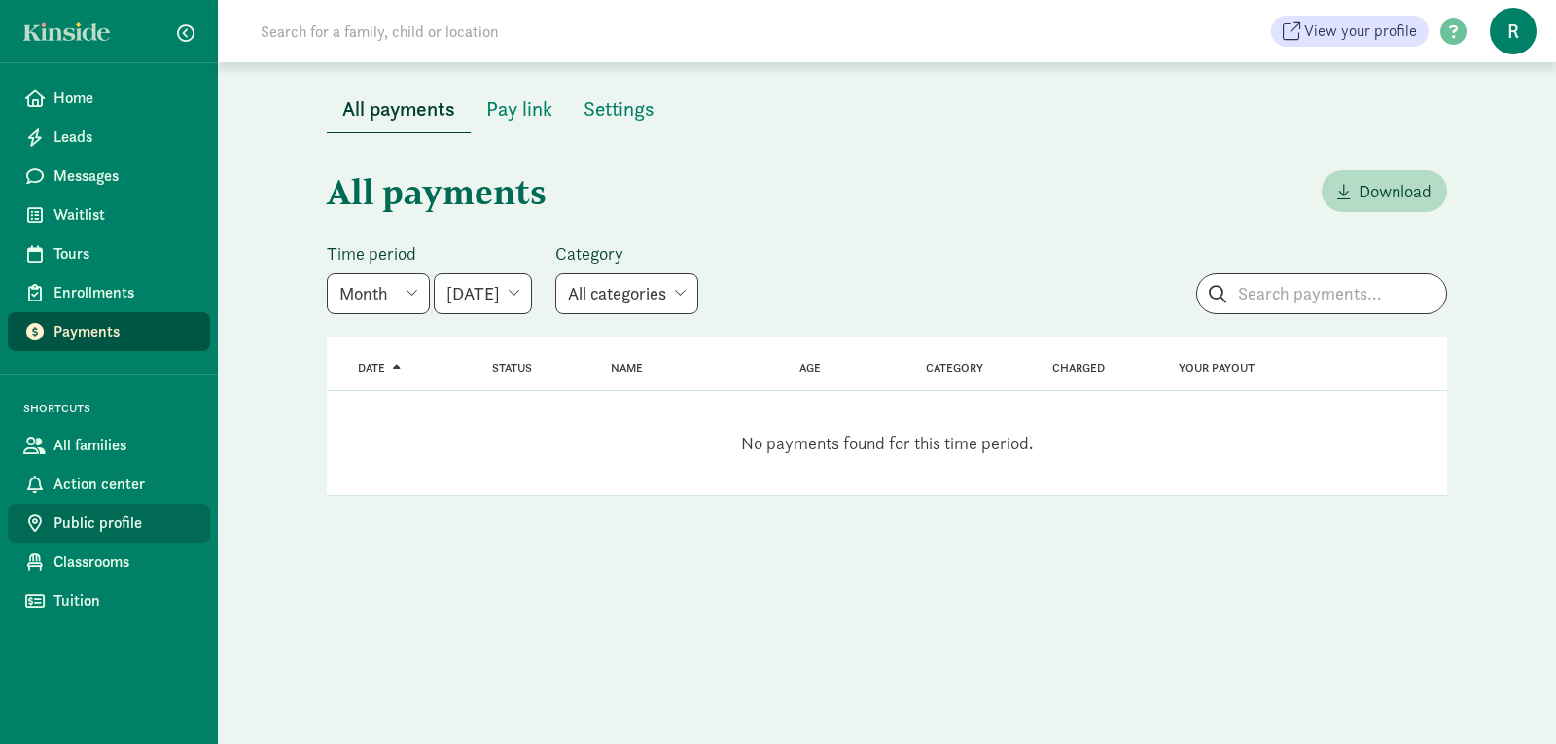
click at [134, 515] on span "Public profile" at bounding box center [123, 522] width 141 height 23
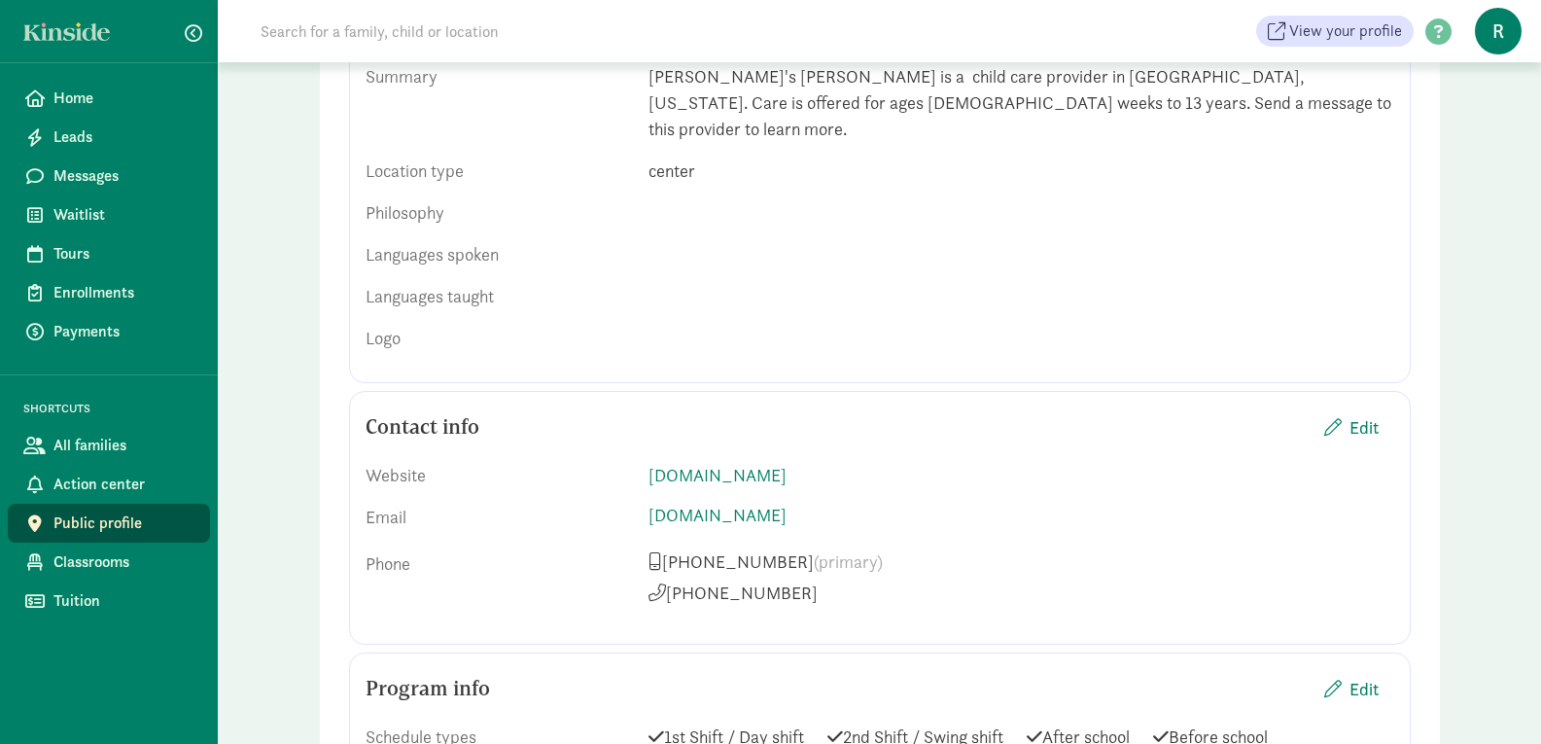
scroll to position [690, 0]
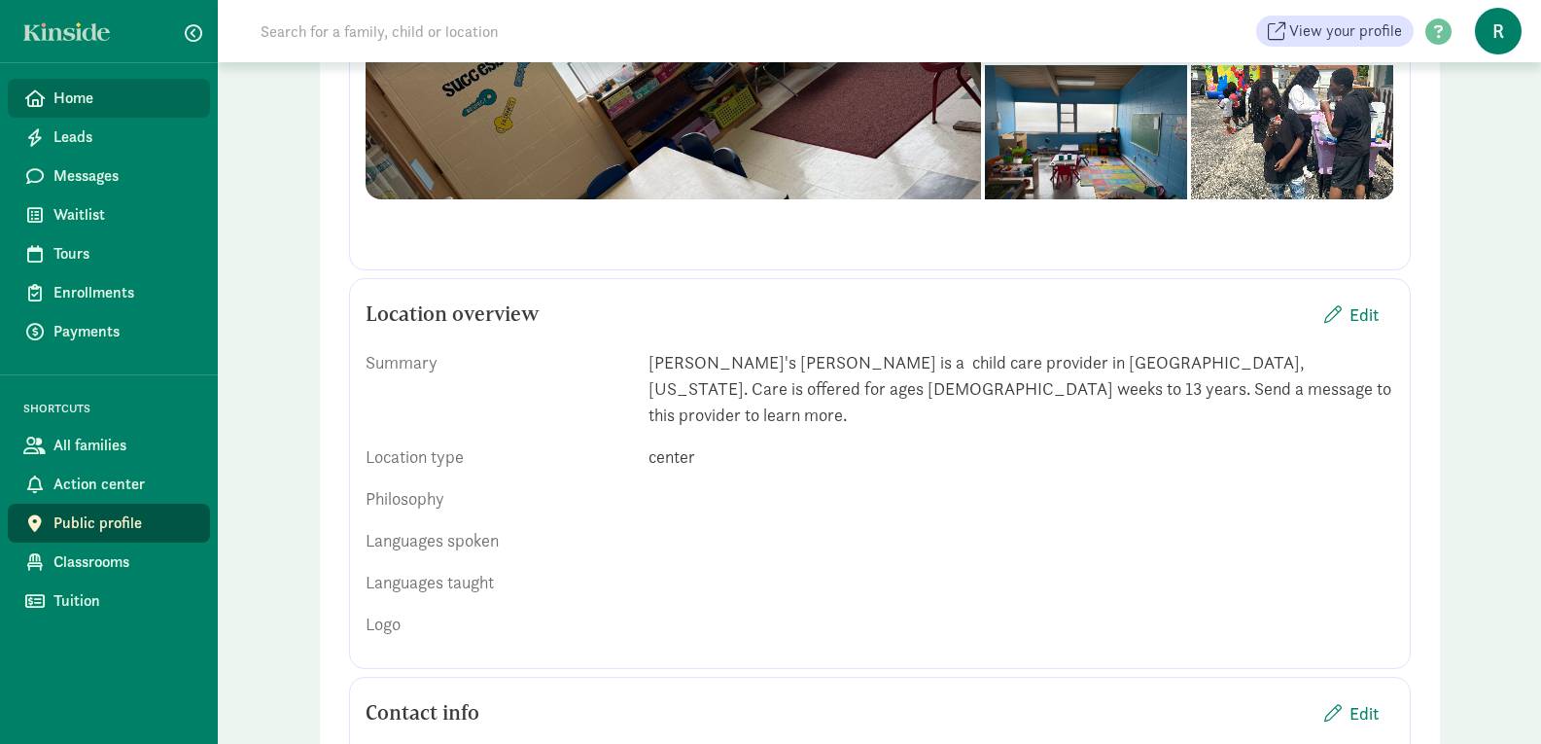
click at [64, 100] on span "Home" at bounding box center [123, 98] width 141 height 23
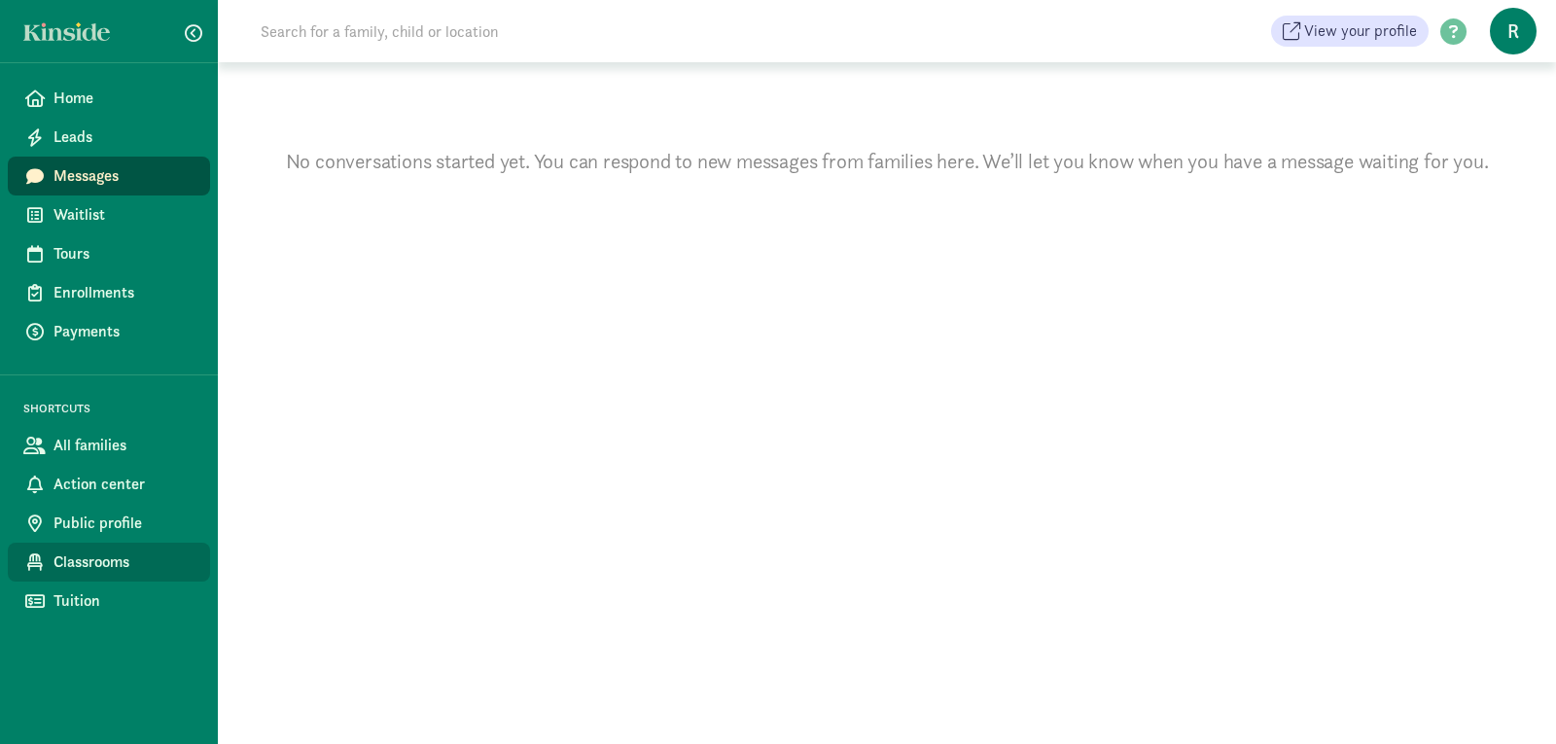
click at [69, 566] on span "Classrooms" at bounding box center [123, 561] width 141 height 23
